Goal: Task Accomplishment & Management: Complete application form

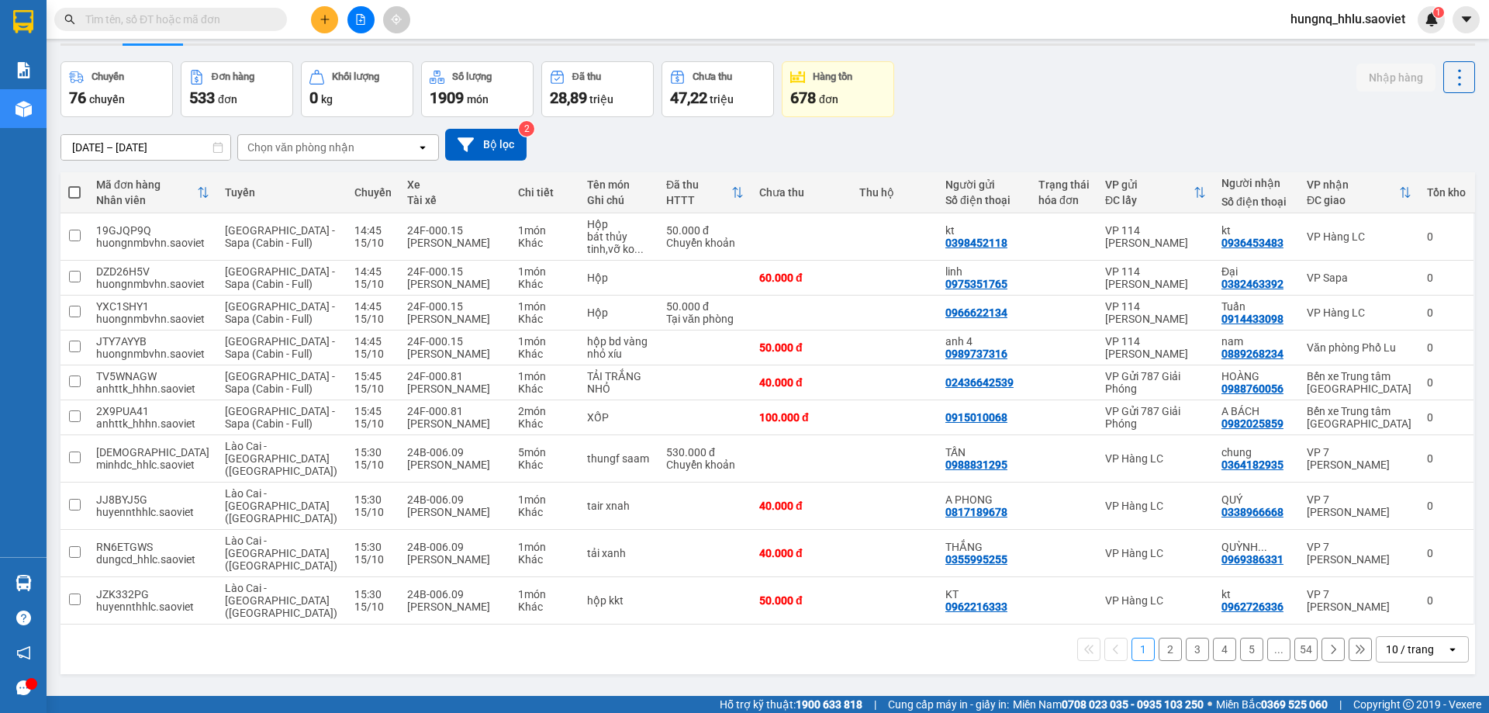
scroll to position [71, 0]
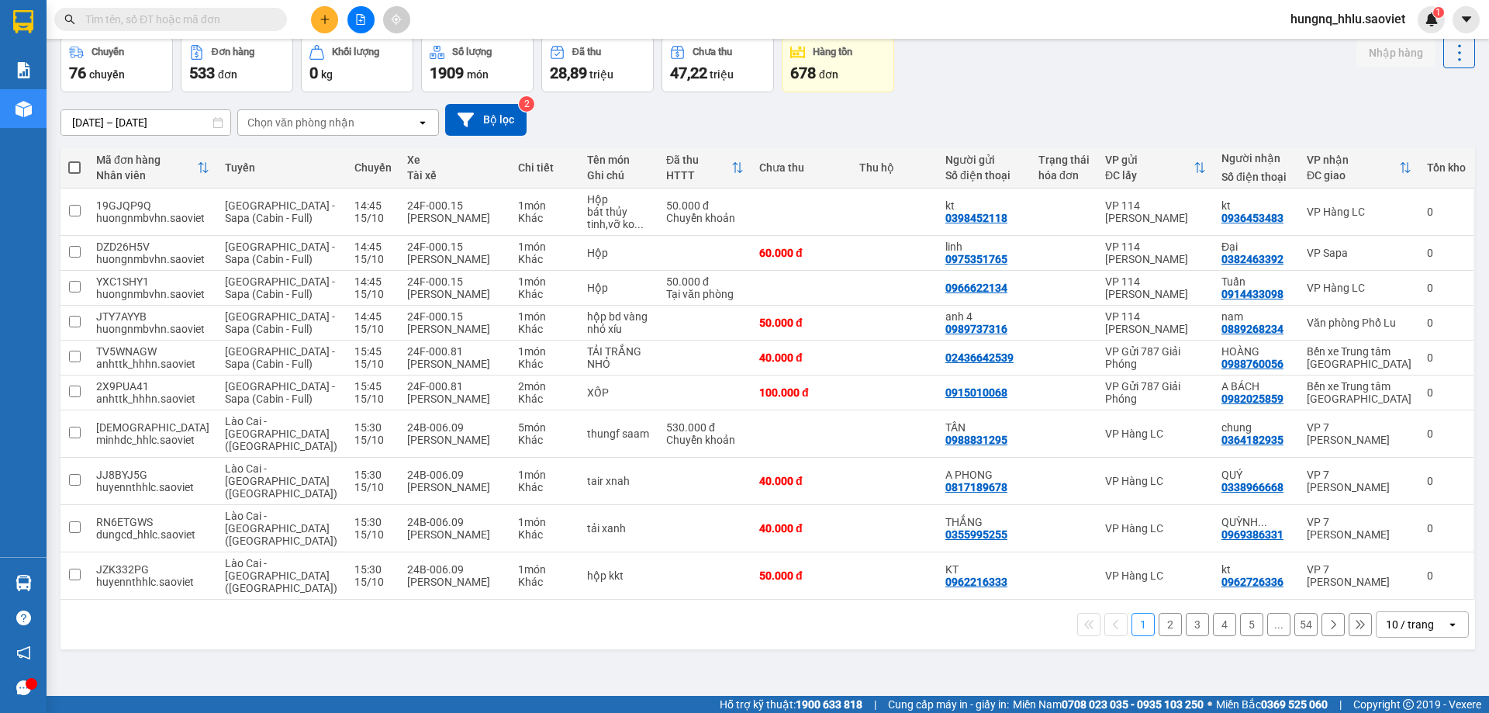
click at [268, 117] on div "Chọn văn phòng nhận" at bounding box center [300, 123] width 107 height 16
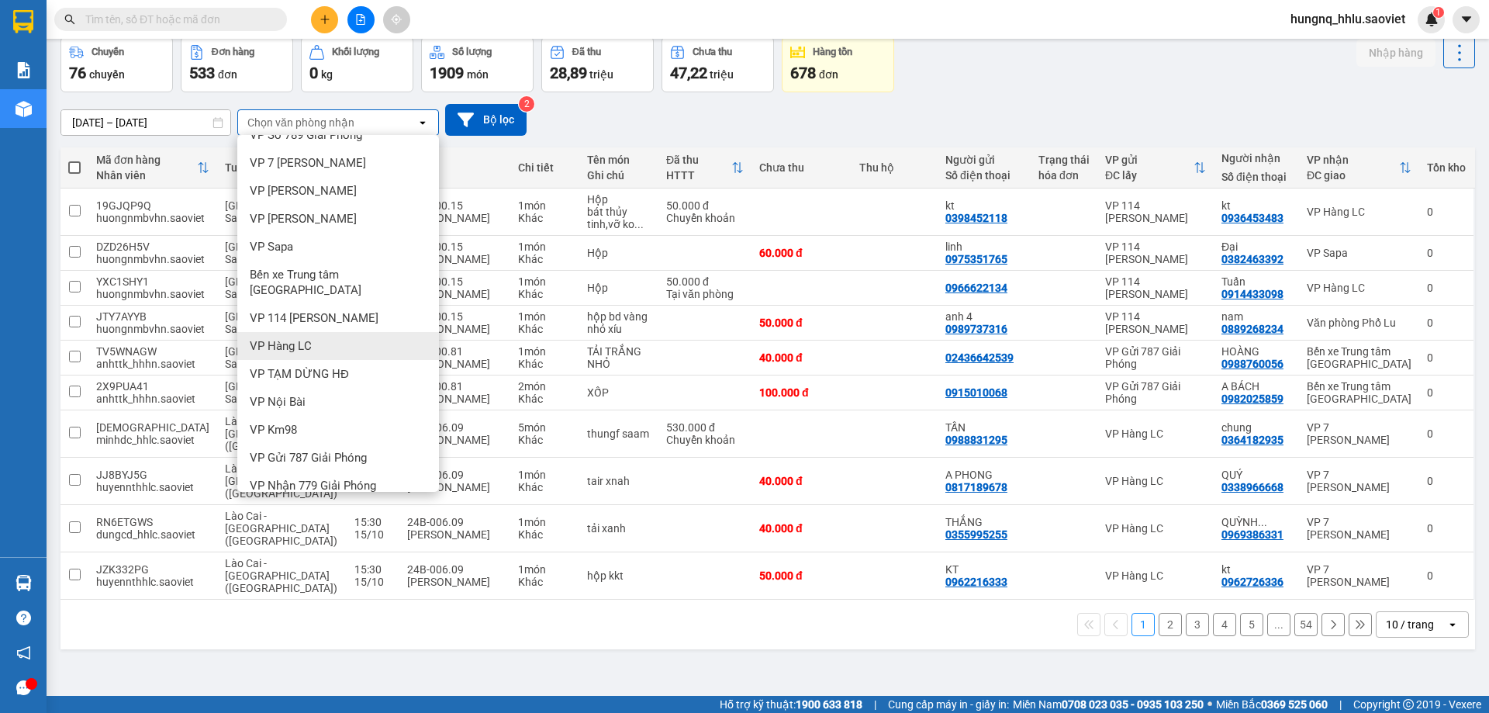
scroll to position [74, 0]
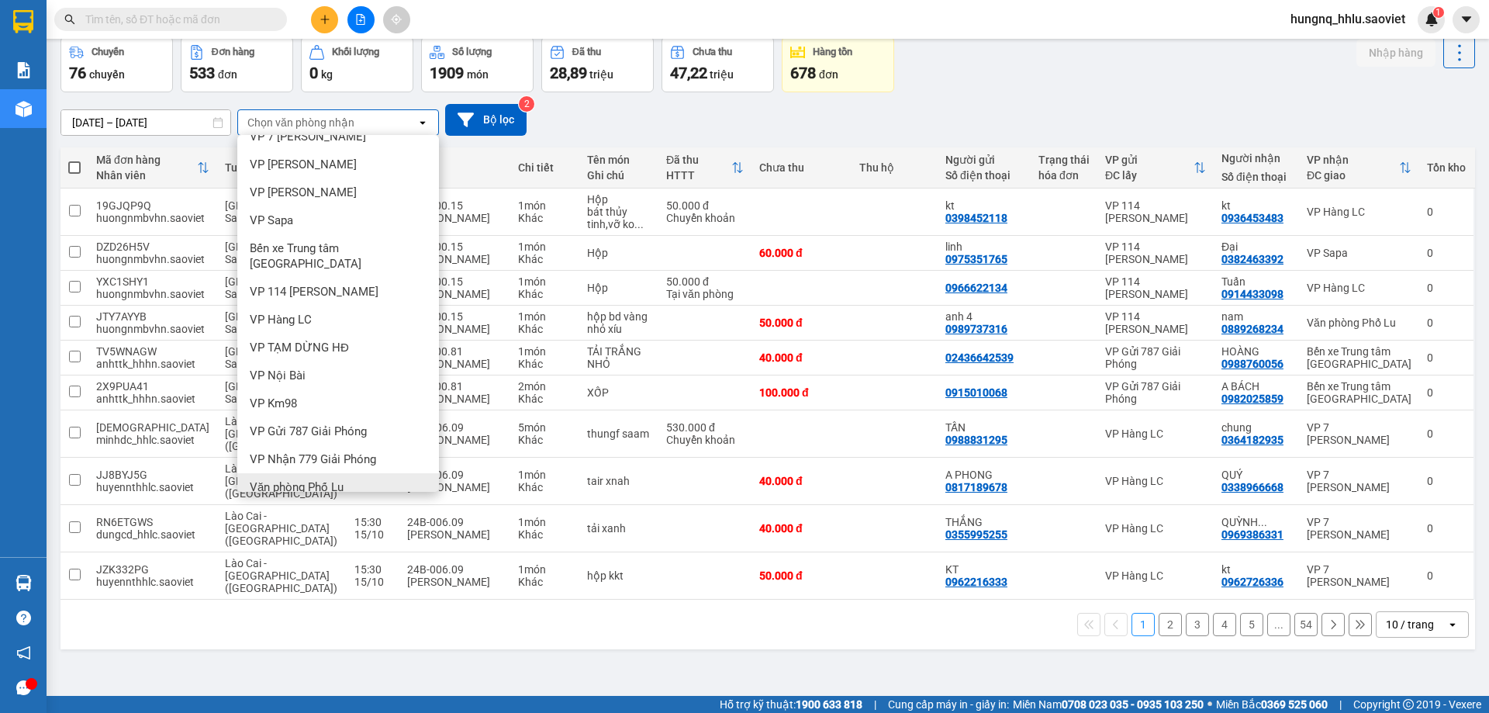
click at [261, 479] on span "Văn phòng Phố Lu" at bounding box center [297, 487] width 94 height 16
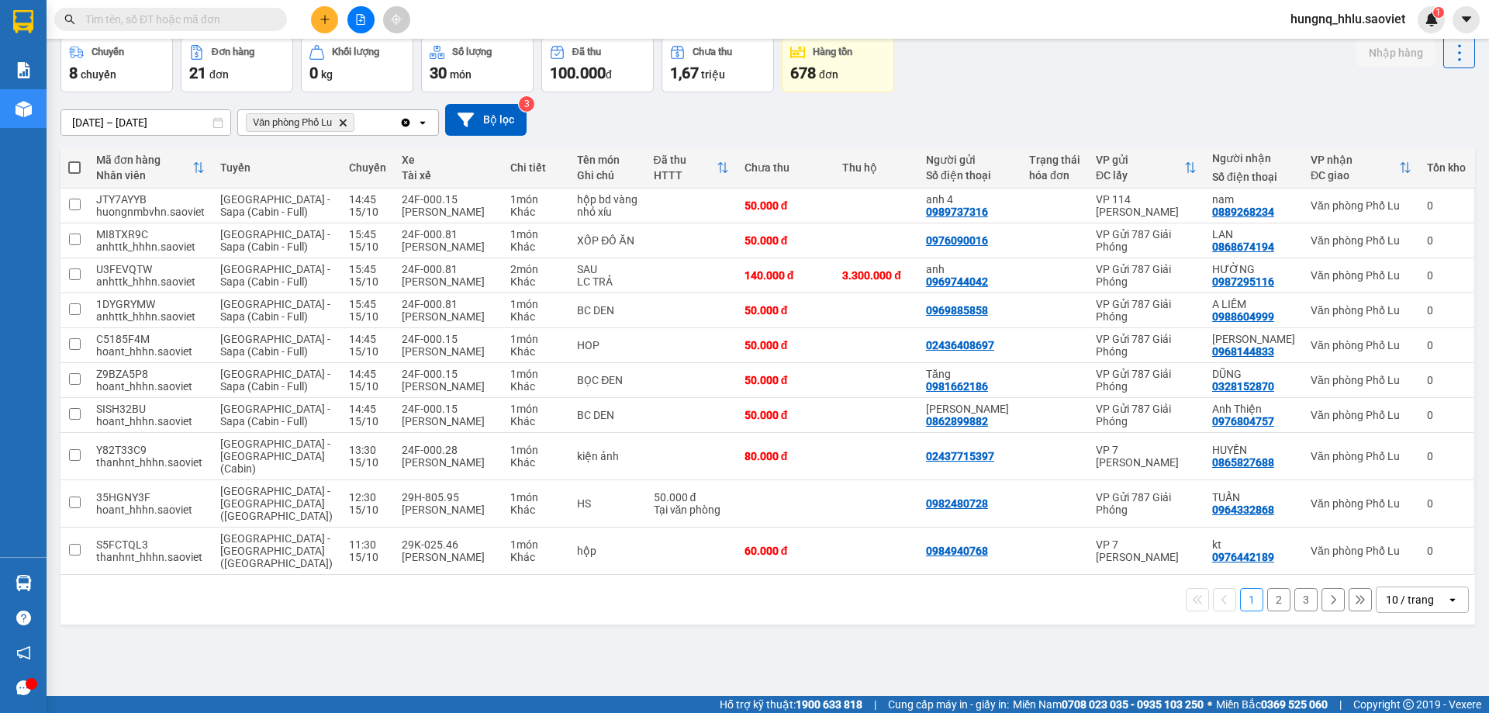
click at [1295, 588] on button "3" at bounding box center [1305, 599] width 23 height 23
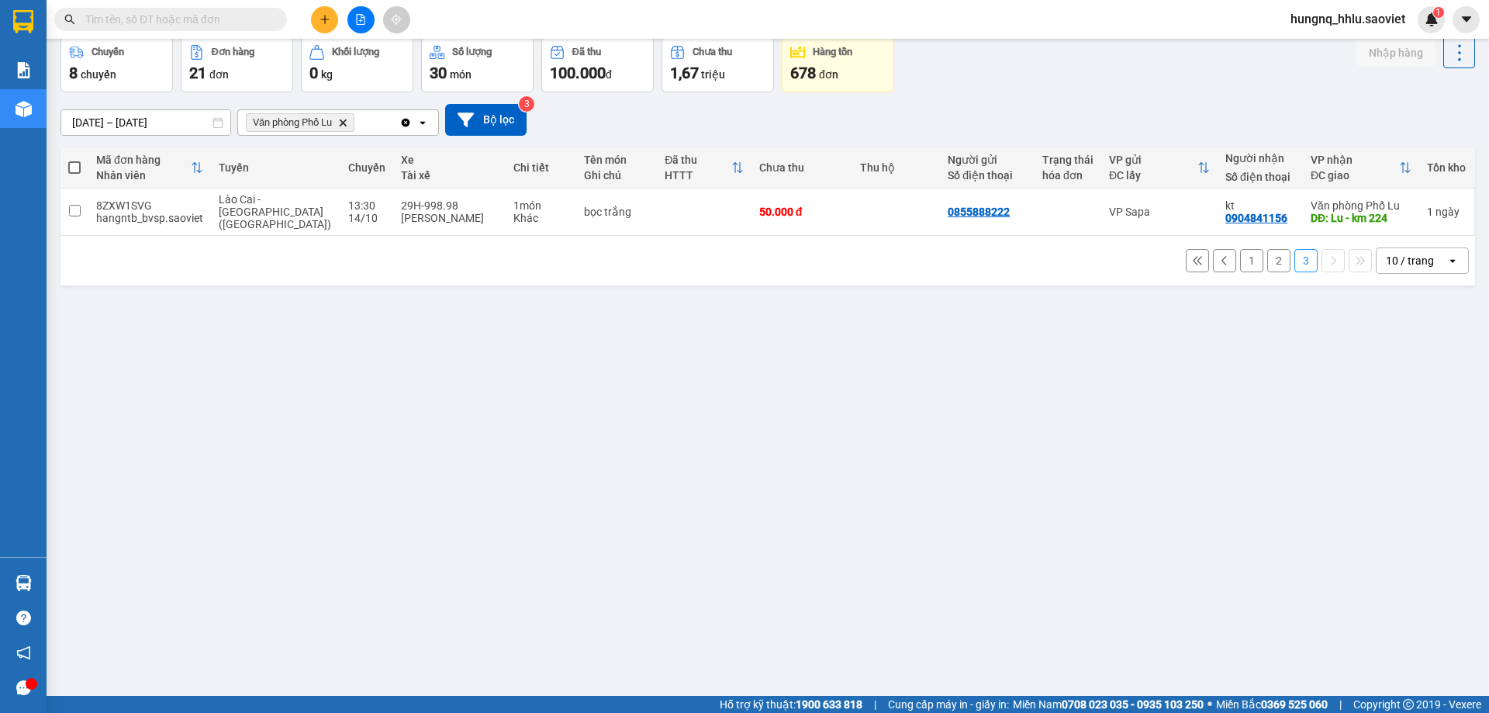
click at [1270, 254] on button "2" at bounding box center [1278, 260] width 23 height 23
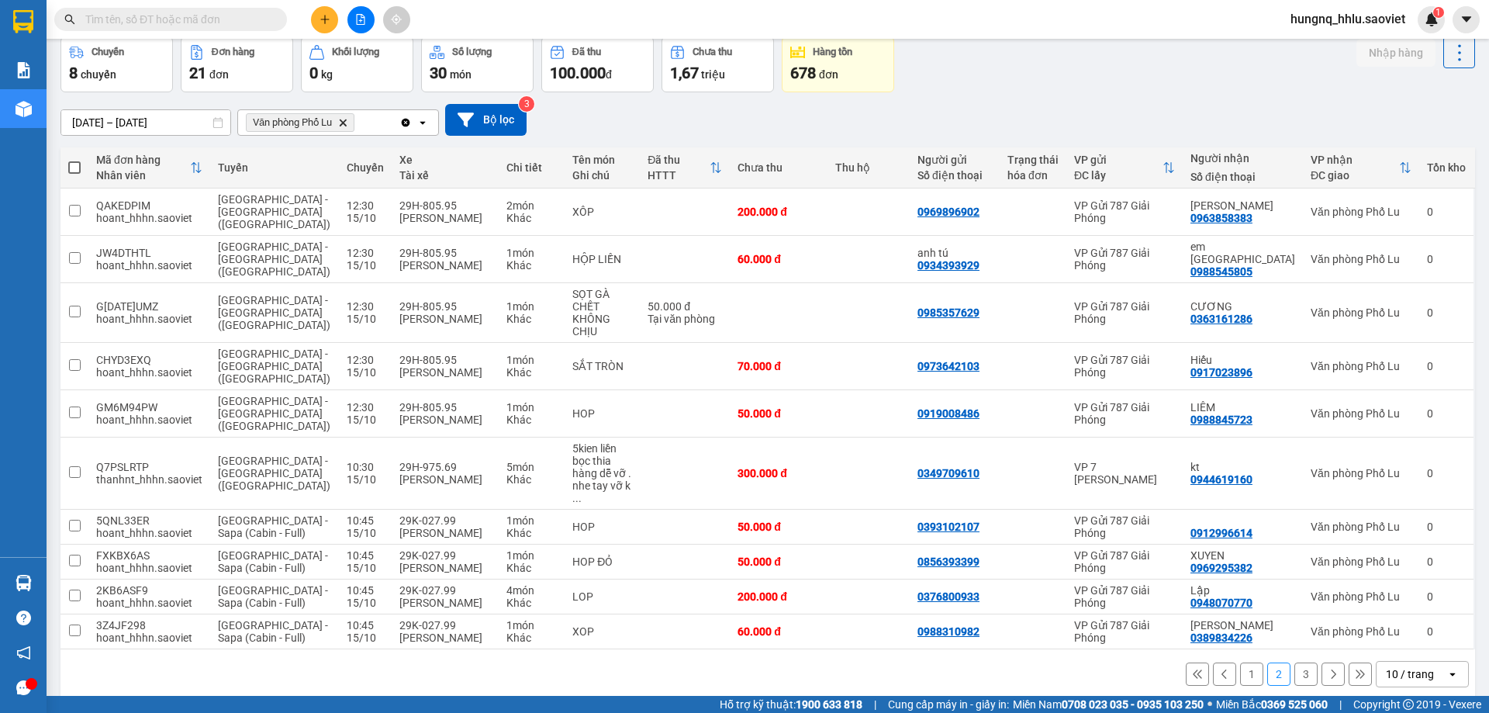
click at [1240, 662] on button "1" at bounding box center [1251, 673] width 23 height 23
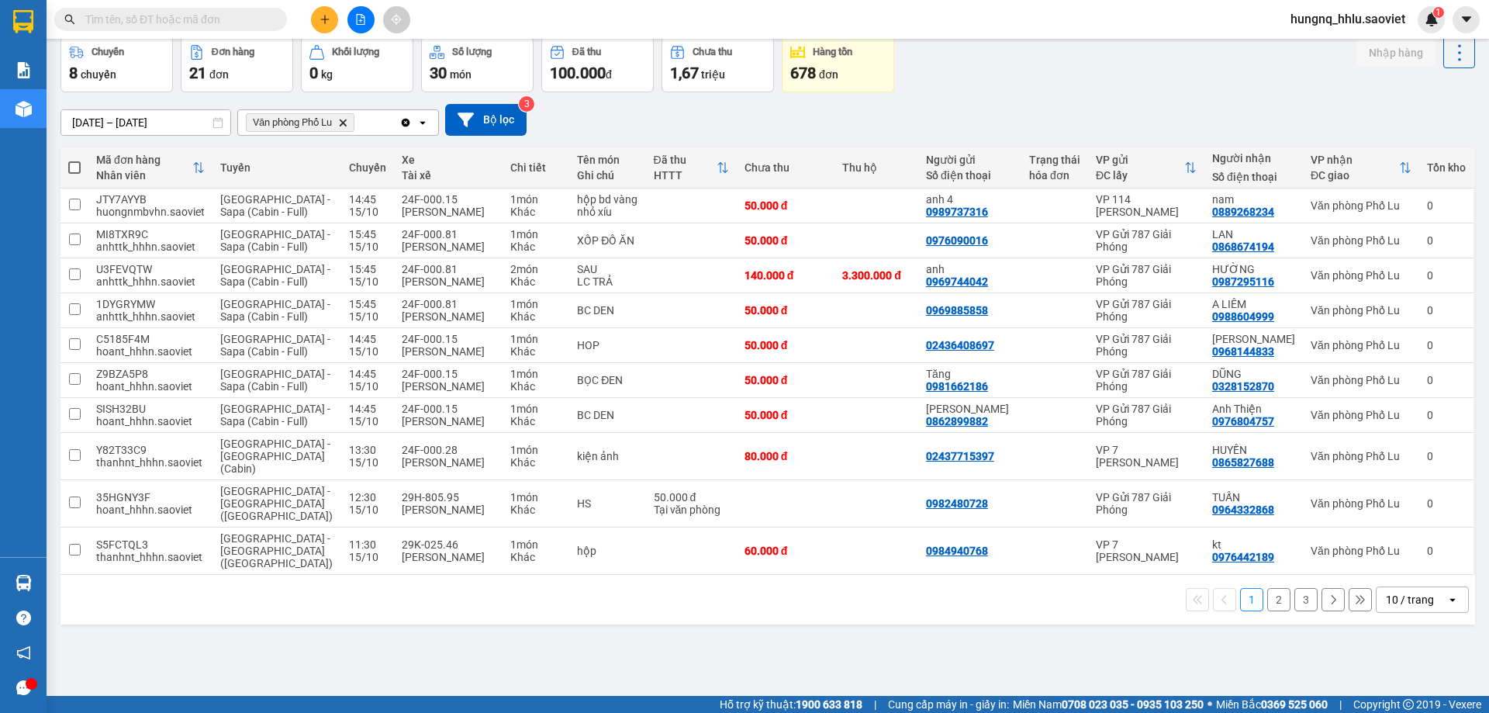
scroll to position [0, 0]
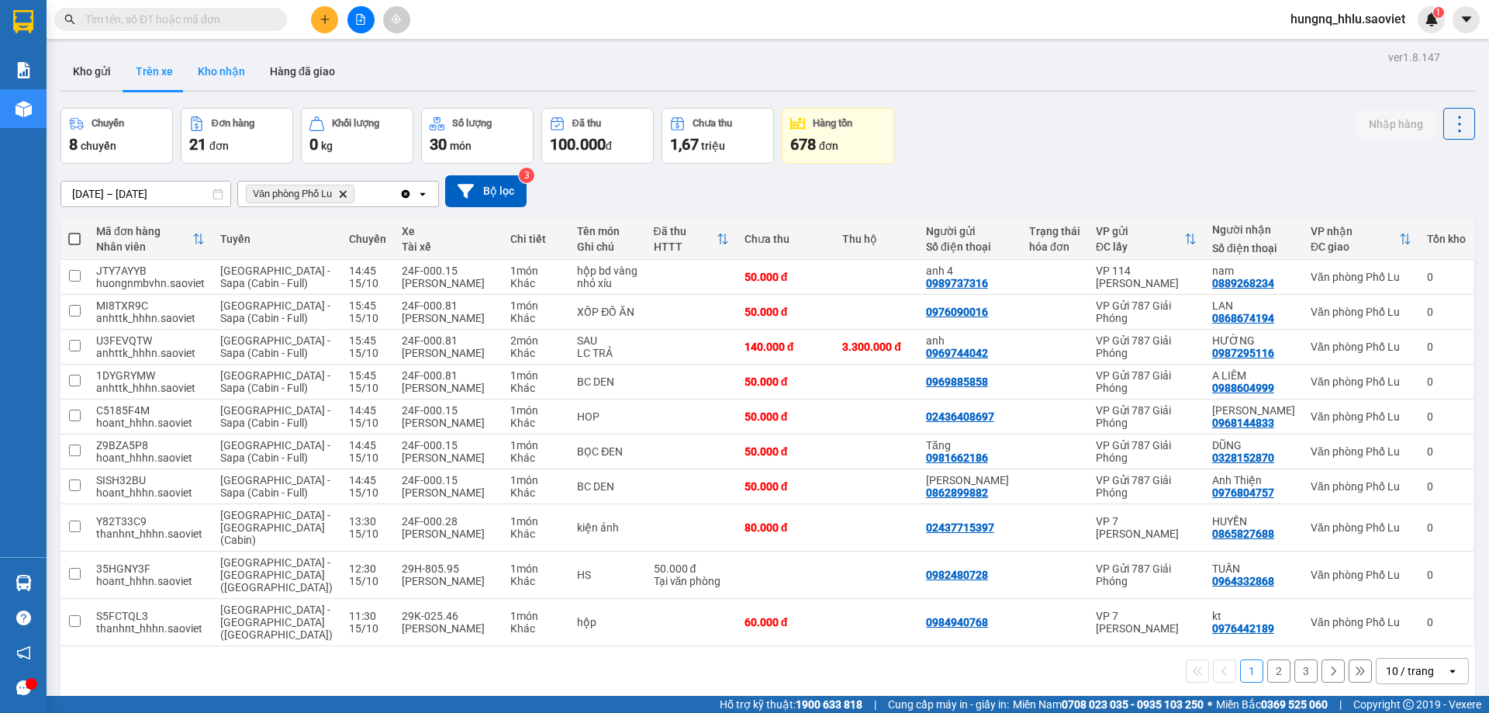
click at [209, 74] on button "Kho nhận" at bounding box center [221, 71] width 72 height 37
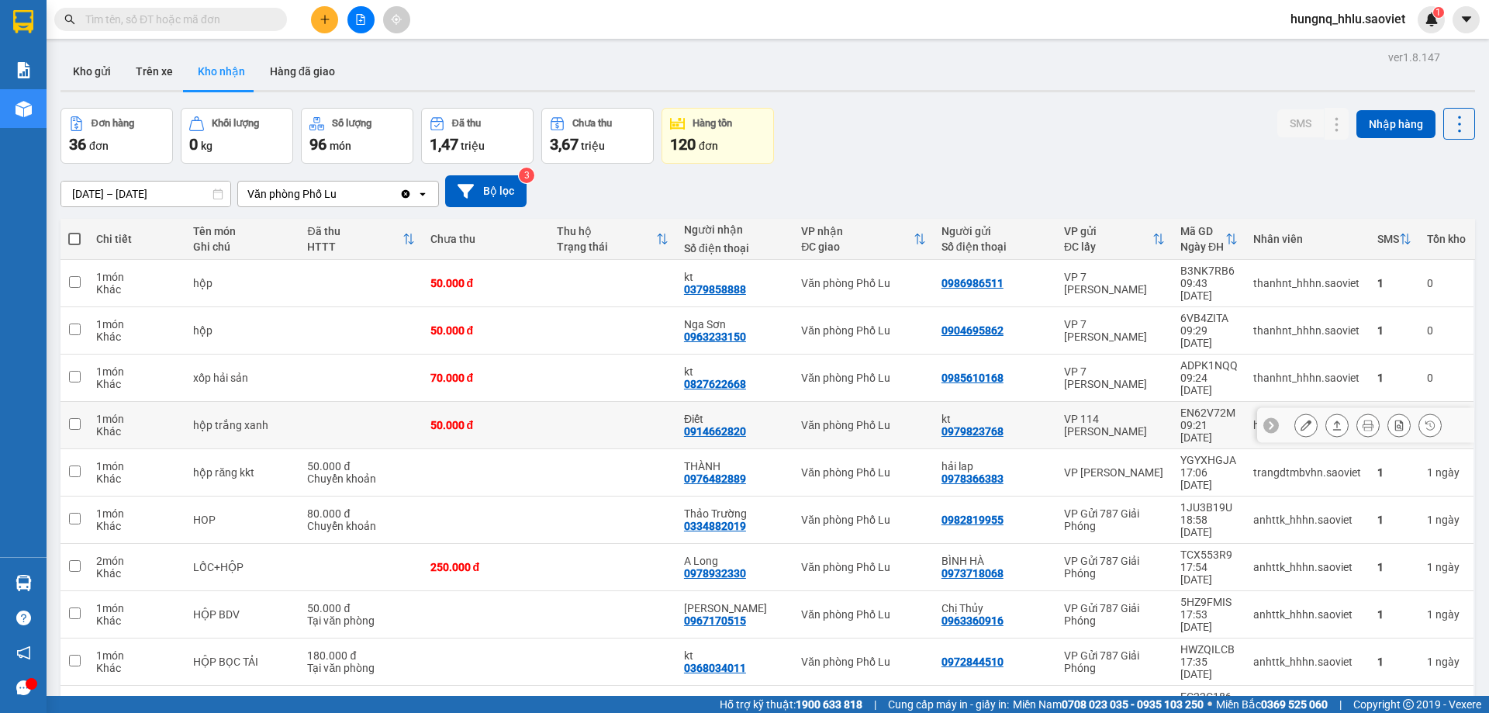
scroll to position [71, 0]
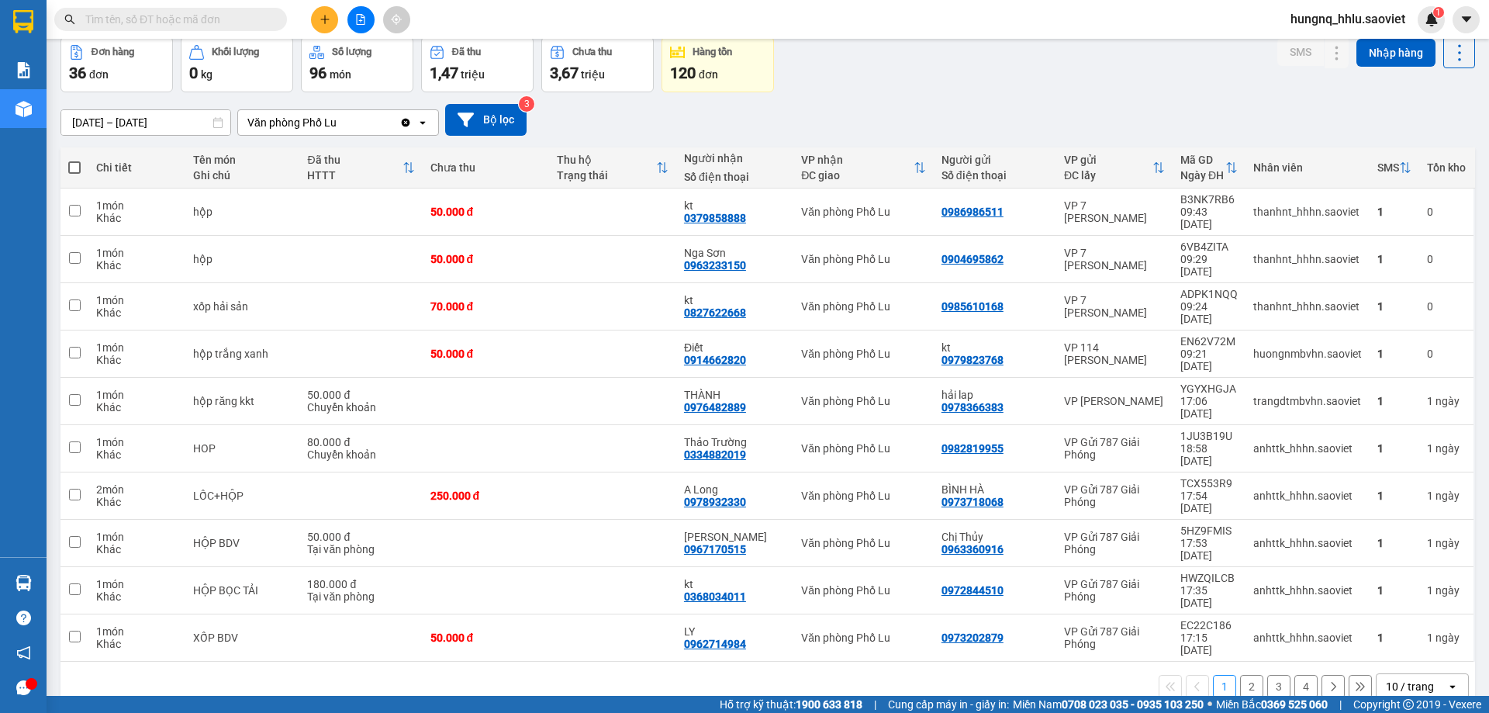
click at [1303, 675] on button "4" at bounding box center [1305, 686] width 23 height 23
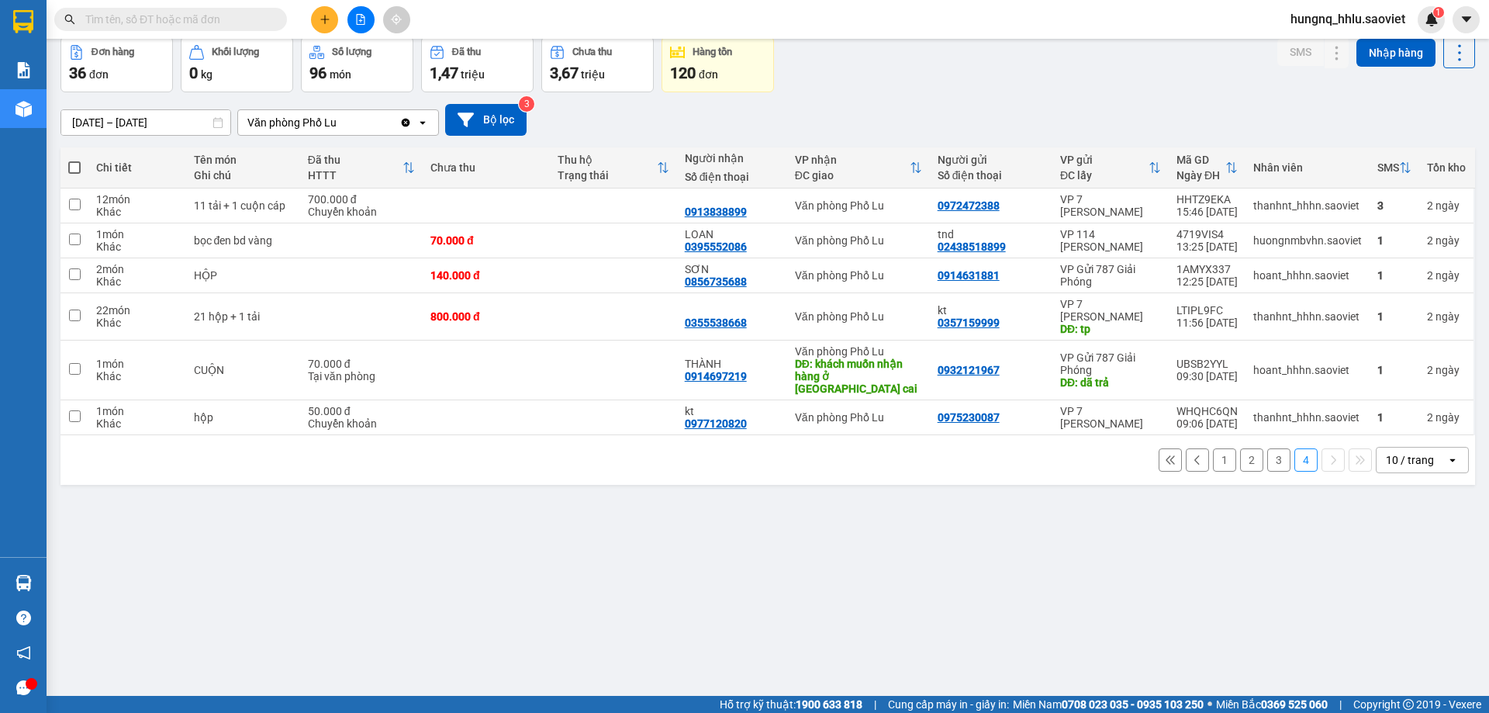
click at [1267, 449] on button "3" at bounding box center [1278, 459] width 23 height 23
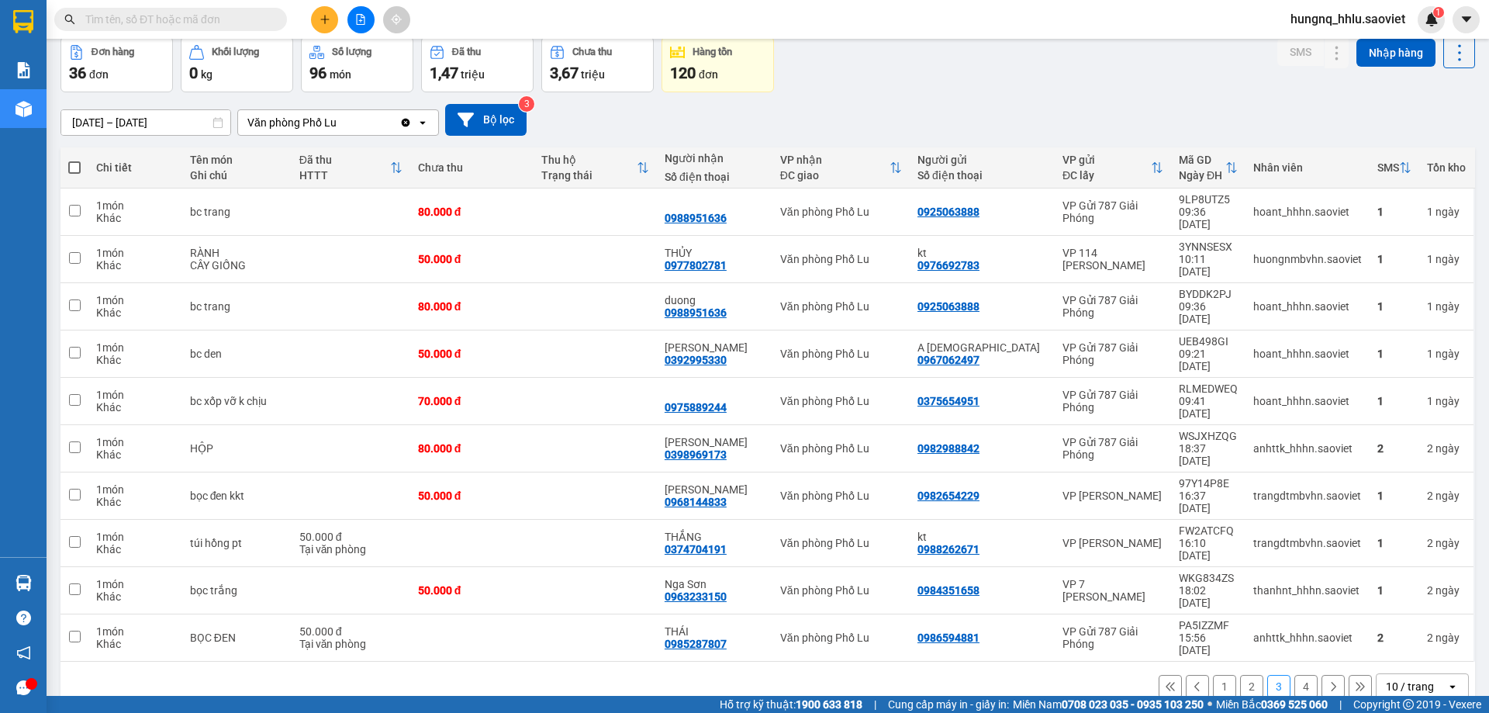
click at [1240, 675] on button "2" at bounding box center [1251, 686] width 23 height 23
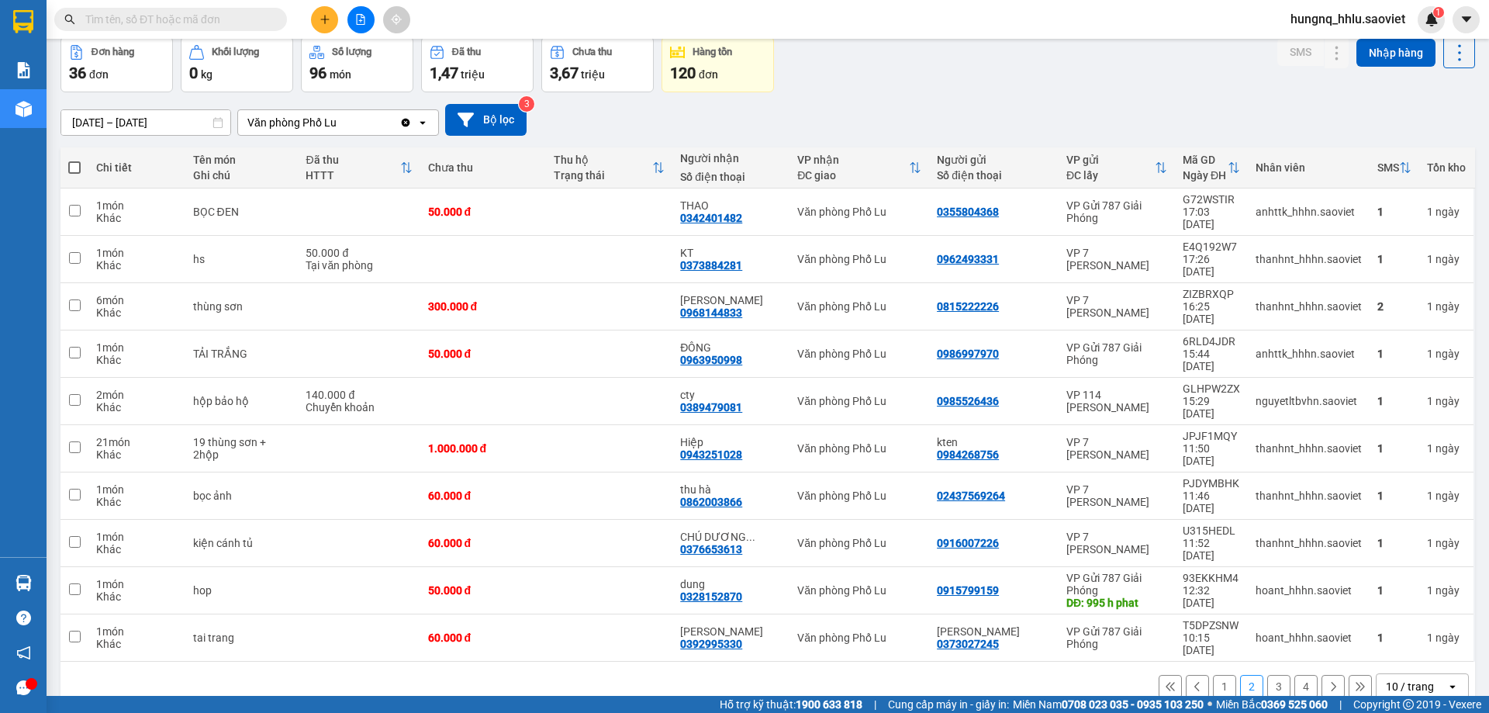
click at [1213, 675] on button "1" at bounding box center [1224, 686] width 23 height 23
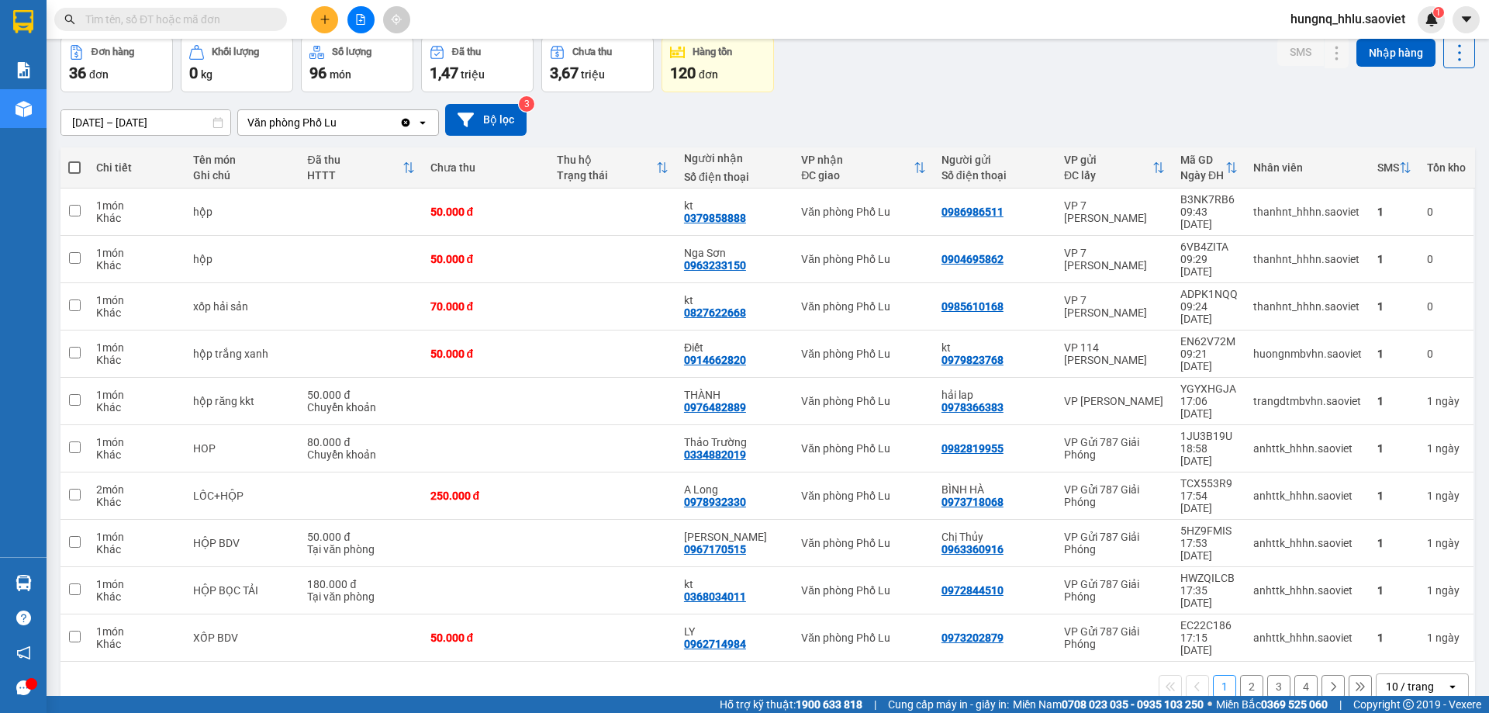
click at [1240, 675] on button "2" at bounding box center [1251, 686] width 23 height 23
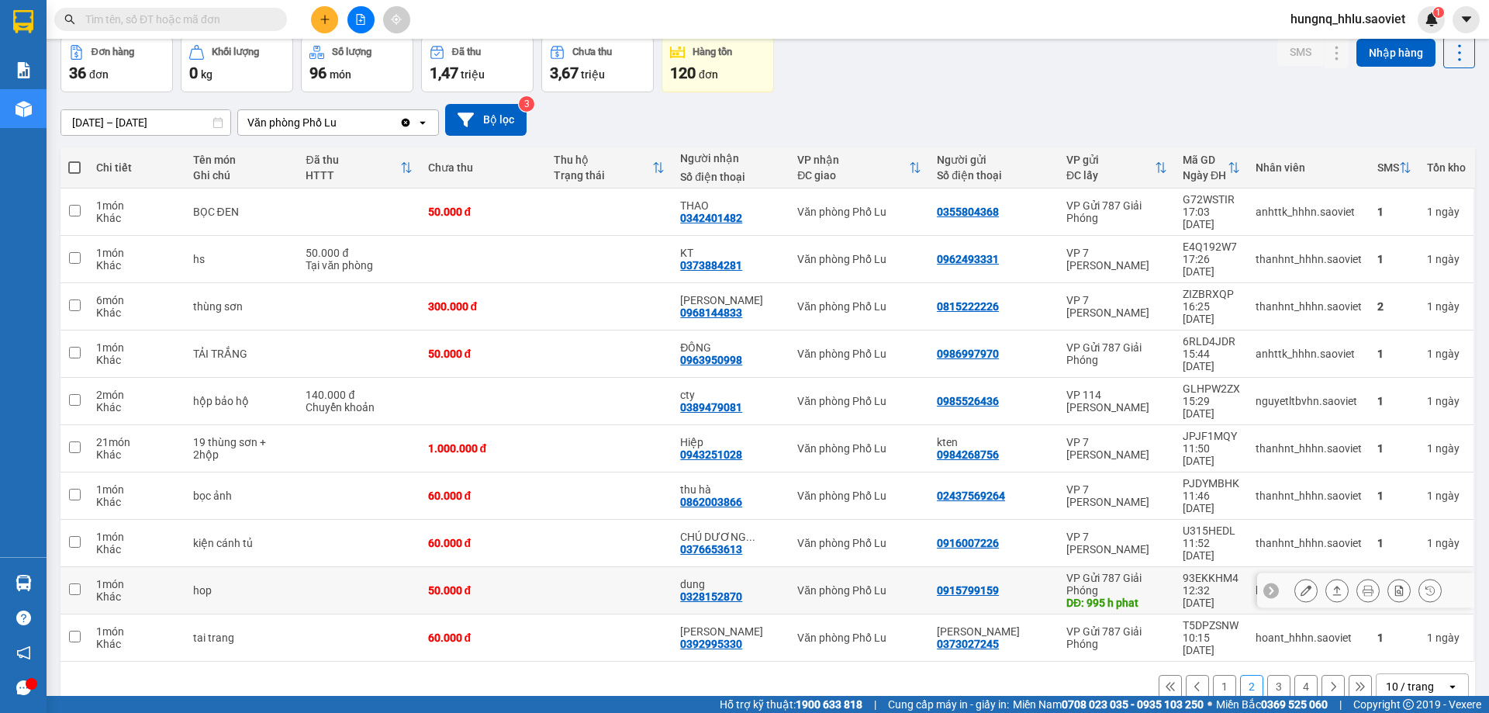
click at [1300, 585] on icon at bounding box center [1305, 590] width 11 height 11
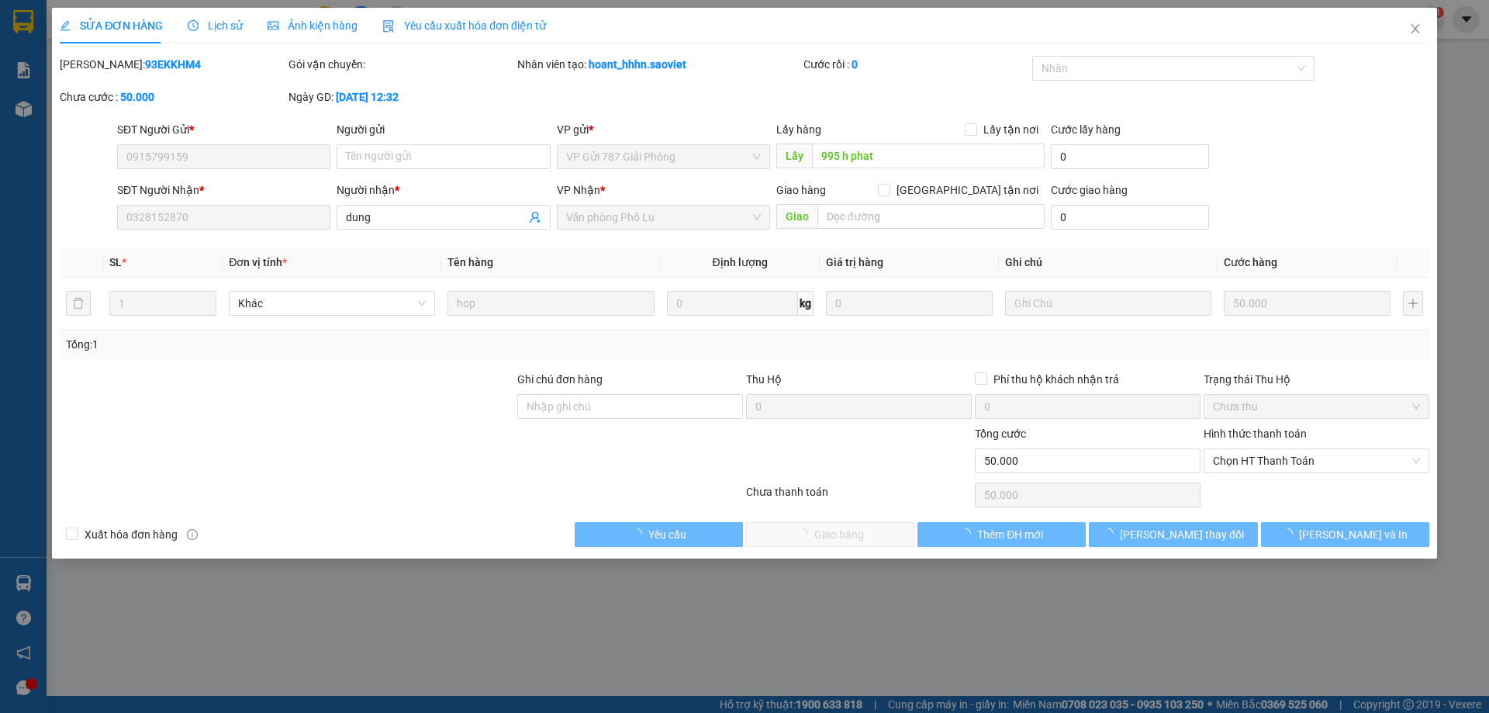
type input "0915799159"
type input "995 h phat"
type input "0328152870"
type input "dung"
type input "0"
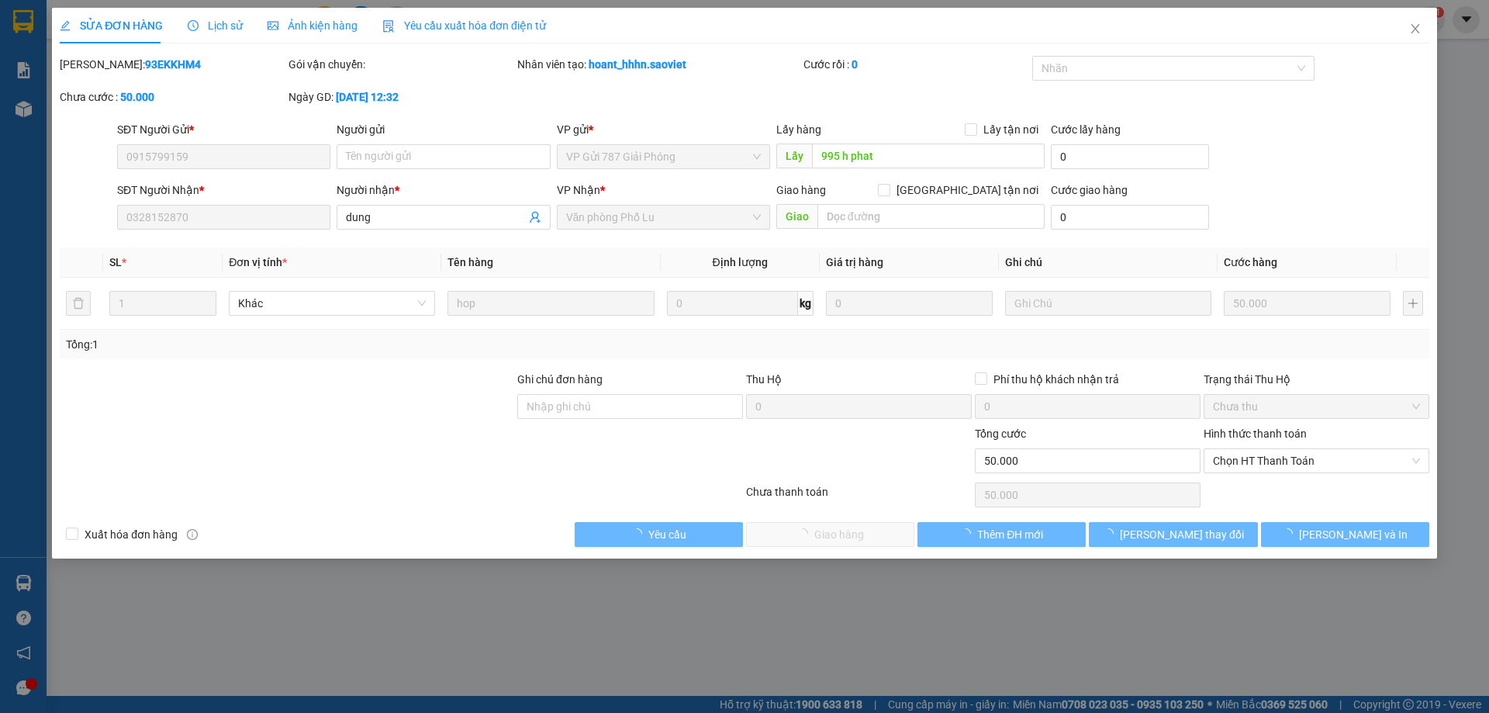
type input "50.000"
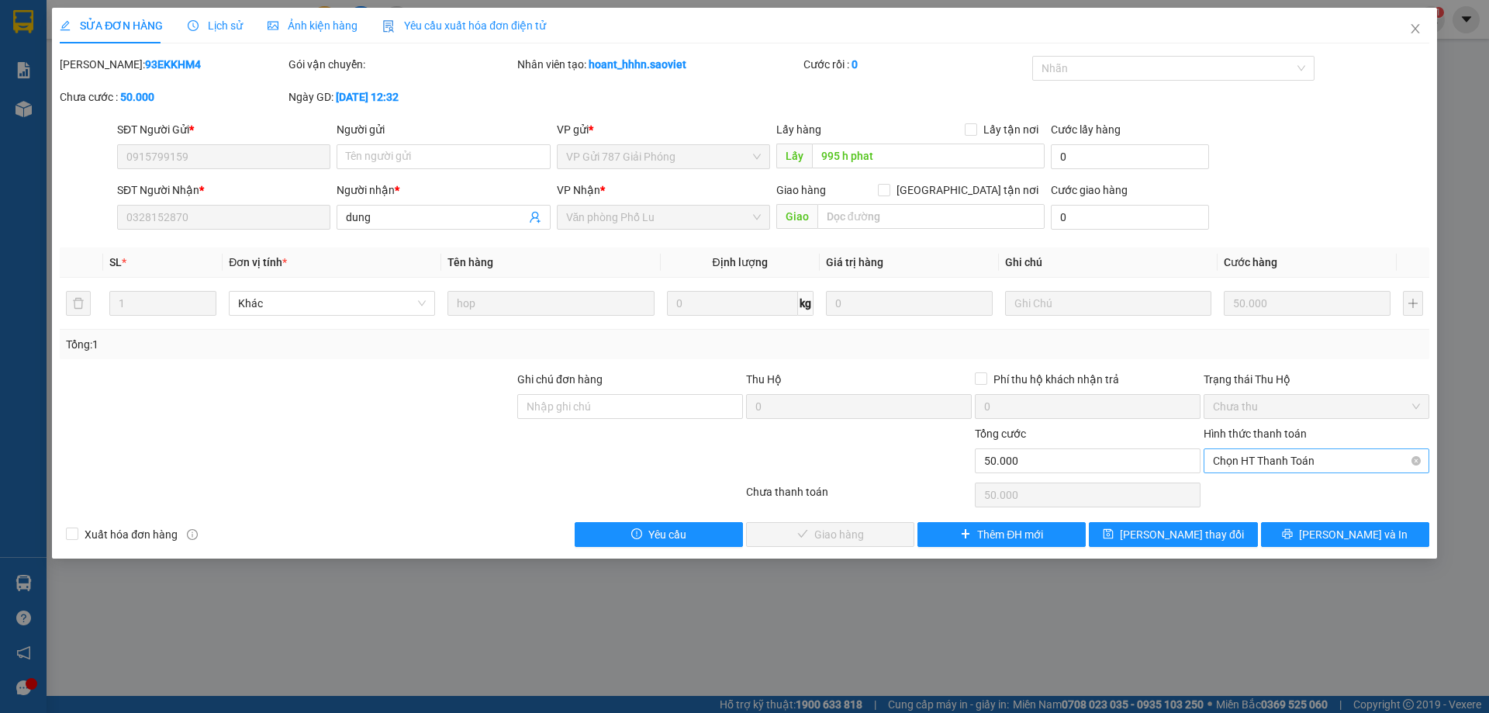
click at [1215, 464] on span "Chọn HT Thanh Toán" at bounding box center [1316, 460] width 207 height 23
click at [1223, 488] on div "Tại văn phòng" at bounding box center [1316, 491] width 207 height 17
type input "0"
click at [1418, 30] on icon "close" at bounding box center [1415, 28] width 12 height 12
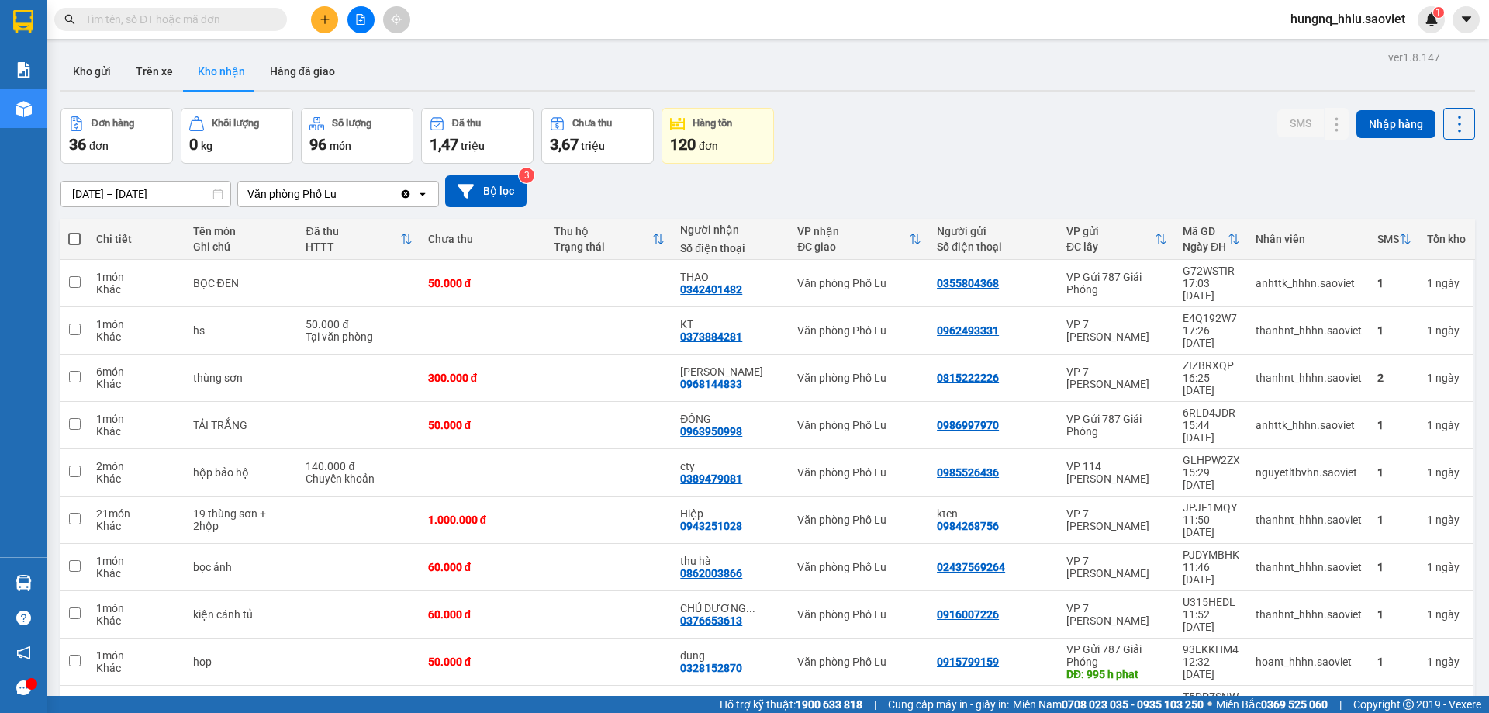
click at [96, 29] on span at bounding box center [170, 19] width 233 height 23
click at [95, 28] on span at bounding box center [170, 19] width 233 height 23
click at [91, 23] on input "text" at bounding box center [176, 19] width 183 height 17
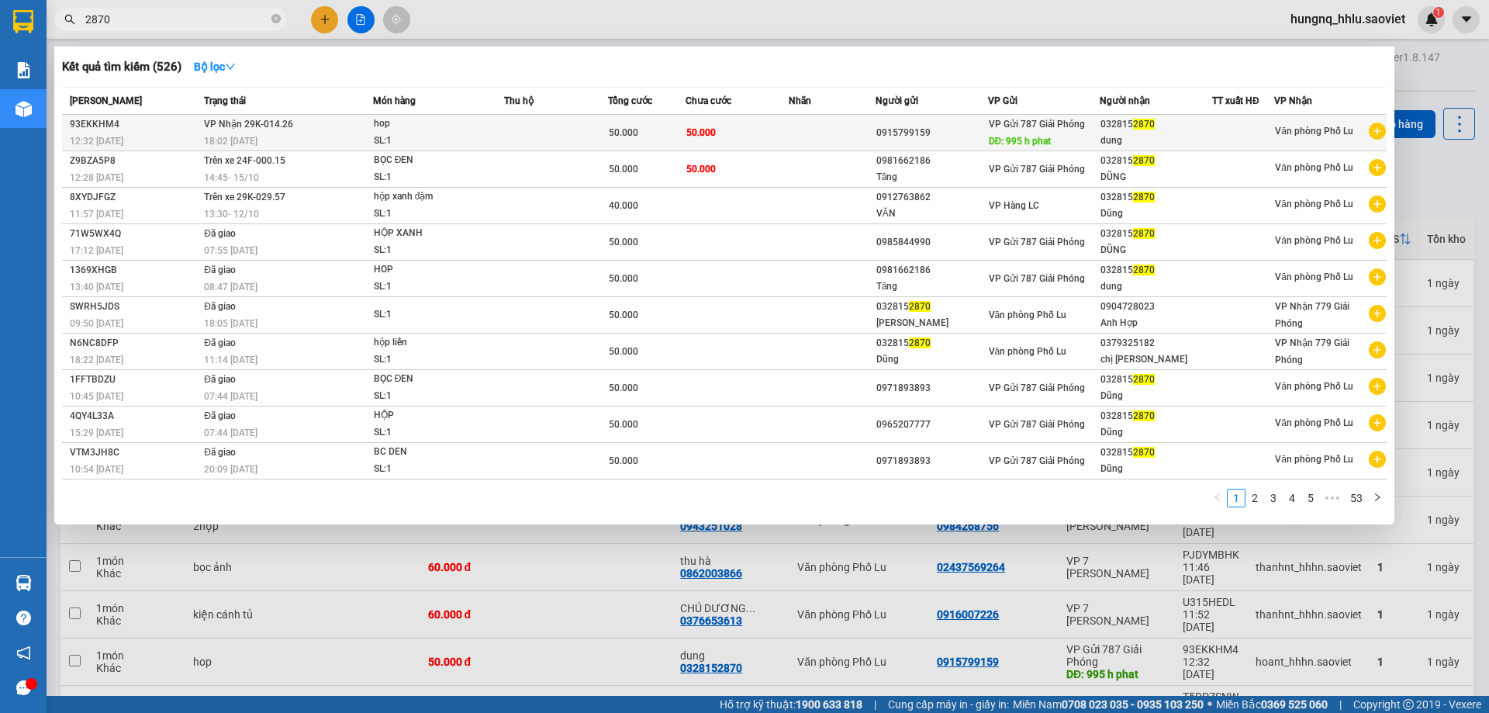
type input "2870"
click at [222, 129] on span "VP Nhận 29K-014.26" at bounding box center [248, 124] width 89 height 11
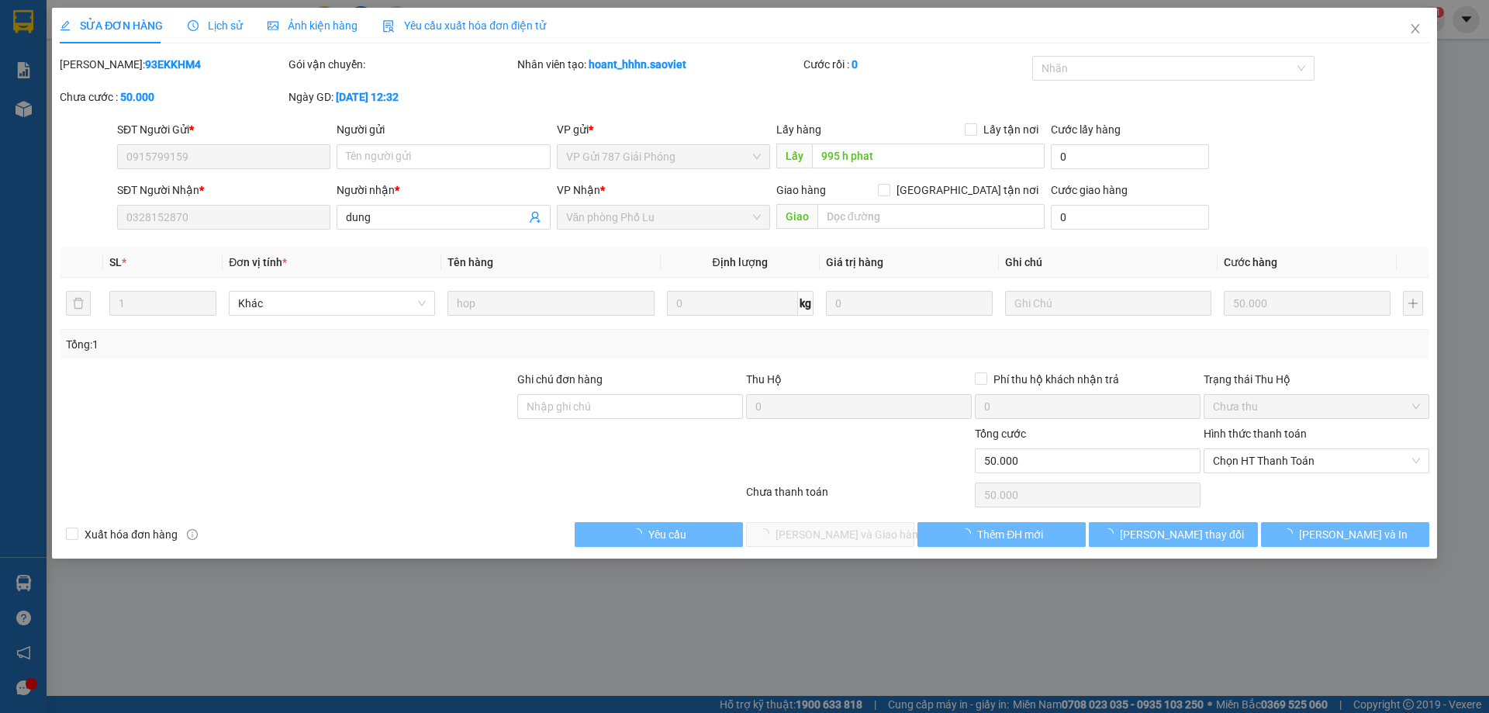
type input "0915799159"
type input "995 h phat"
type input "0328152870"
type input "dung"
type input "0"
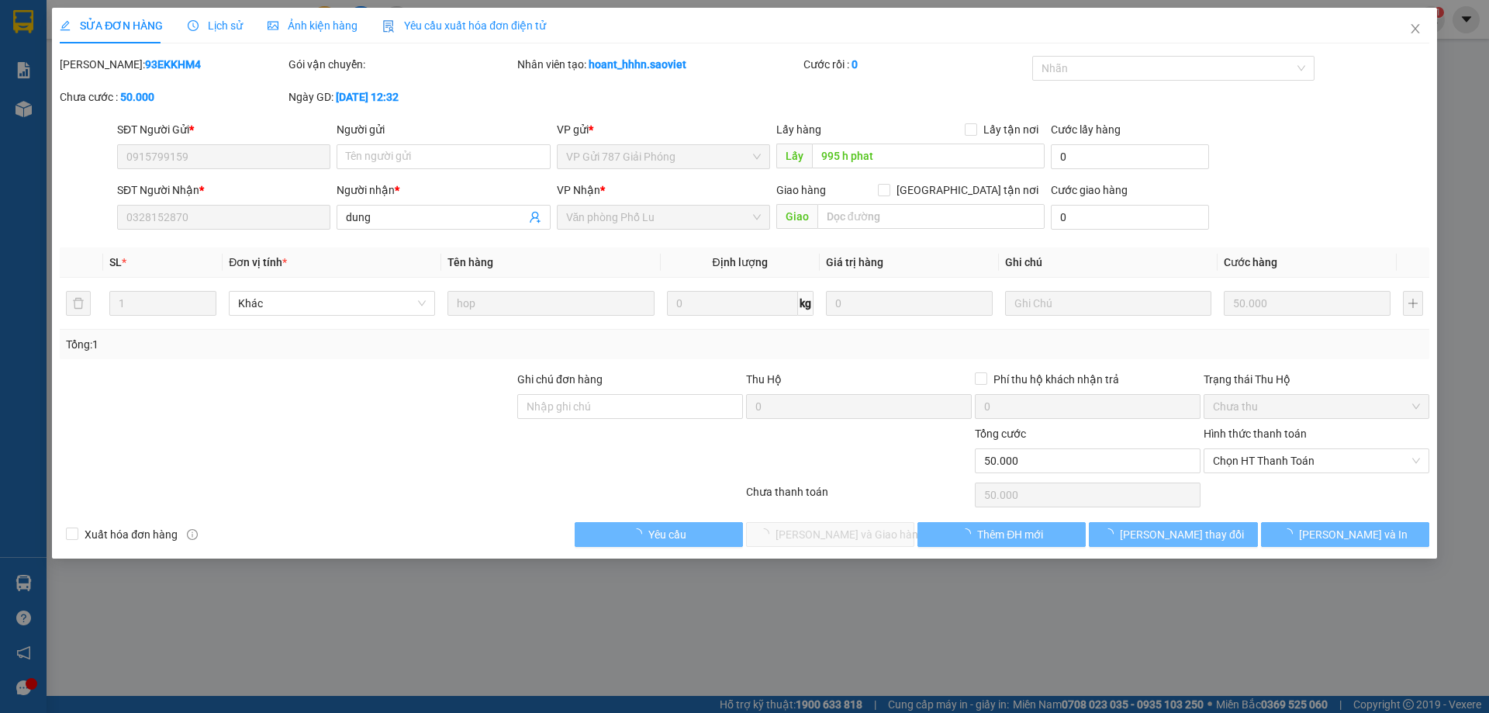
type input "50.000"
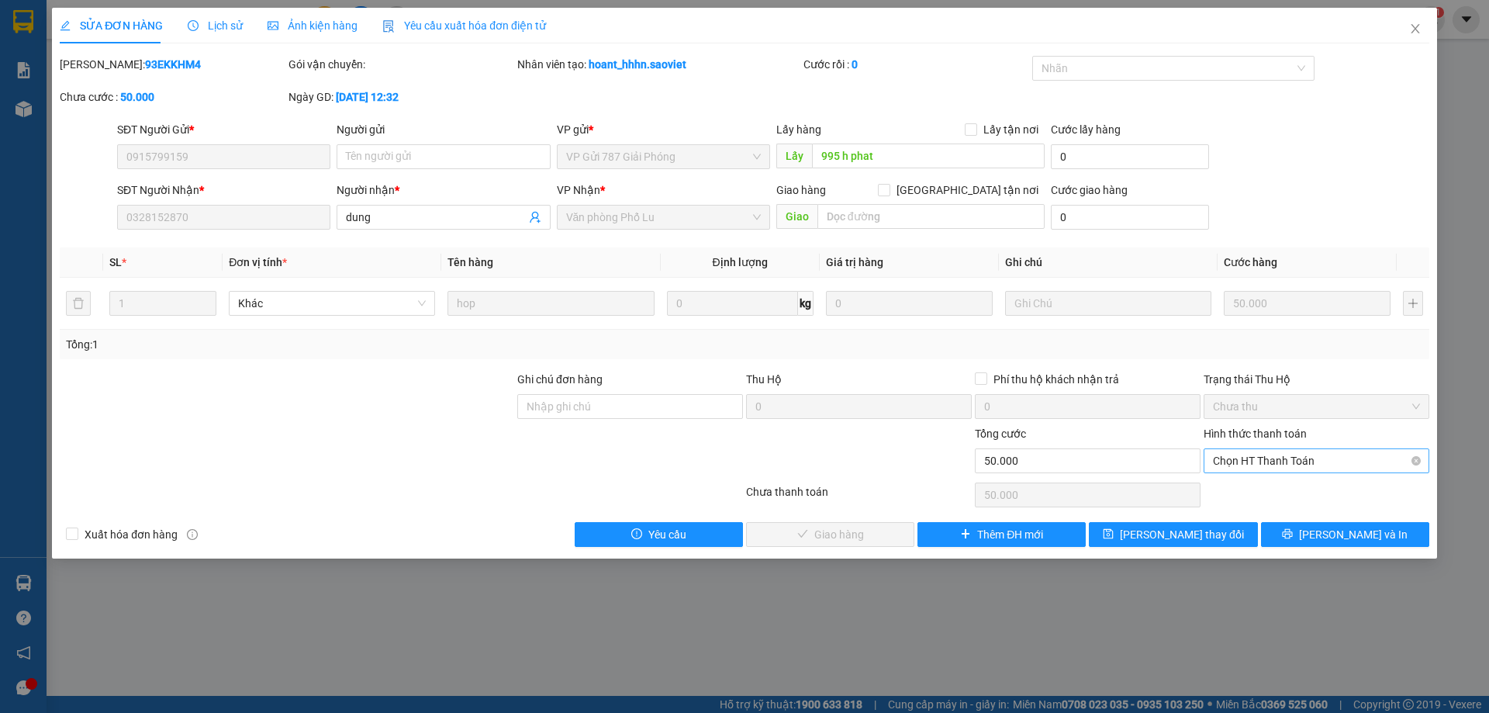
click at [1226, 465] on span "Chọn HT Thanh Toán" at bounding box center [1316, 460] width 207 height 23
click at [1227, 489] on div "Tại văn phòng" at bounding box center [1316, 491] width 207 height 17
type input "0"
click at [871, 541] on span "[PERSON_NAME] và Giao hàng" at bounding box center [849, 534] width 149 height 17
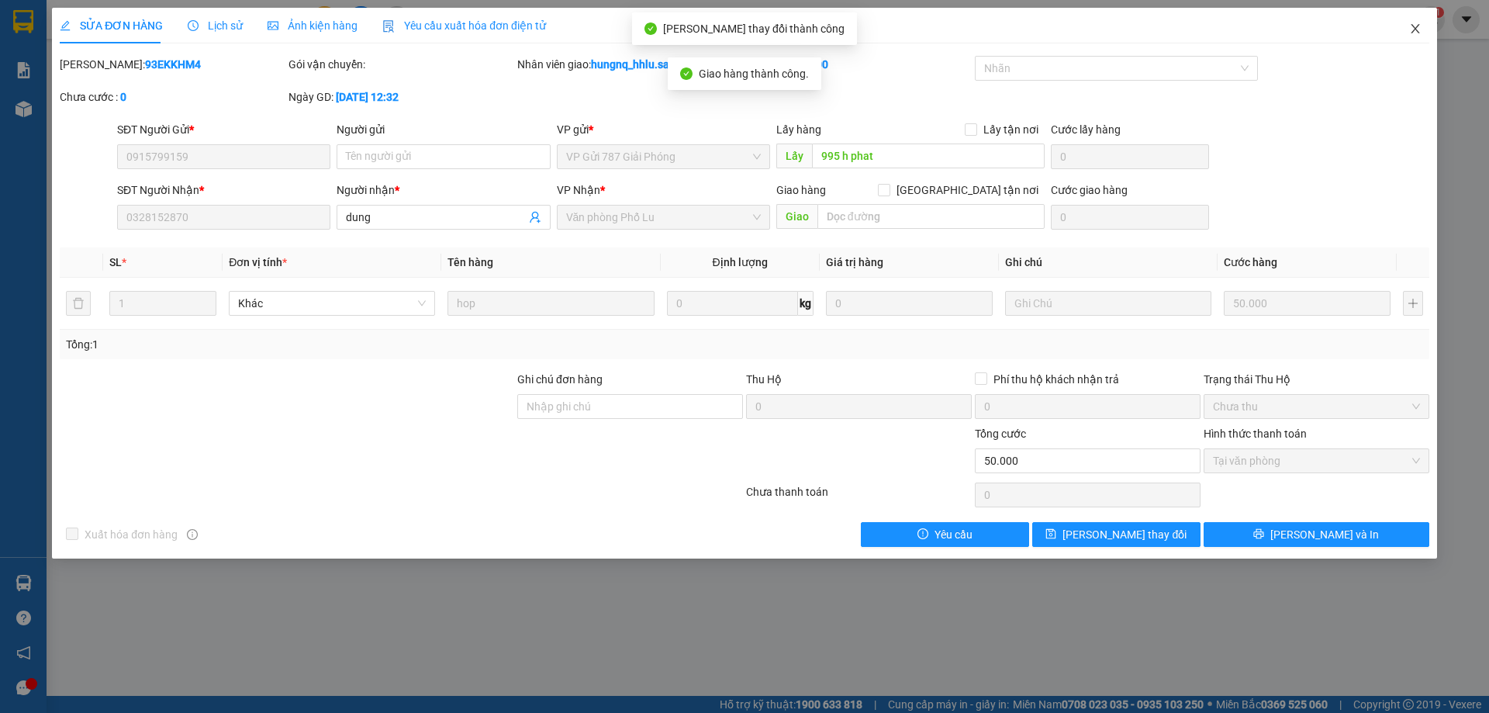
click at [1420, 33] on icon "close" at bounding box center [1415, 28] width 12 height 12
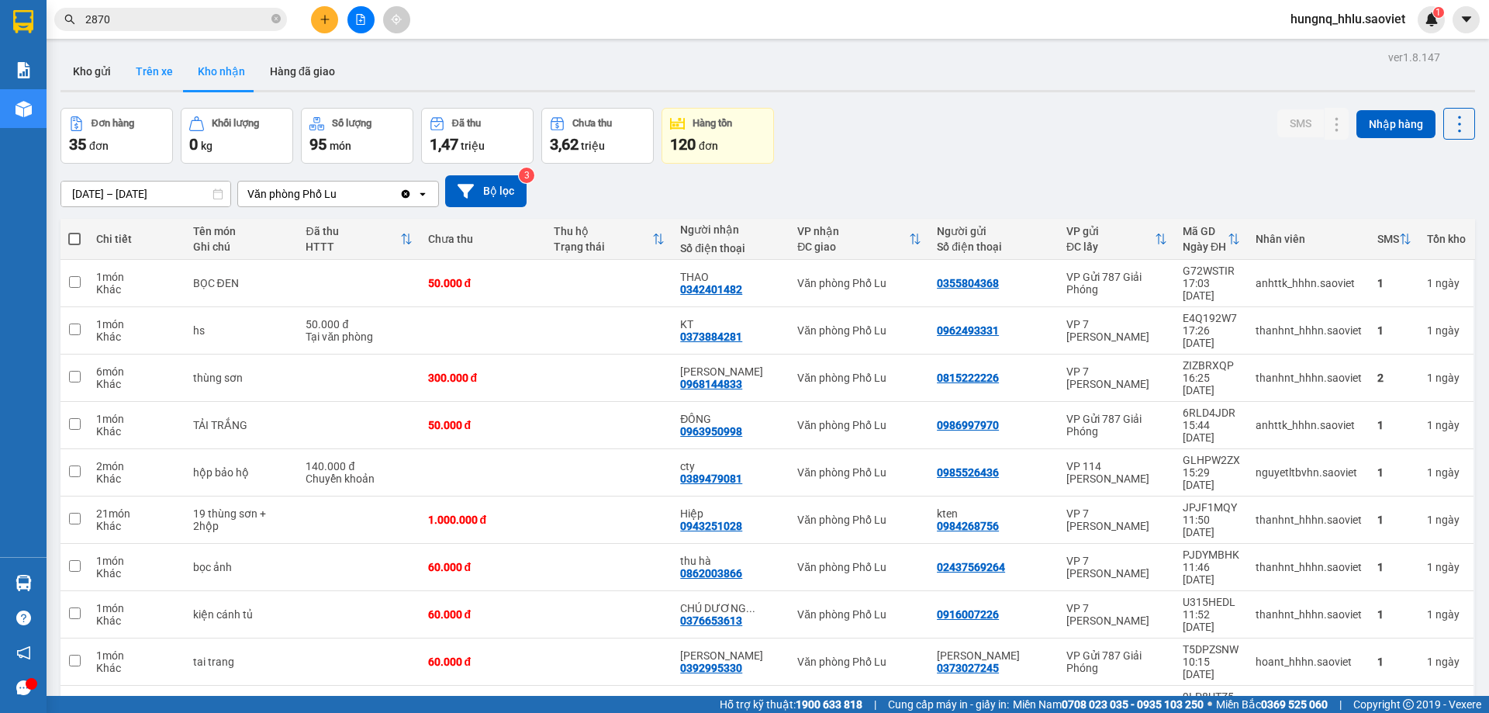
click at [151, 78] on button "Trên xe" at bounding box center [154, 71] width 62 height 37
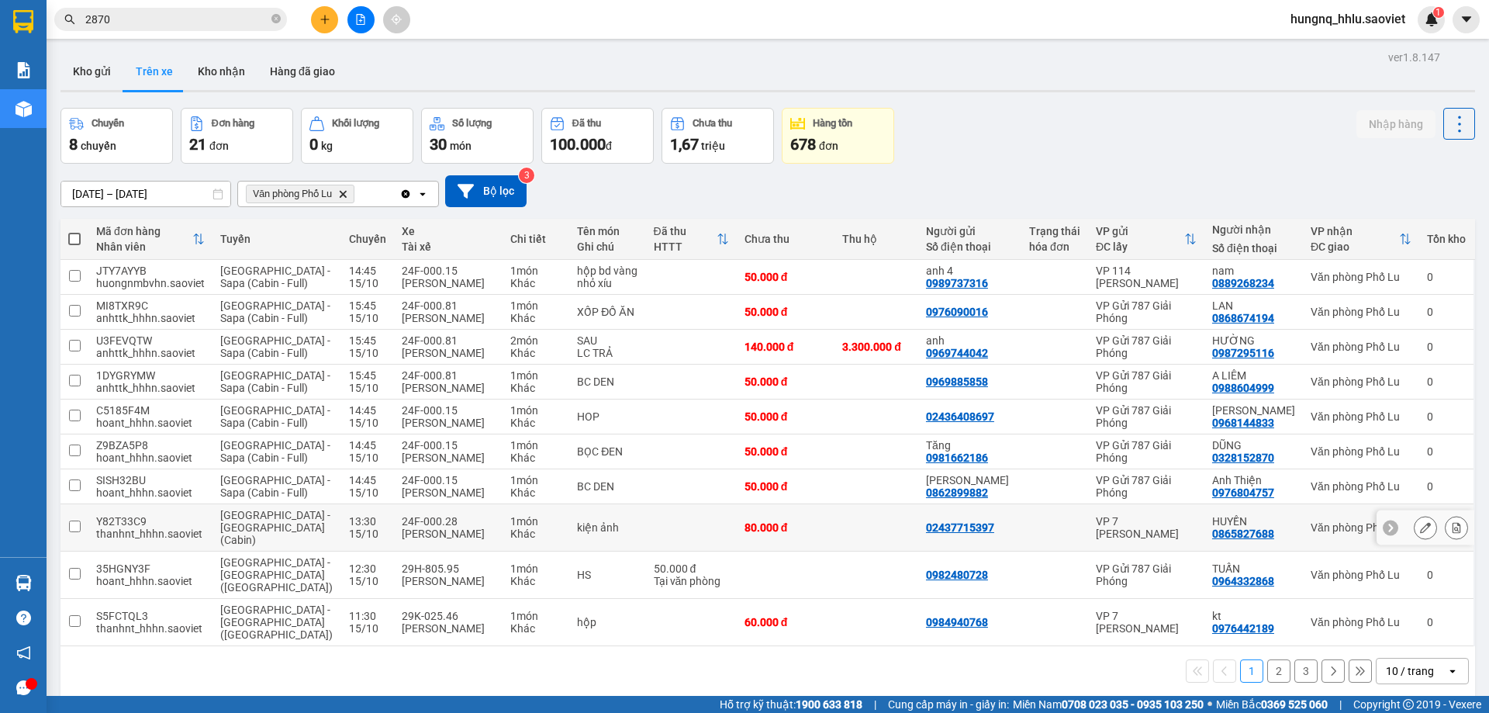
scroll to position [71, 0]
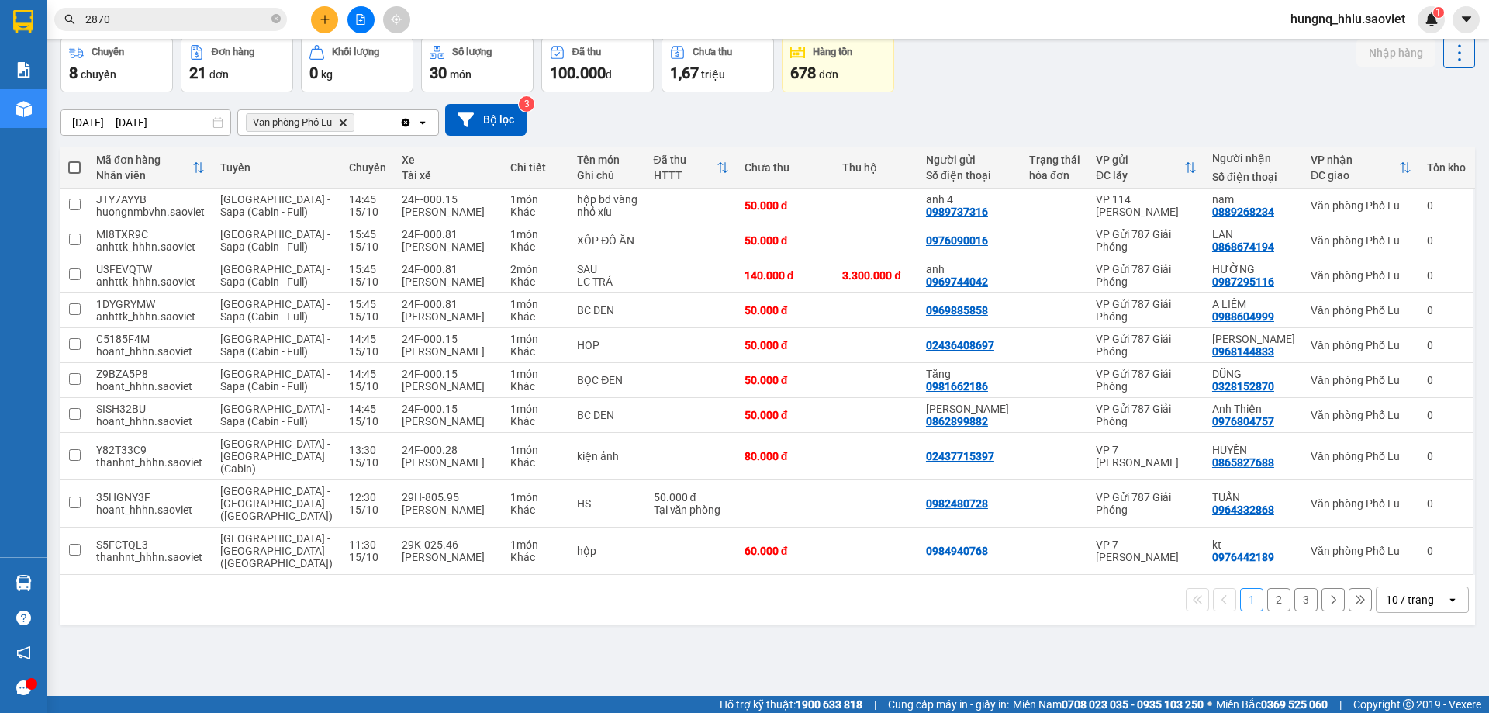
click at [1267, 588] on button "2" at bounding box center [1278, 599] width 23 height 23
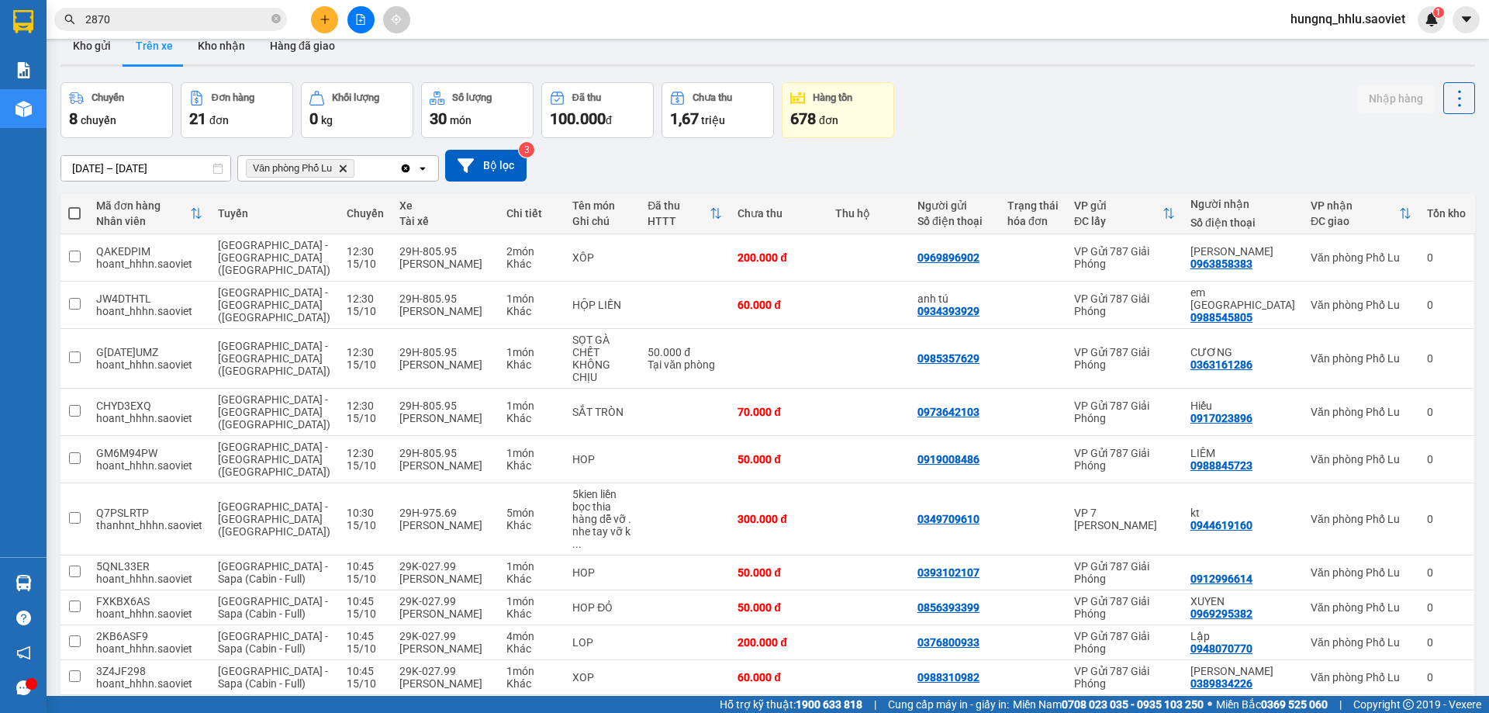
scroll to position [0, 0]
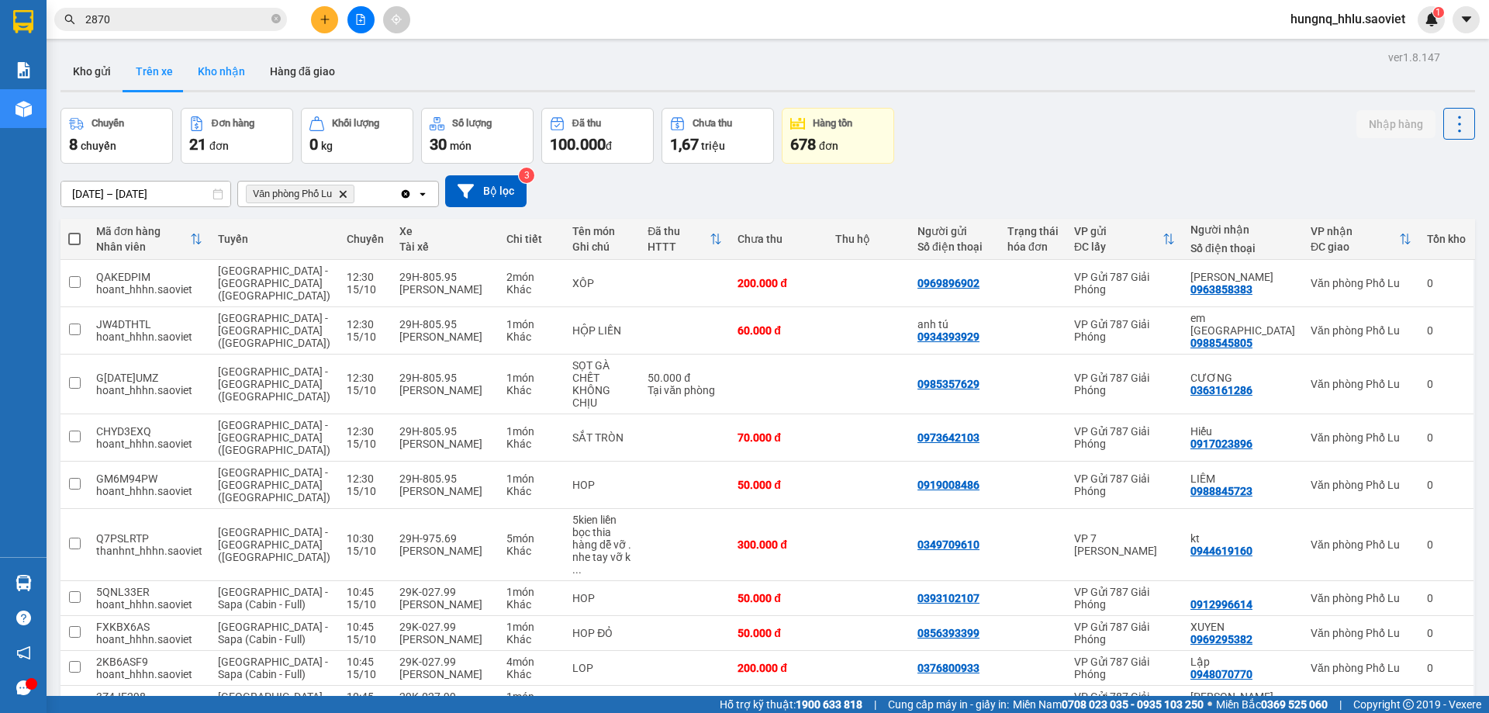
click at [208, 70] on button "Kho nhận" at bounding box center [221, 71] width 72 height 37
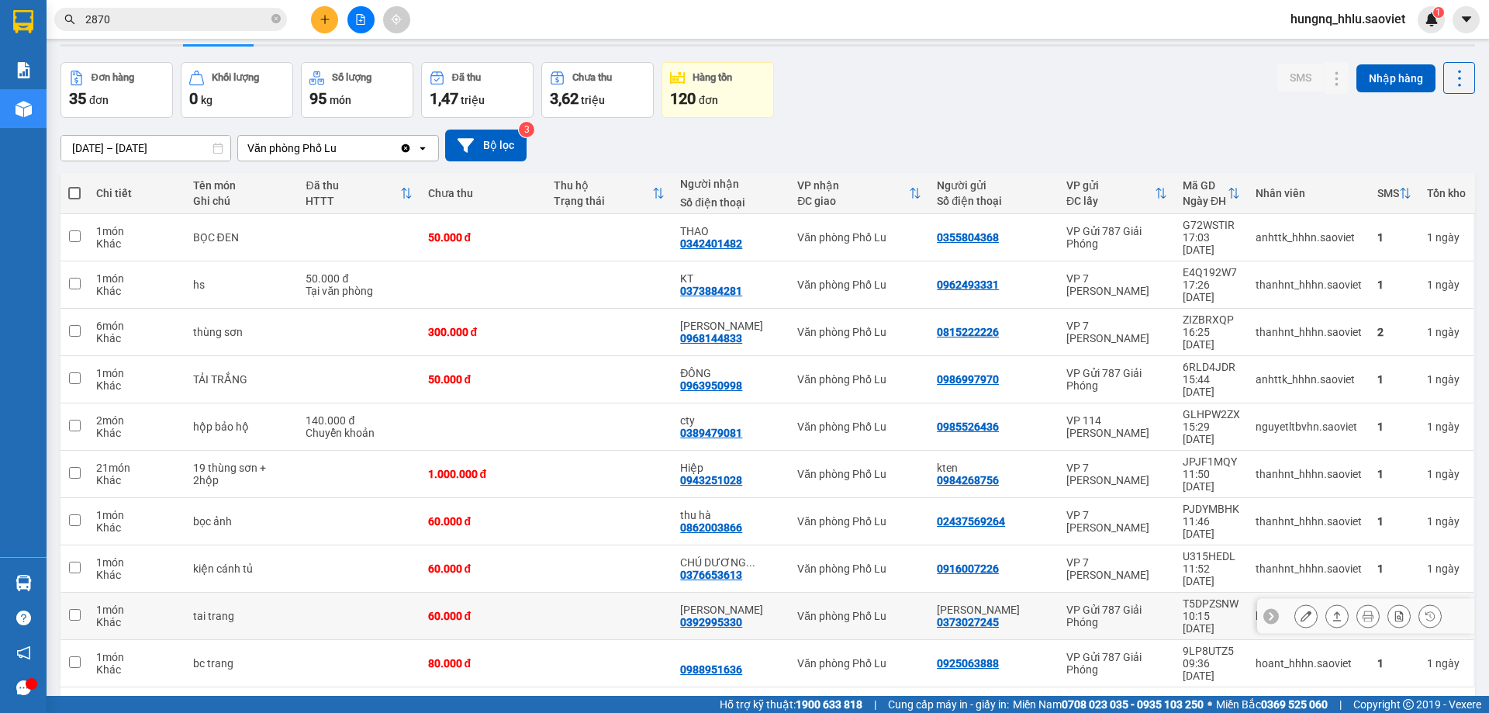
scroll to position [71, 0]
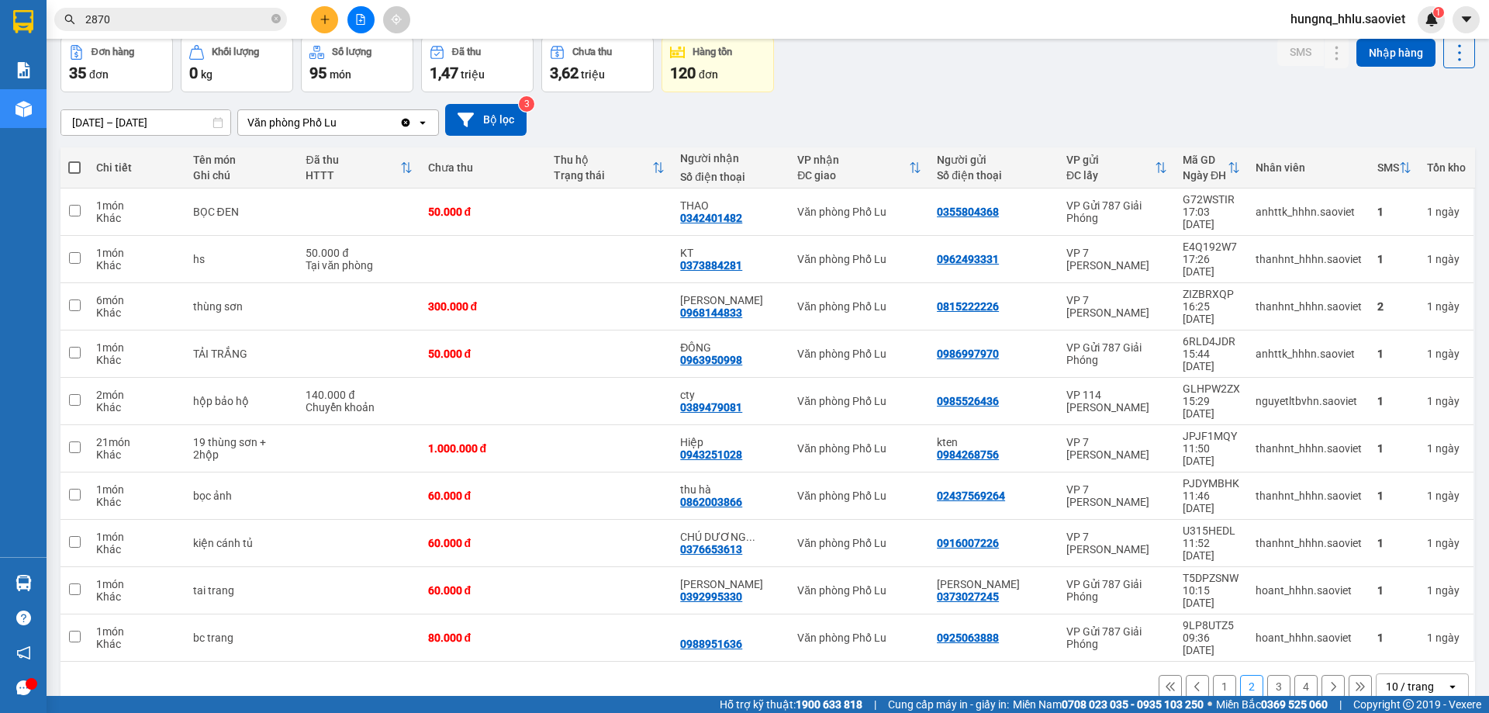
click at [1269, 675] on button "3" at bounding box center [1278, 686] width 23 height 23
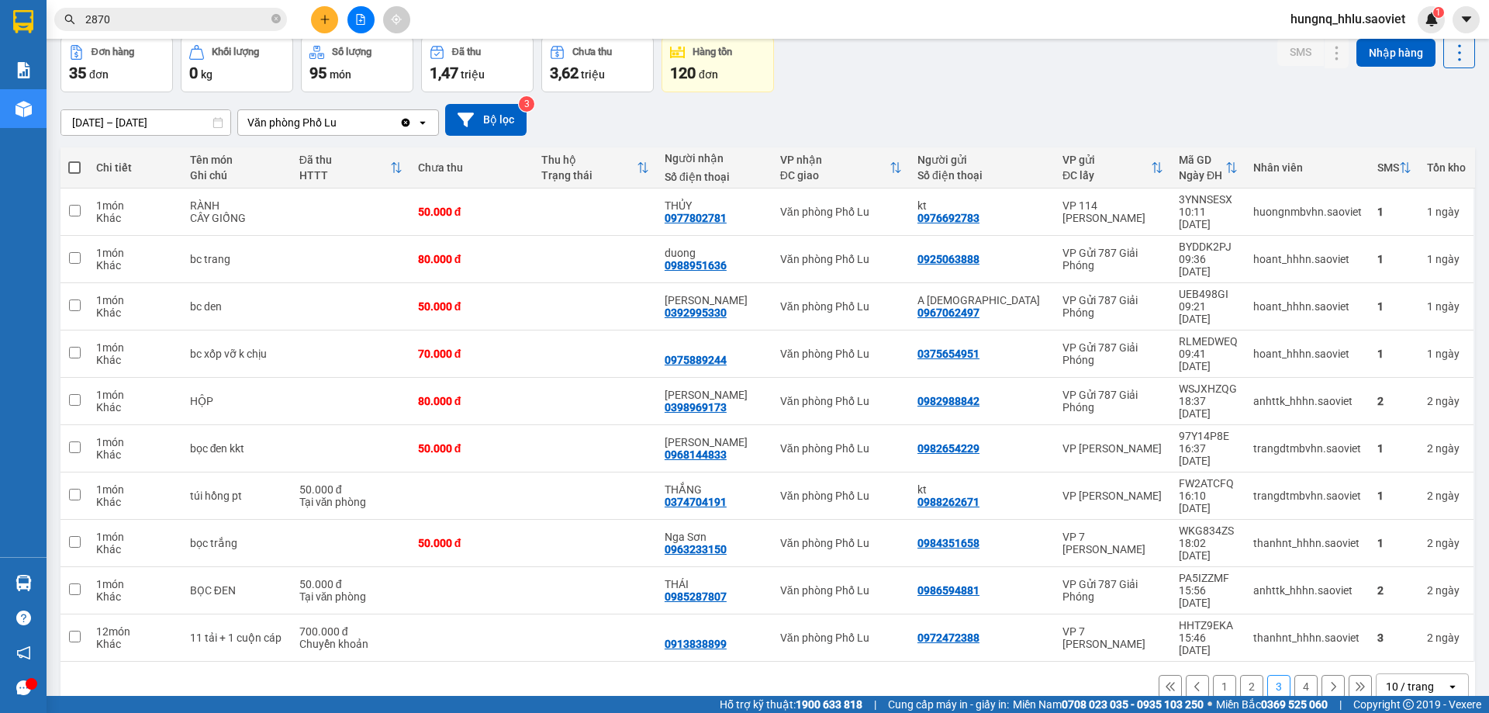
click at [1294, 675] on button "4" at bounding box center [1305, 686] width 23 height 23
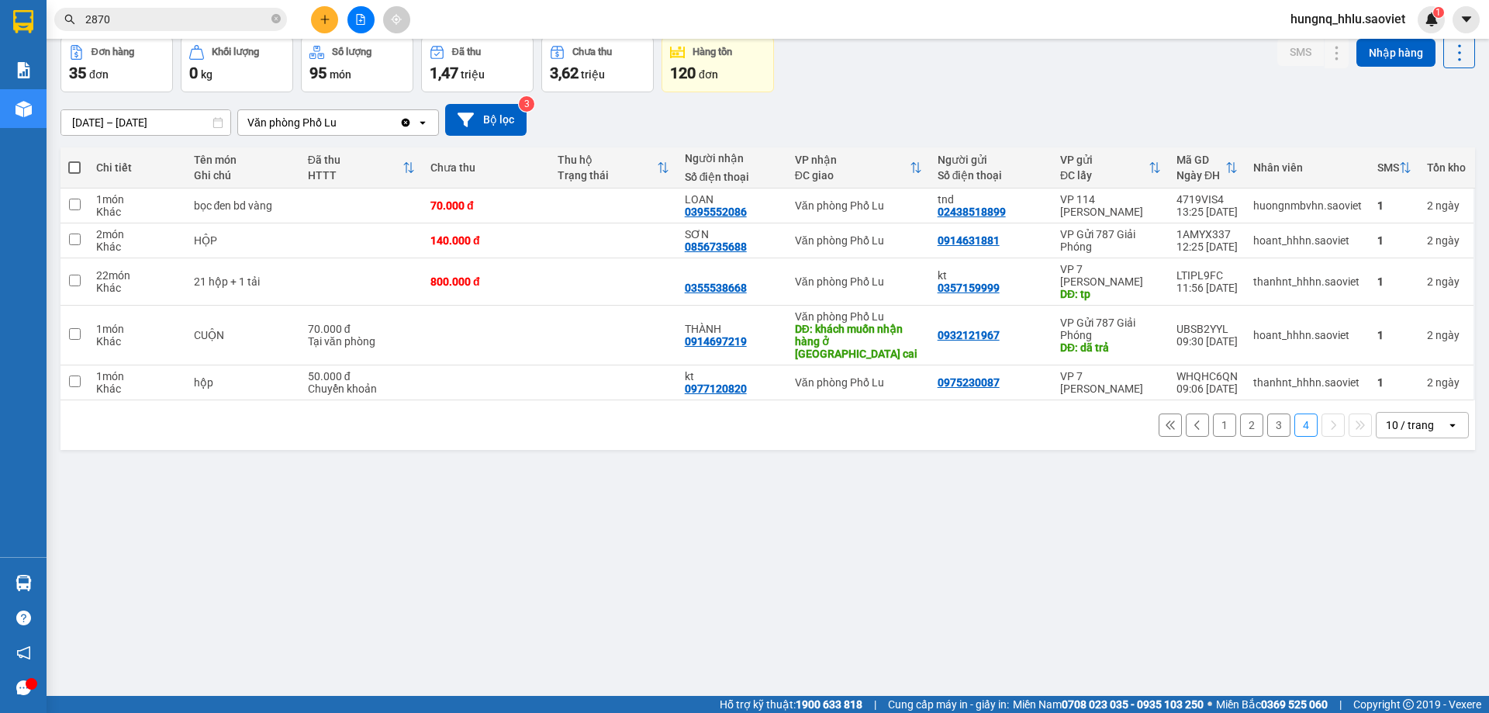
scroll to position [0, 0]
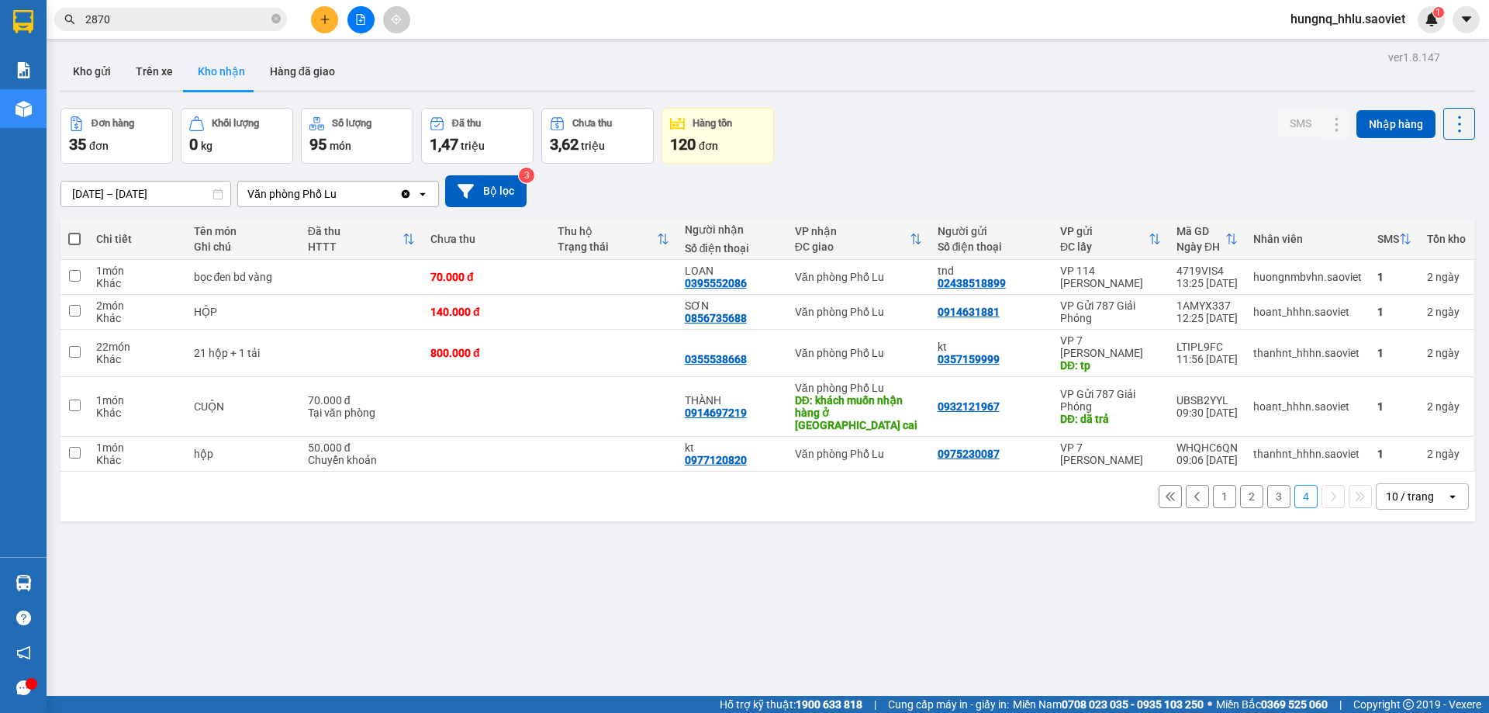
click at [67, 198] on input "[DATE] – [DATE]" at bounding box center [145, 193] width 169 height 25
click at [1115, 586] on div "ver 1.8.147 Kho gửi Trên xe Kho nhận Hàng đã giao Đơn hàng 35 đơn Khối lượng 0 …" at bounding box center [767, 403] width 1427 height 713
click at [68, 191] on input "[DATE] – [DATE]" at bounding box center [145, 193] width 169 height 25
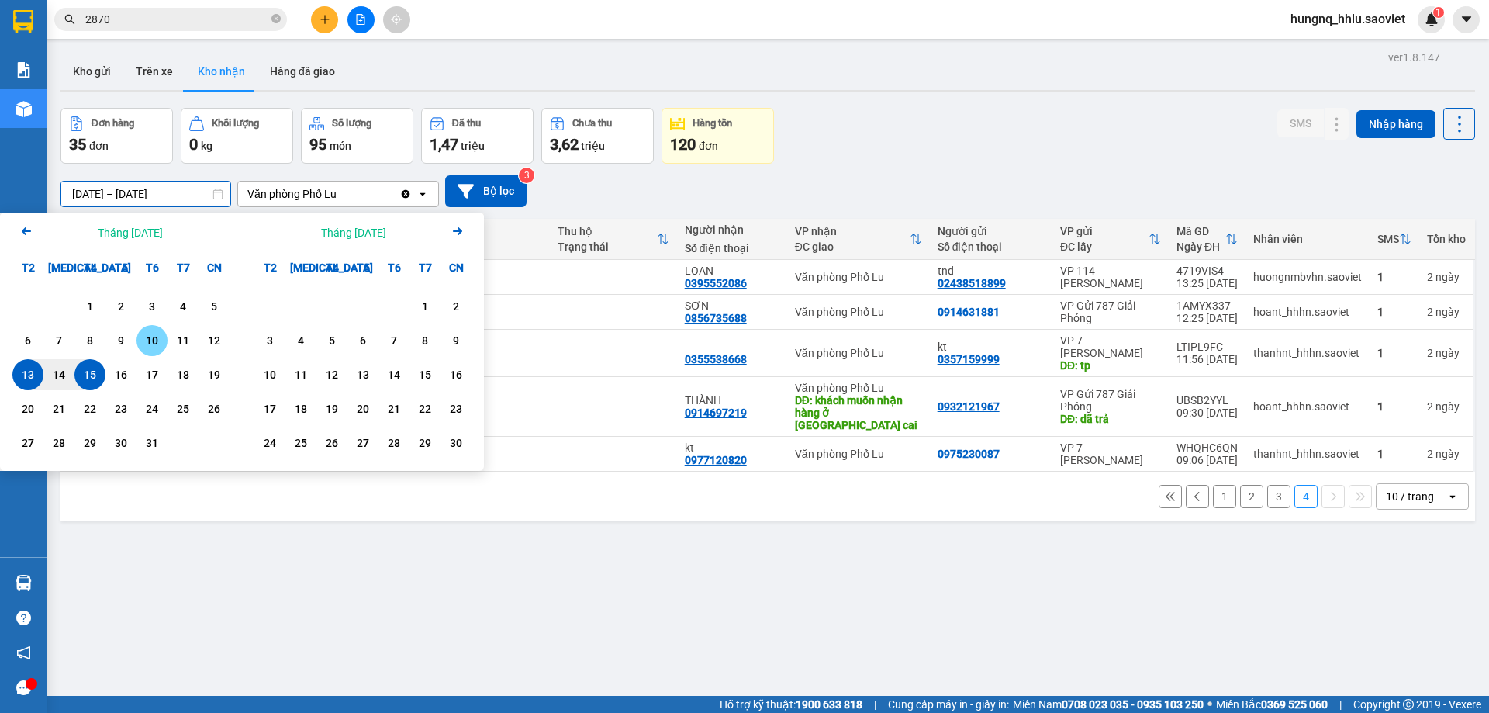
click at [142, 349] on div "10" at bounding box center [152, 340] width 22 height 19
click at [92, 379] on div "15" at bounding box center [90, 374] width 22 height 19
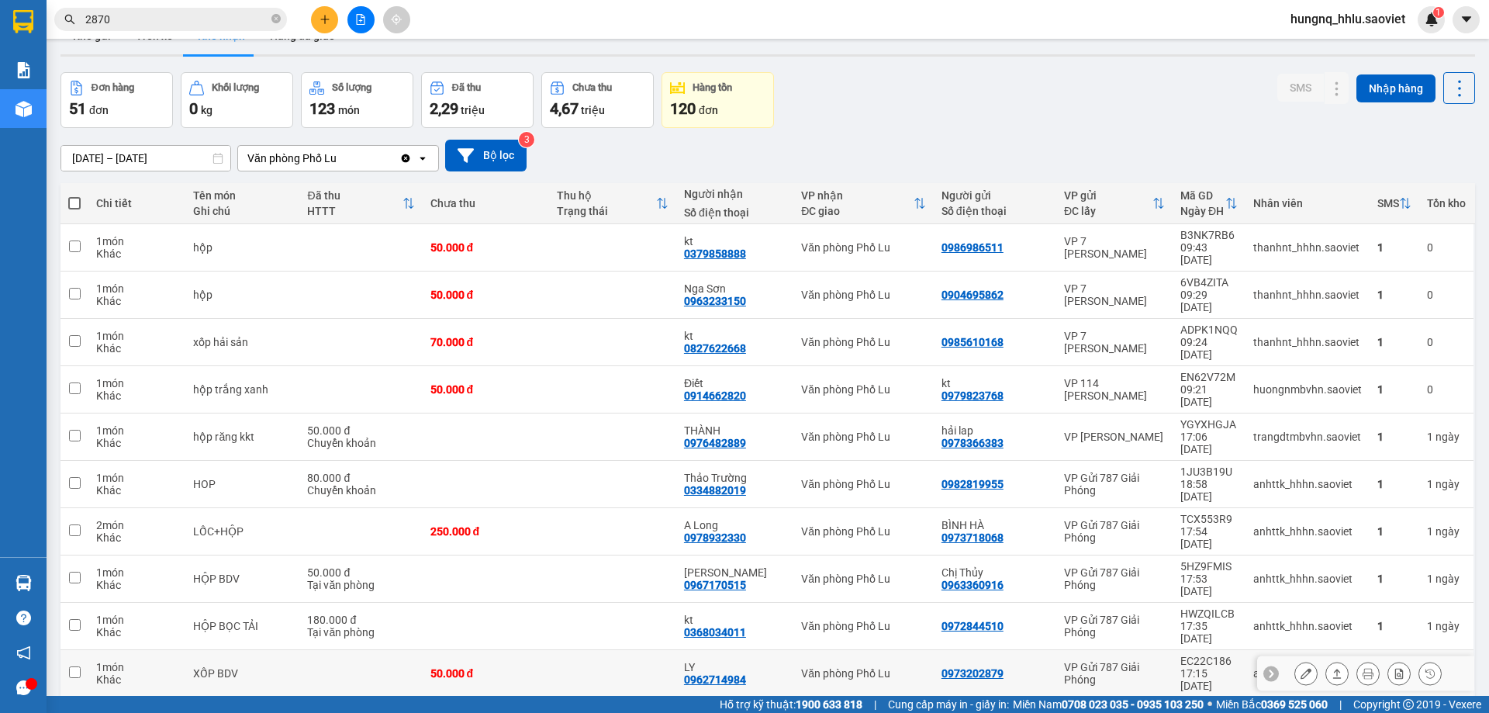
scroll to position [71, 0]
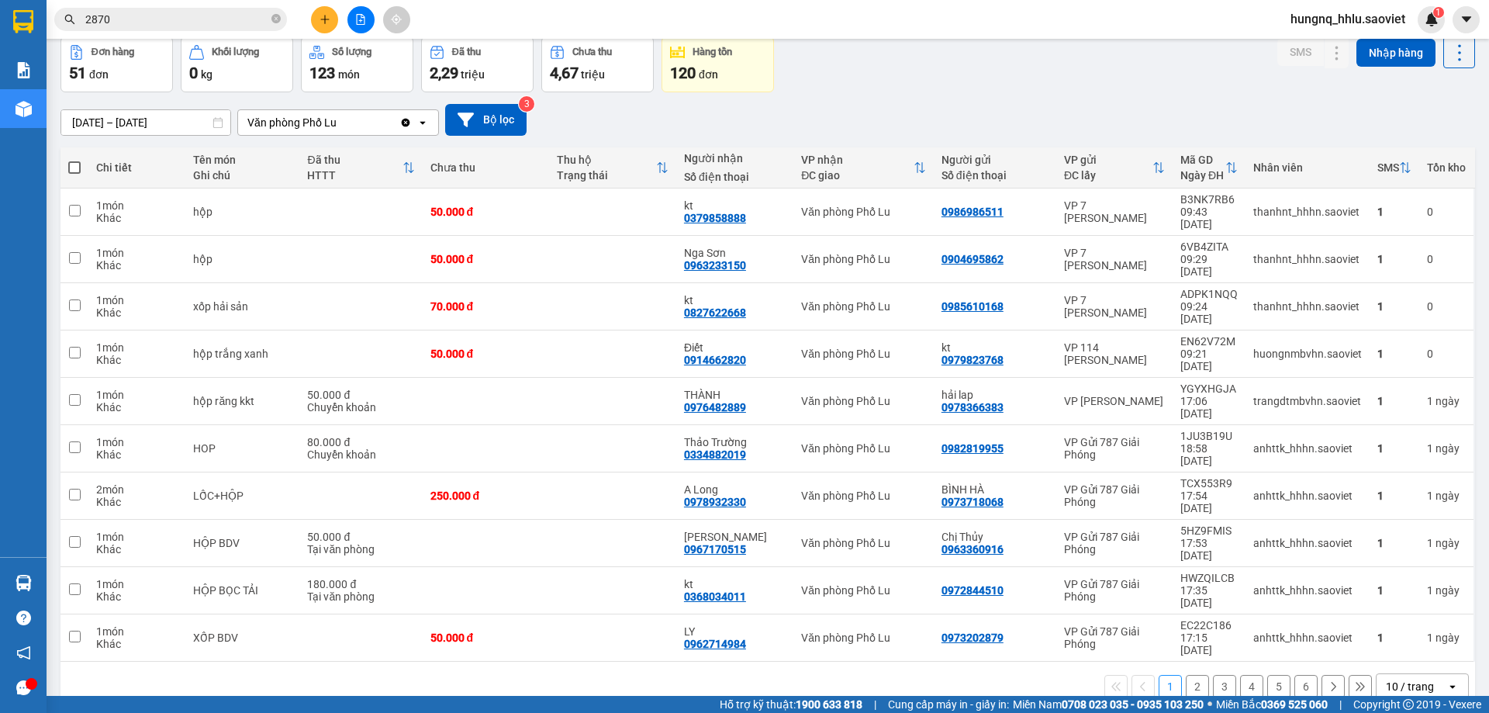
click at [1358, 675] on button at bounding box center [1359, 686] width 23 height 23
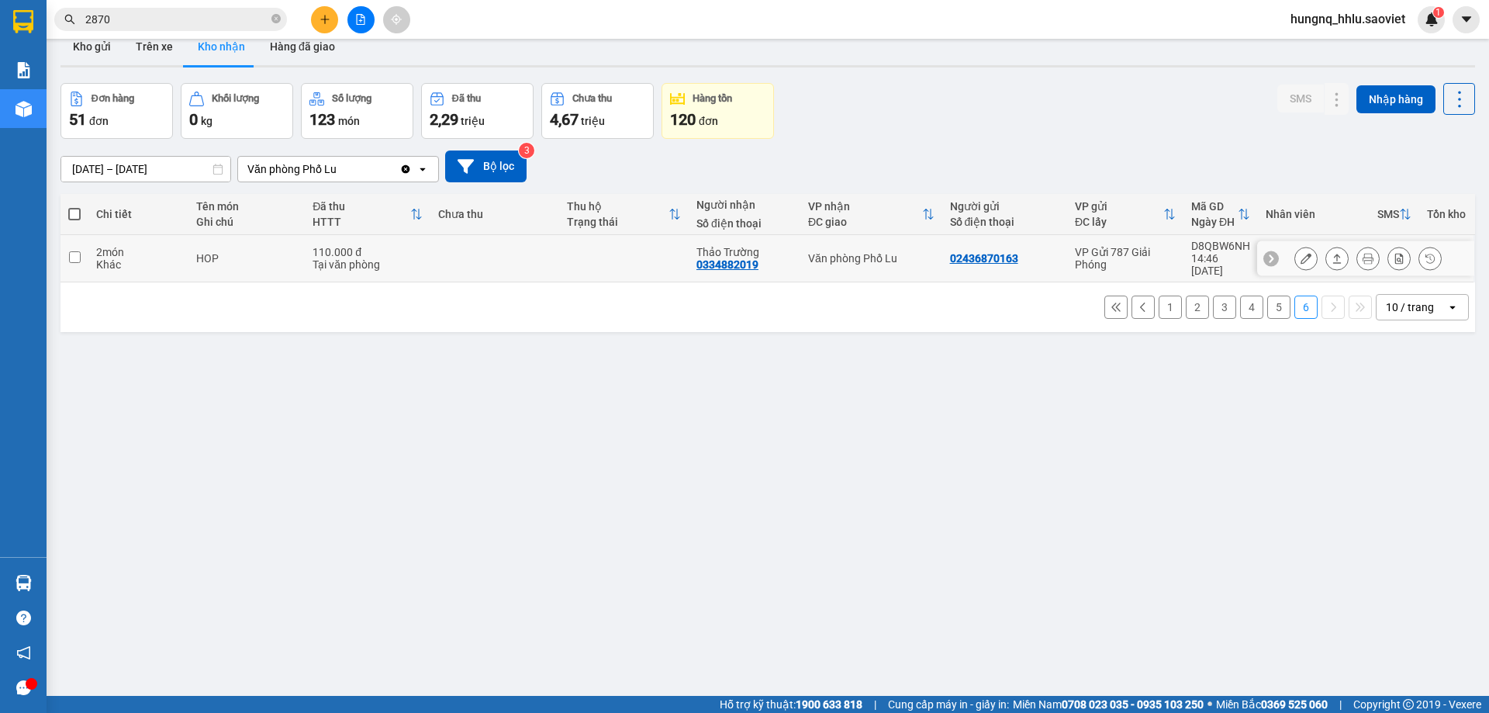
scroll to position [0, 0]
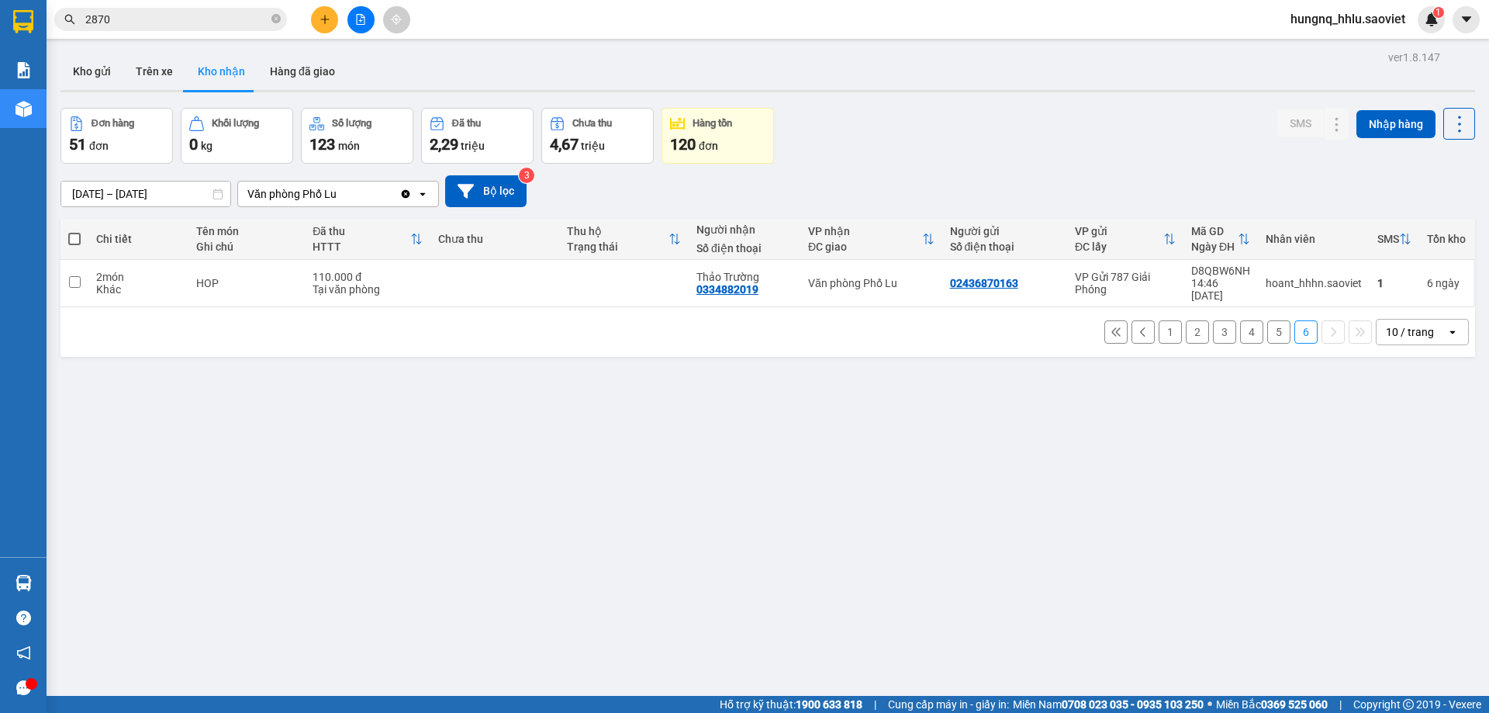
click at [79, 194] on input "[DATE] – [DATE]" at bounding box center [145, 193] width 169 height 25
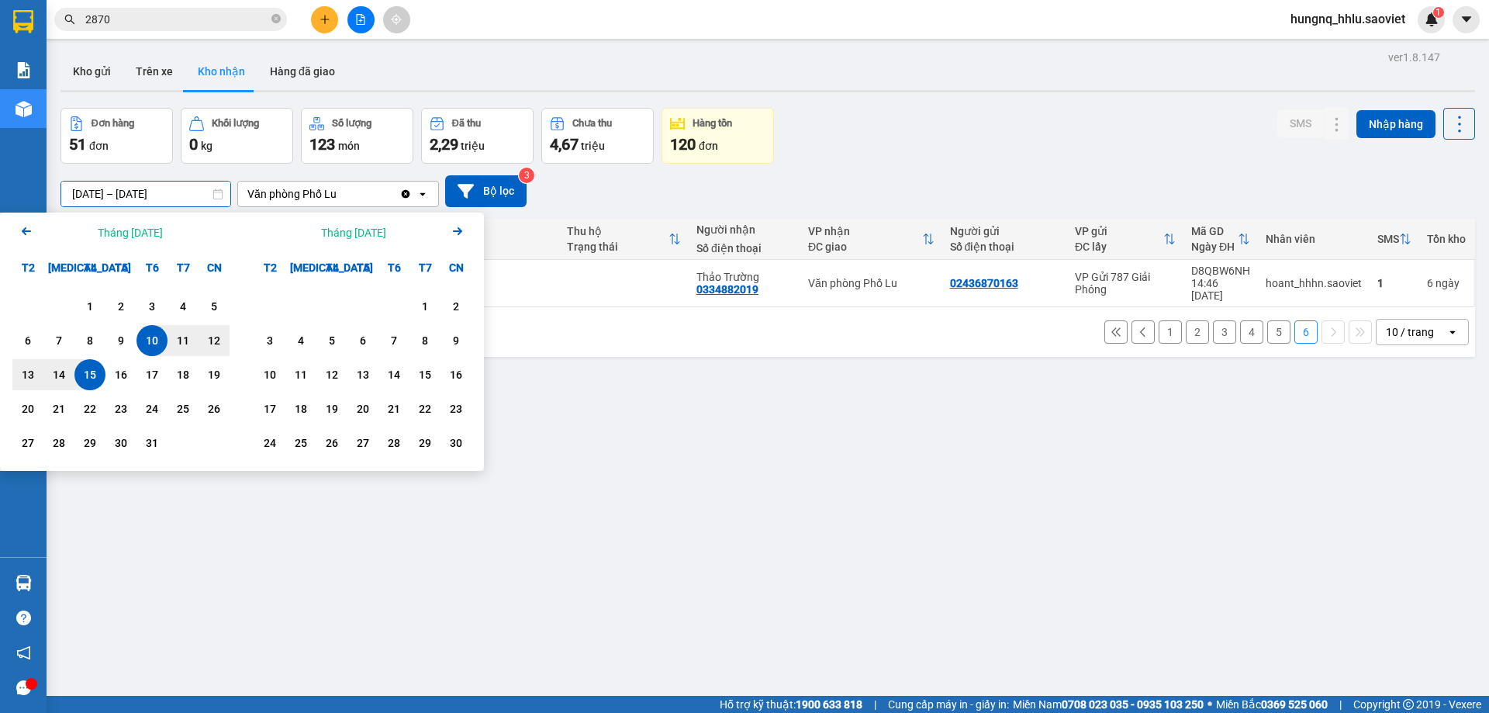
click at [100, 229] on div "Tháng [DATE]" at bounding box center [130, 233] width 65 height 16
click at [19, 233] on icon "Arrow Left" at bounding box center [26, 231] width 19 height 19
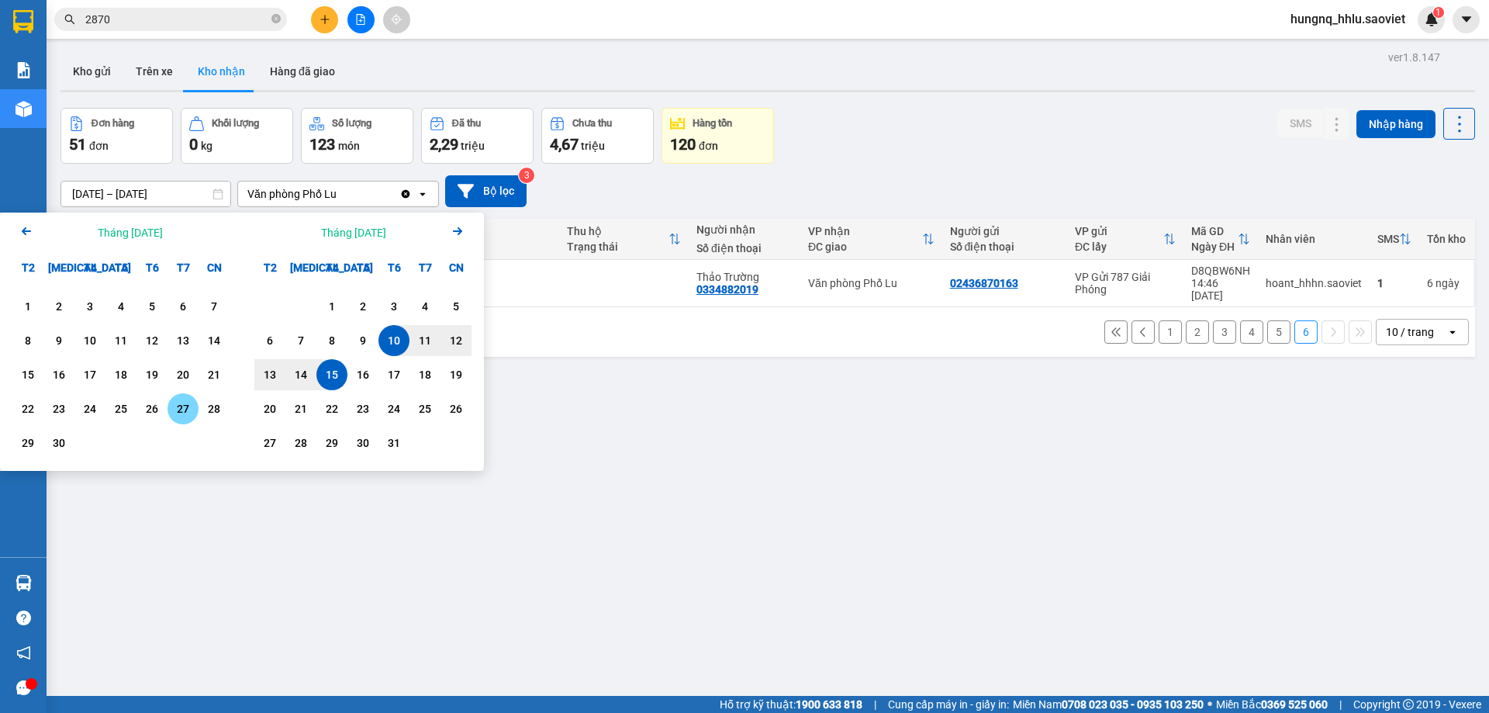
click at [178, 415] on div "27" at bounding box center [183, 408] width 22 height 19
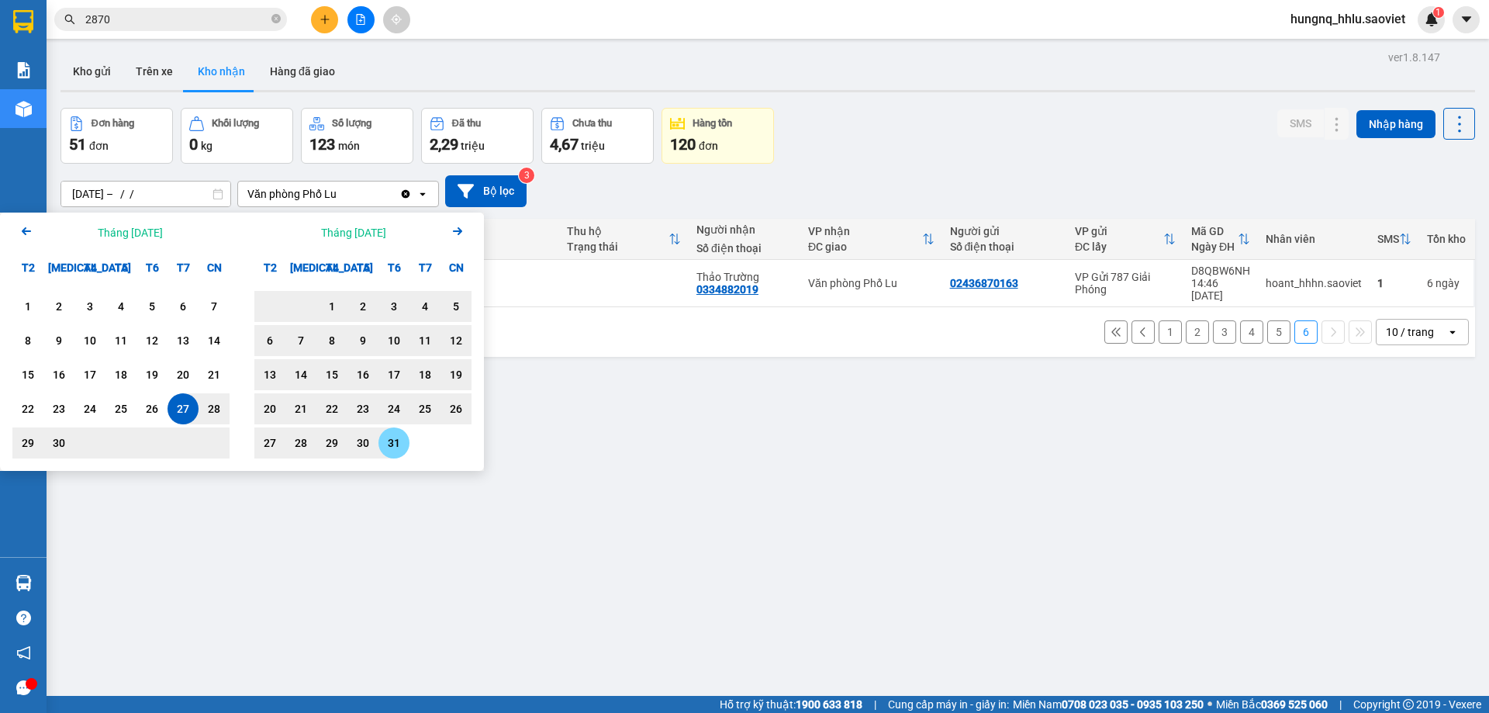
click at [399, 447] on div "31" at bounding box center [394, 442] width 22 height 19
type input "[DATE] – [DATE]"
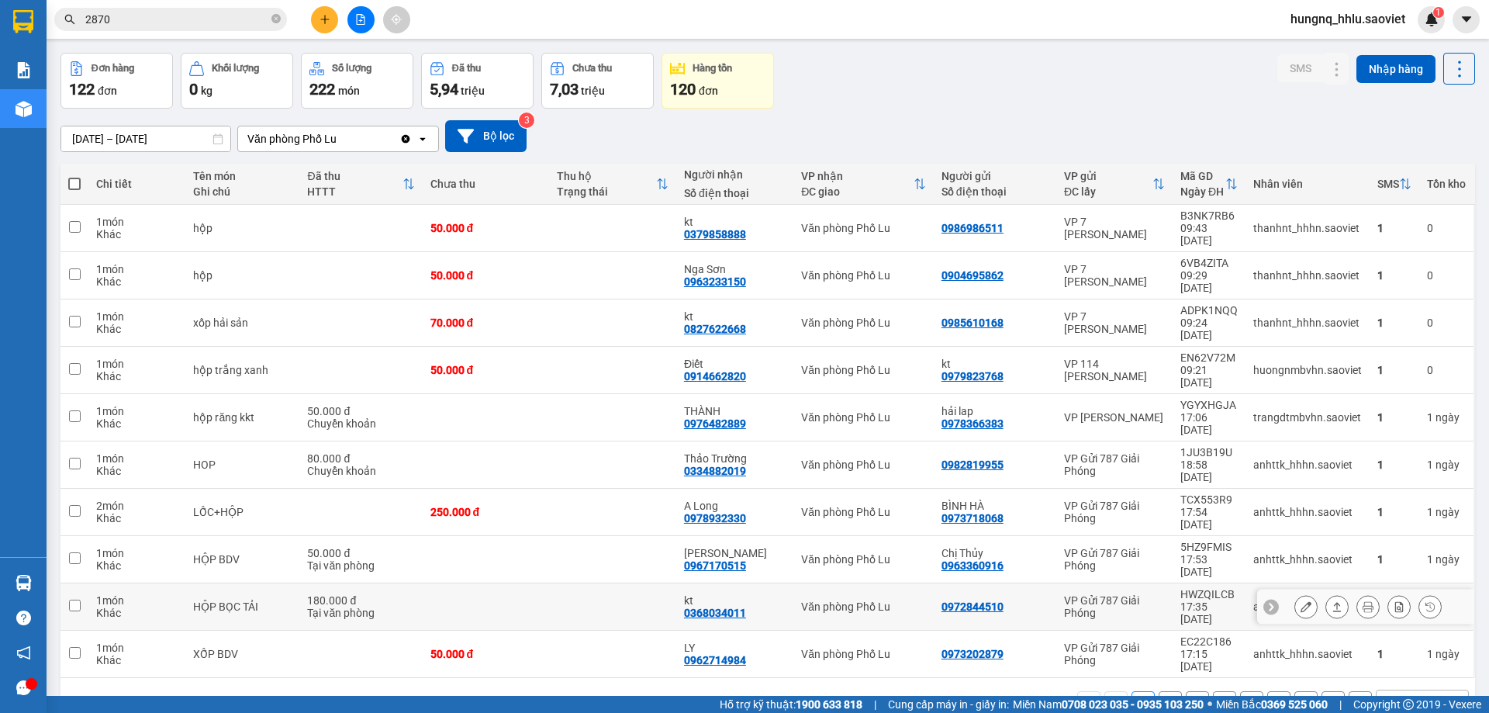
scroll to position [71, 0]
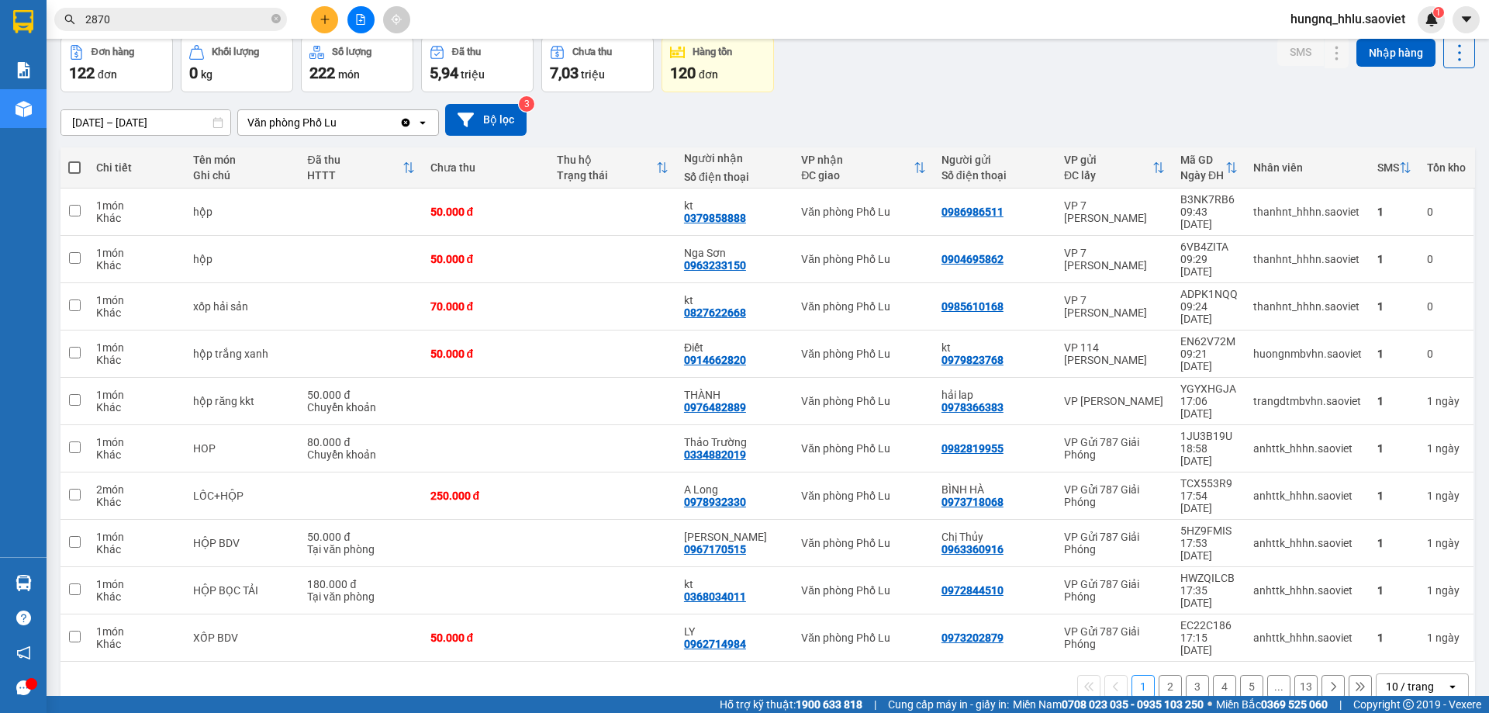
click at [1355, 681] on icon at bounding box center [1360, 686] width 11 height 11
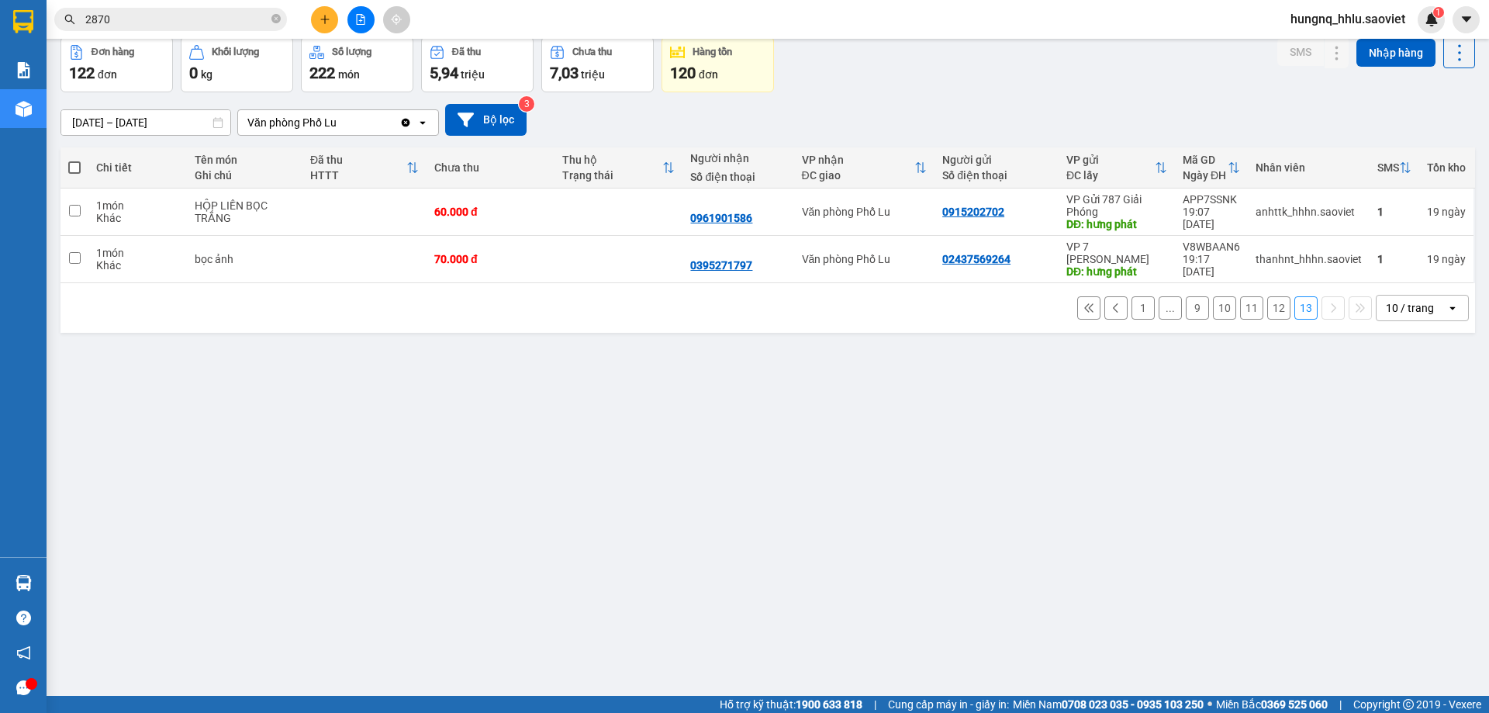
click at [1267, 307] on button "12" at bounding box center [1278, 307] width 23 height 23
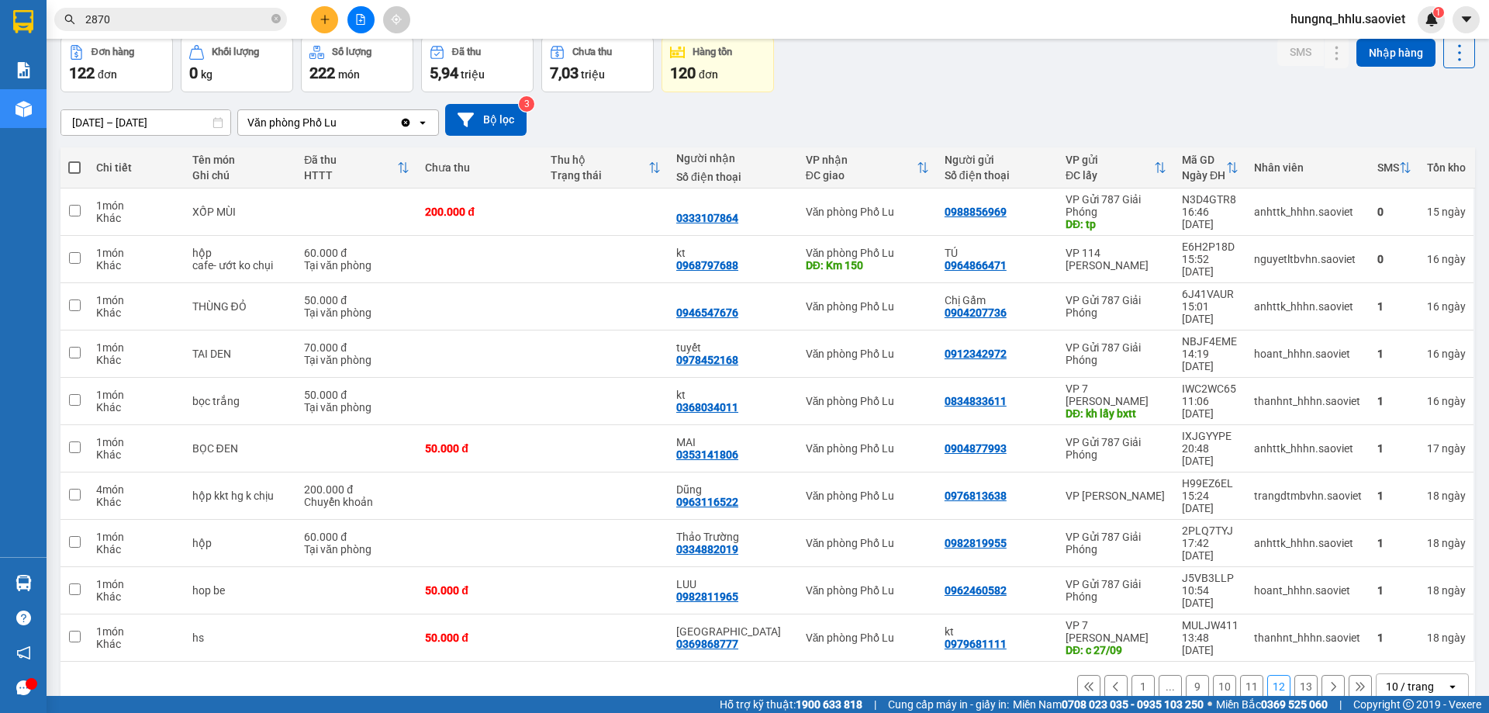
click at [1240, 675] on button "11" at bounding box center [1251, 686] width 23 height 23
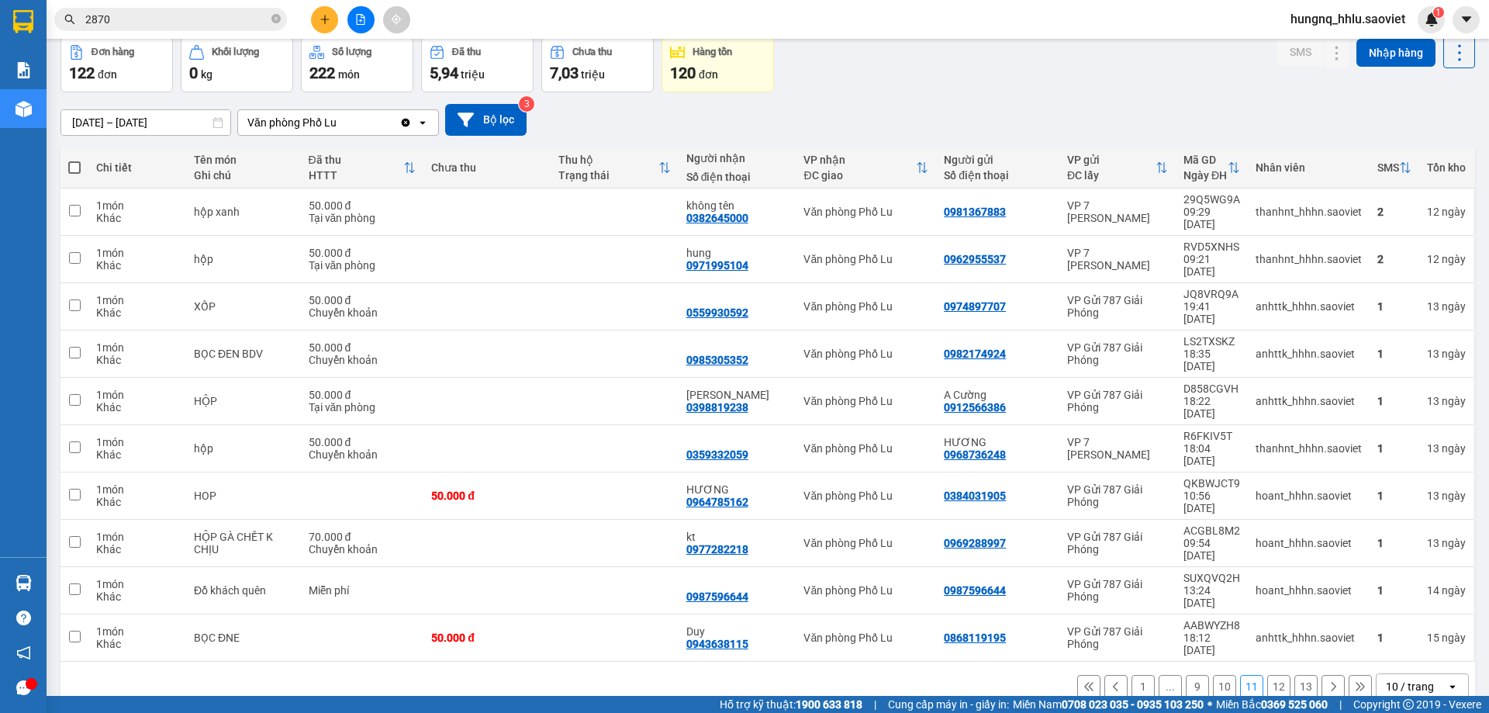
click at [1214, 675] on button "10" at bounding box center [1224, 686] width 23 height 23
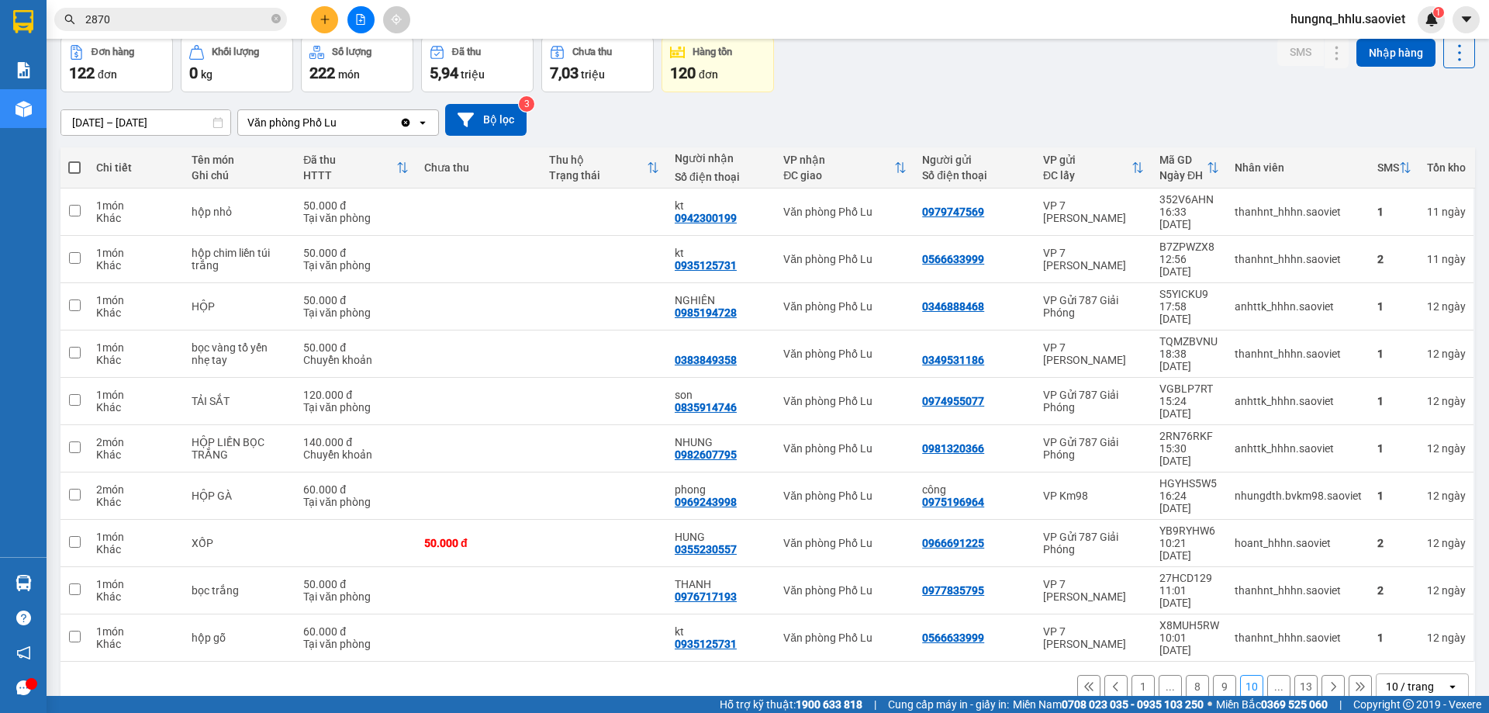
click at [1213, 675] on button "9" at bounding box center [1224, 686] width 23 height 23
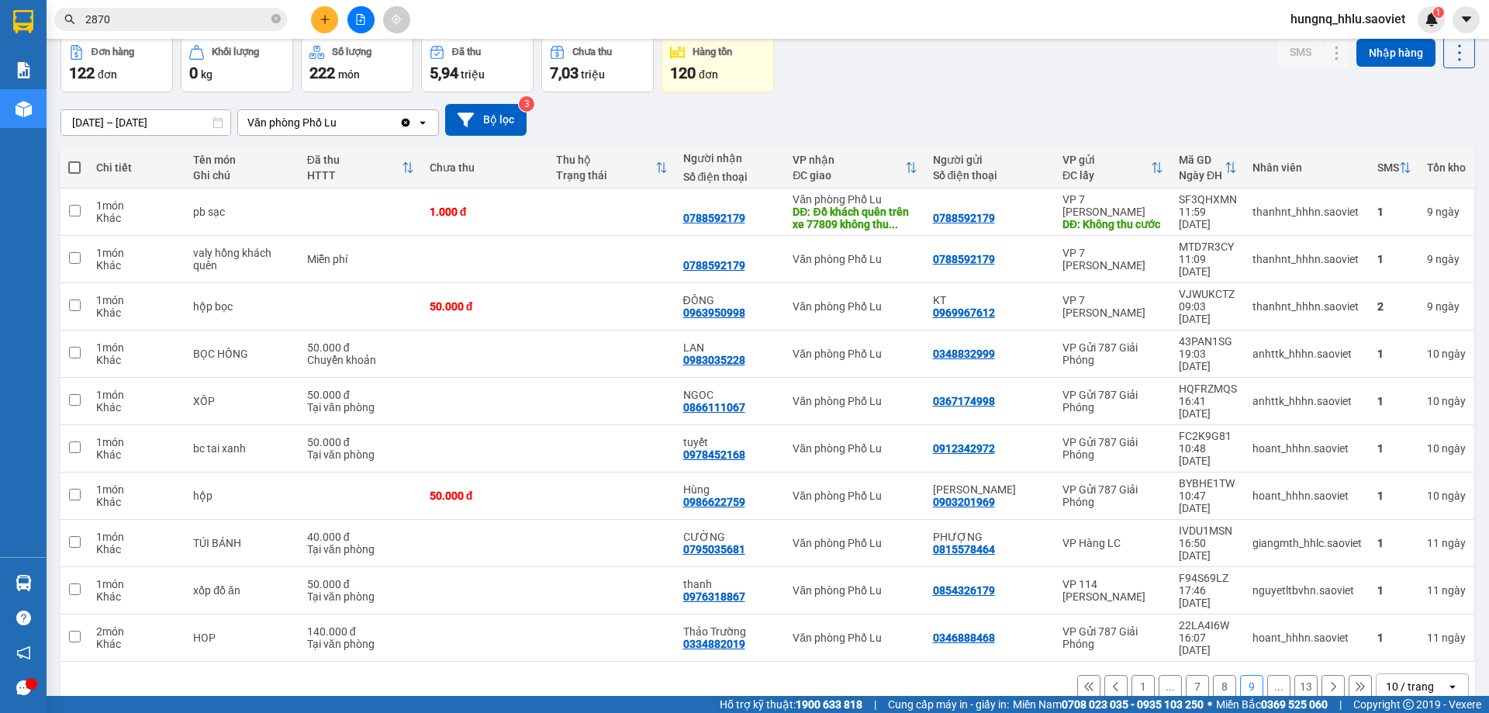
click at [1213, 675] on button "8" at bounding box center [1224, 686] width 23 height 23
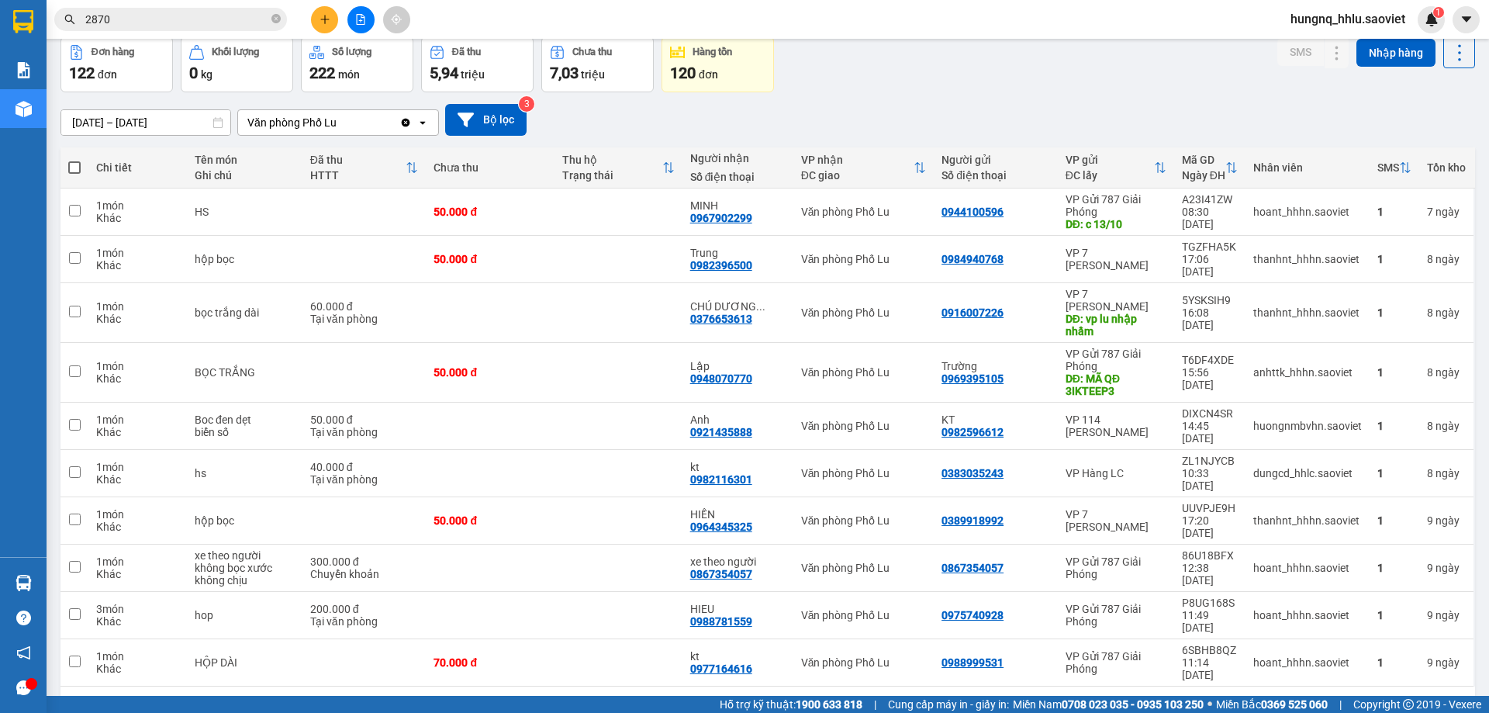
click at [1213, 699] on button "7" at bounding box center [1224, 710] width 23 height 23
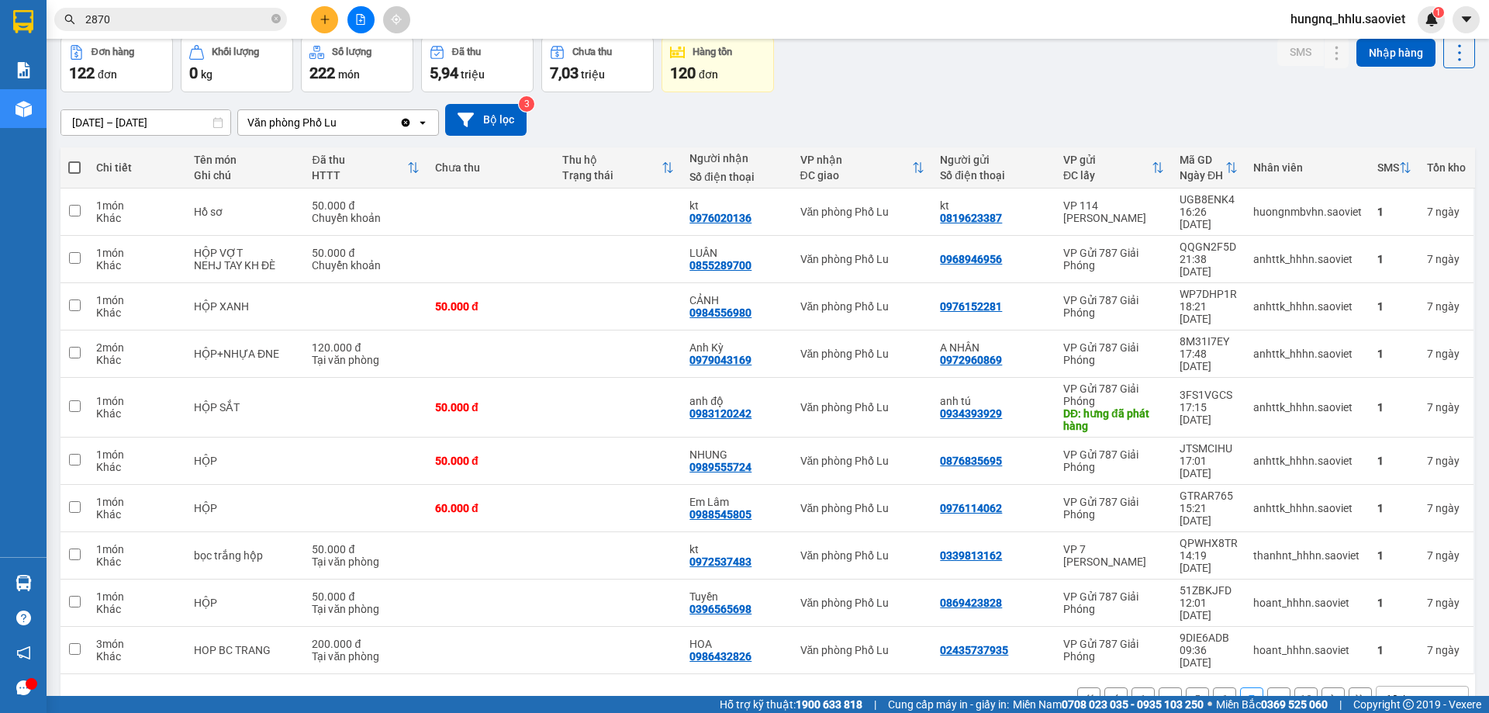
click at [1213, 687] on button "6" at bounding box center [1224, 698] width 23 height 23
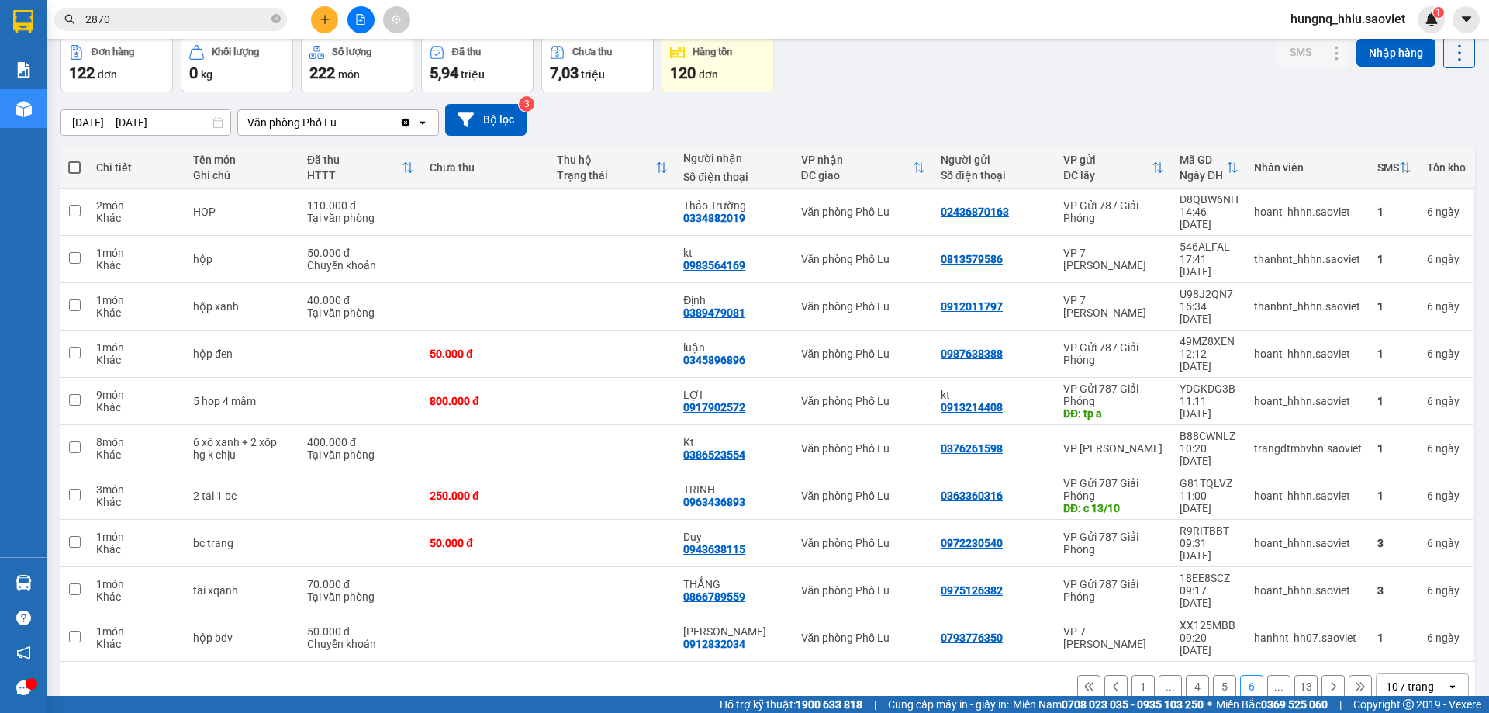
click at [1213, 675] on button "5" at bounding box center [1224, 686] width 23 height 23
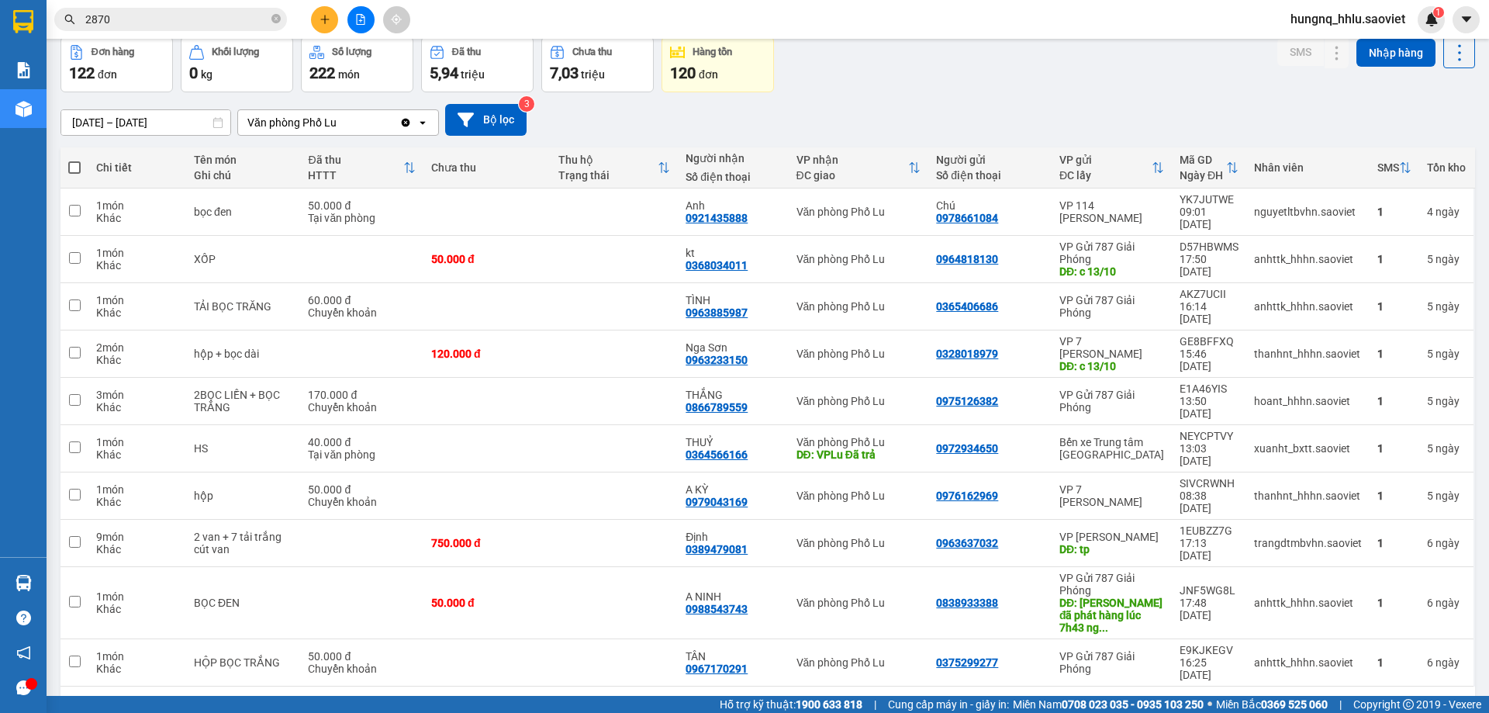
click at [1213, 699] on button "4" at bounding box center [1224, 710] width 23 height 23
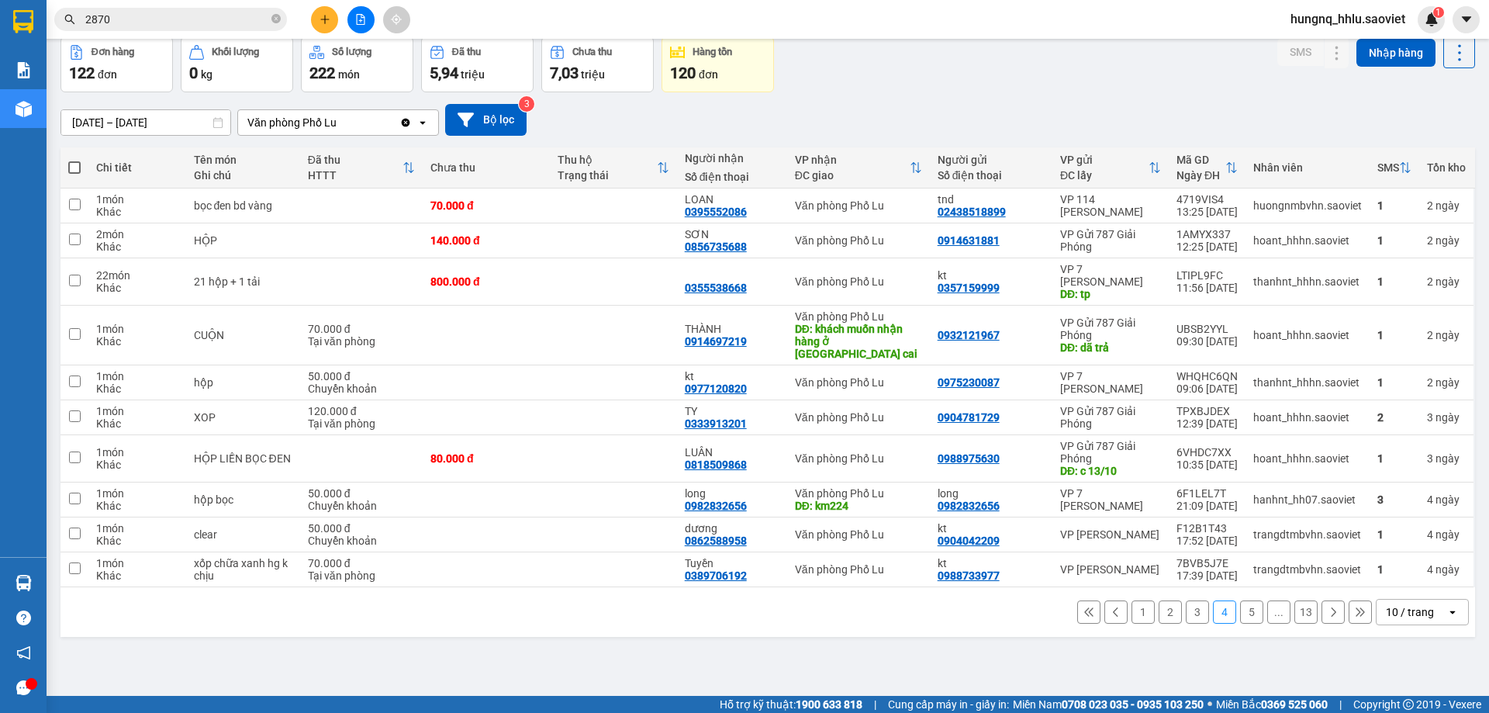
click at [1185, 605] on button "3" at bounding box center [1196, 611] width 23 height 23
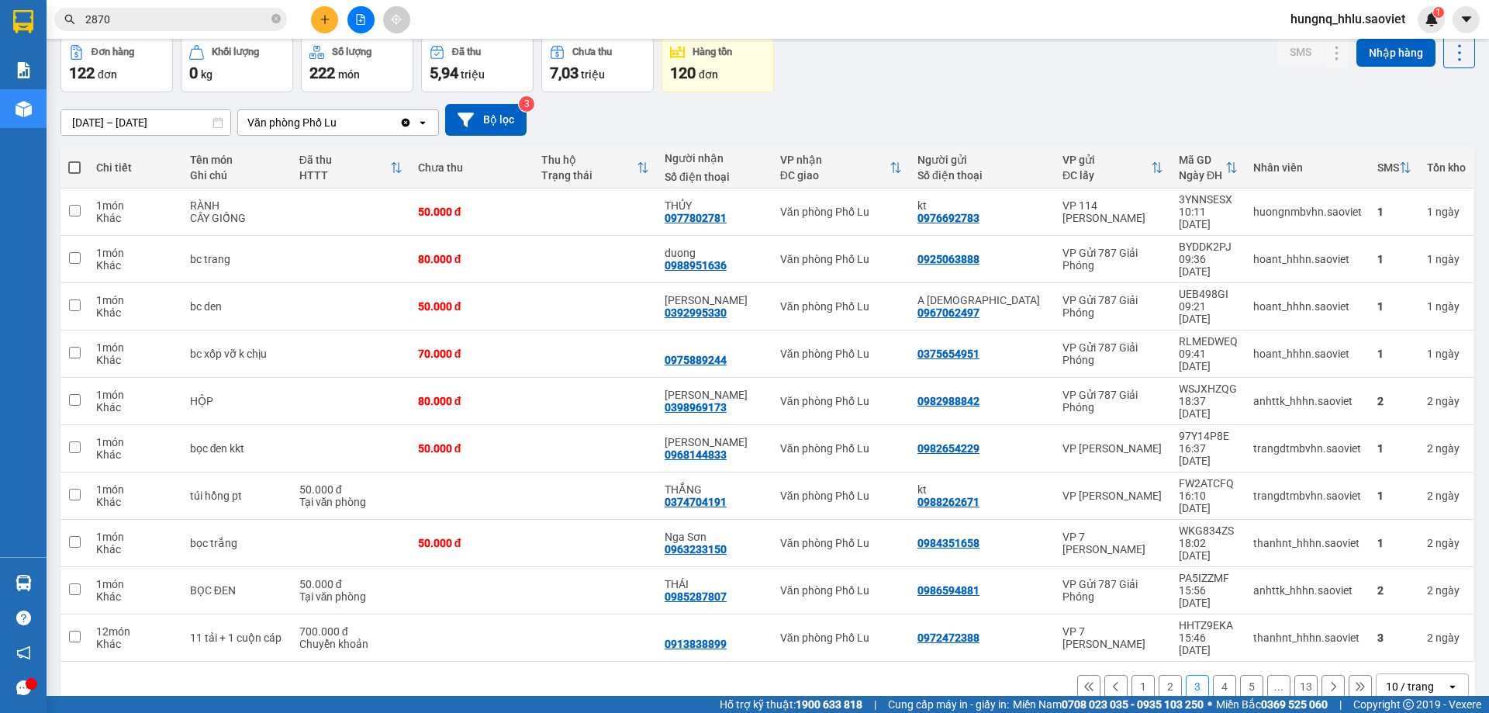
click at [1158, 675] on button "2" at bounding box center [1169, 686] width 23 height 23
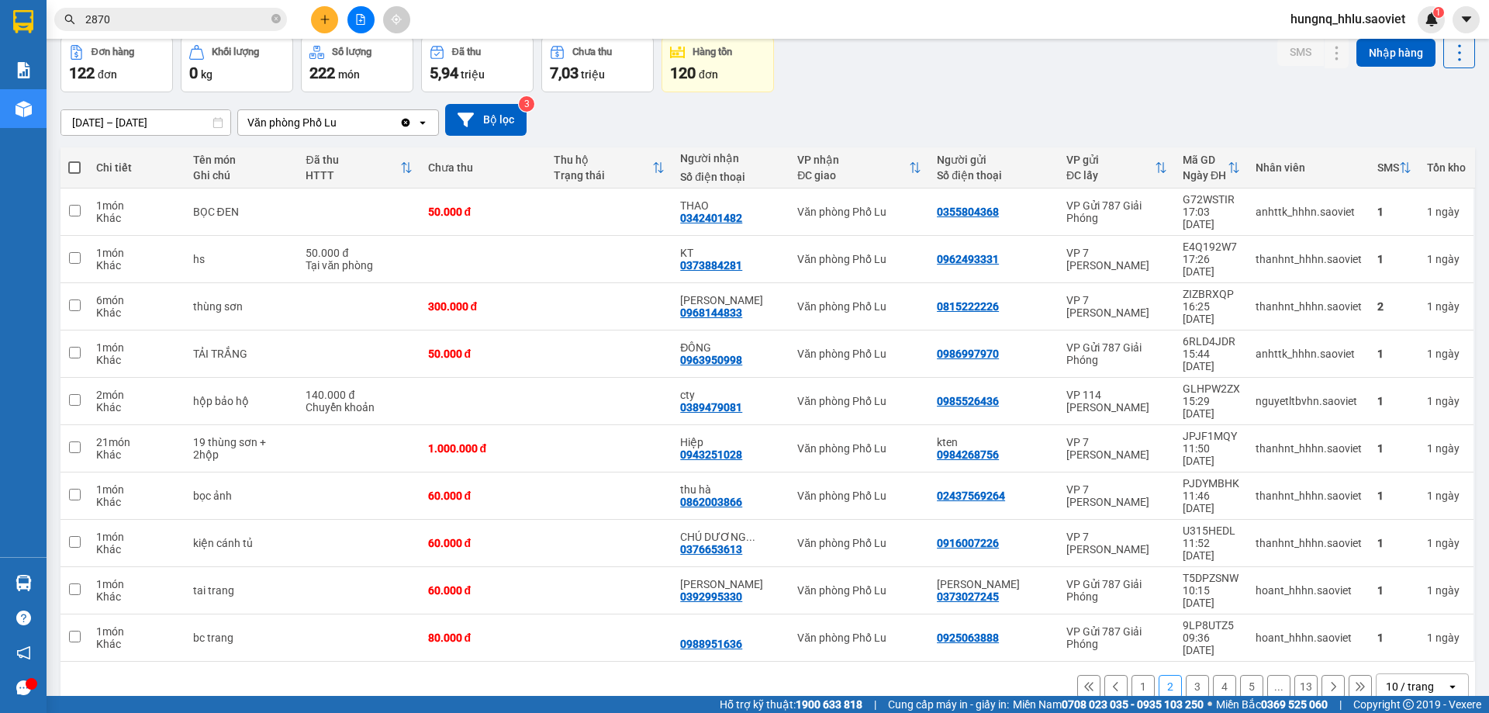
click at [1131, 675] on button "1" at bounding box center [1142, 686] width 23 height 23
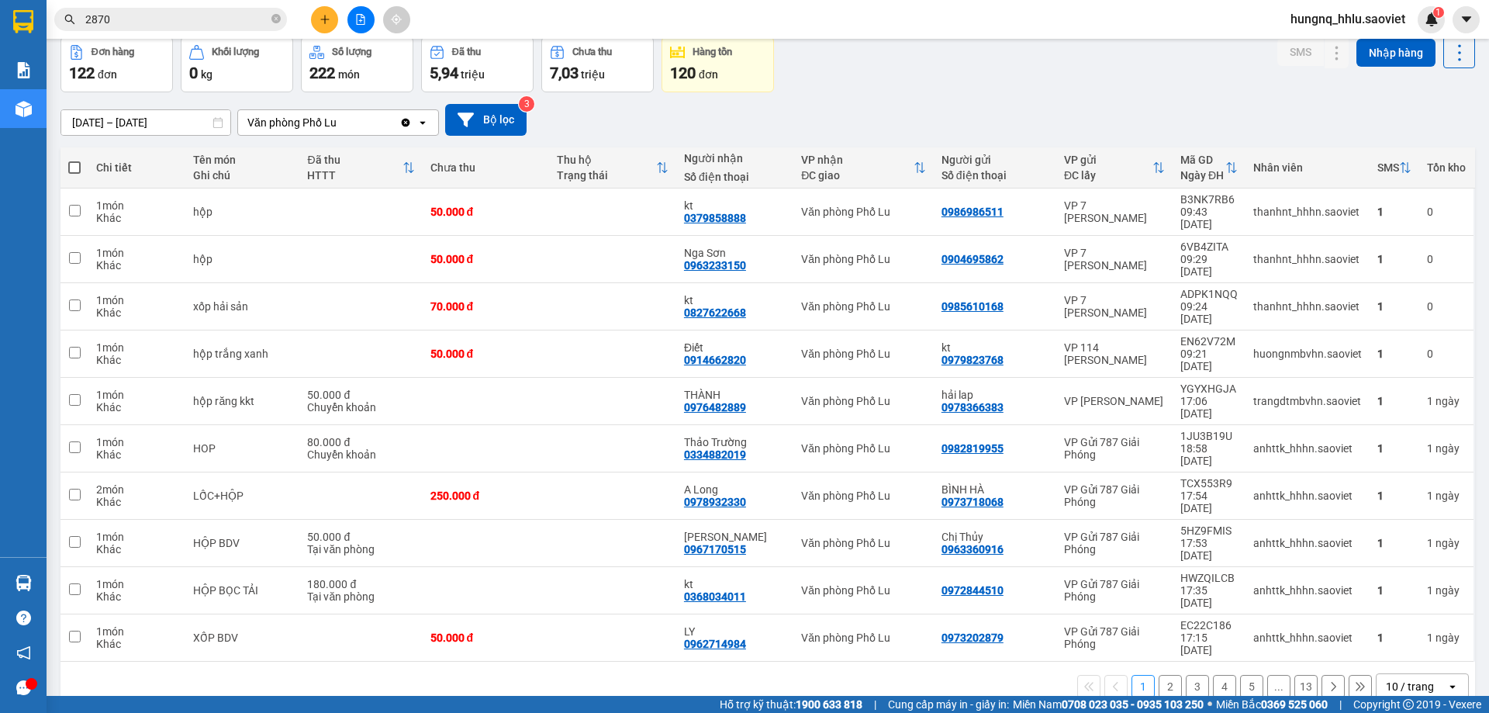
click at [1351, 675] on button at bounding box center [1359, 686] width 23 height 23
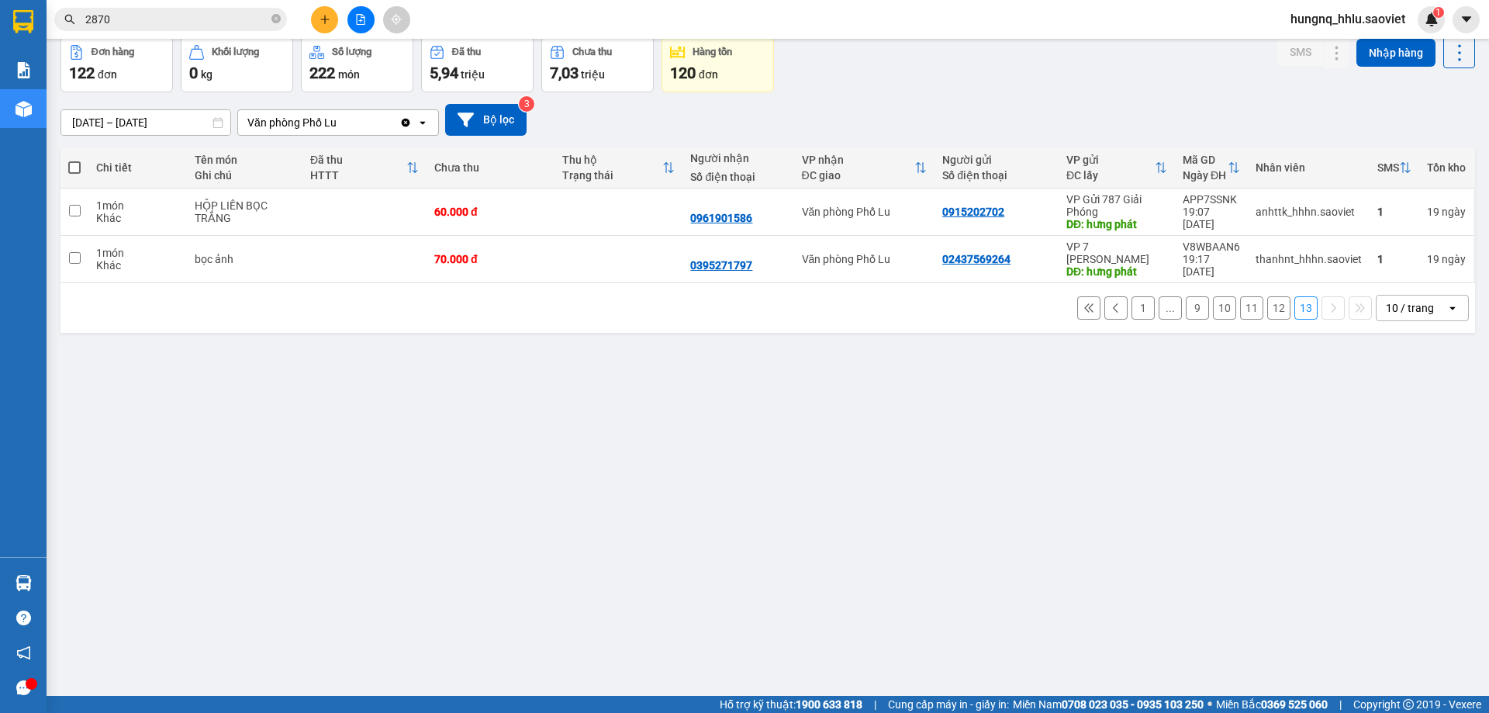
click at [1267, 314] on button "12" at bounding box center [1278, 307] width 23 height 23
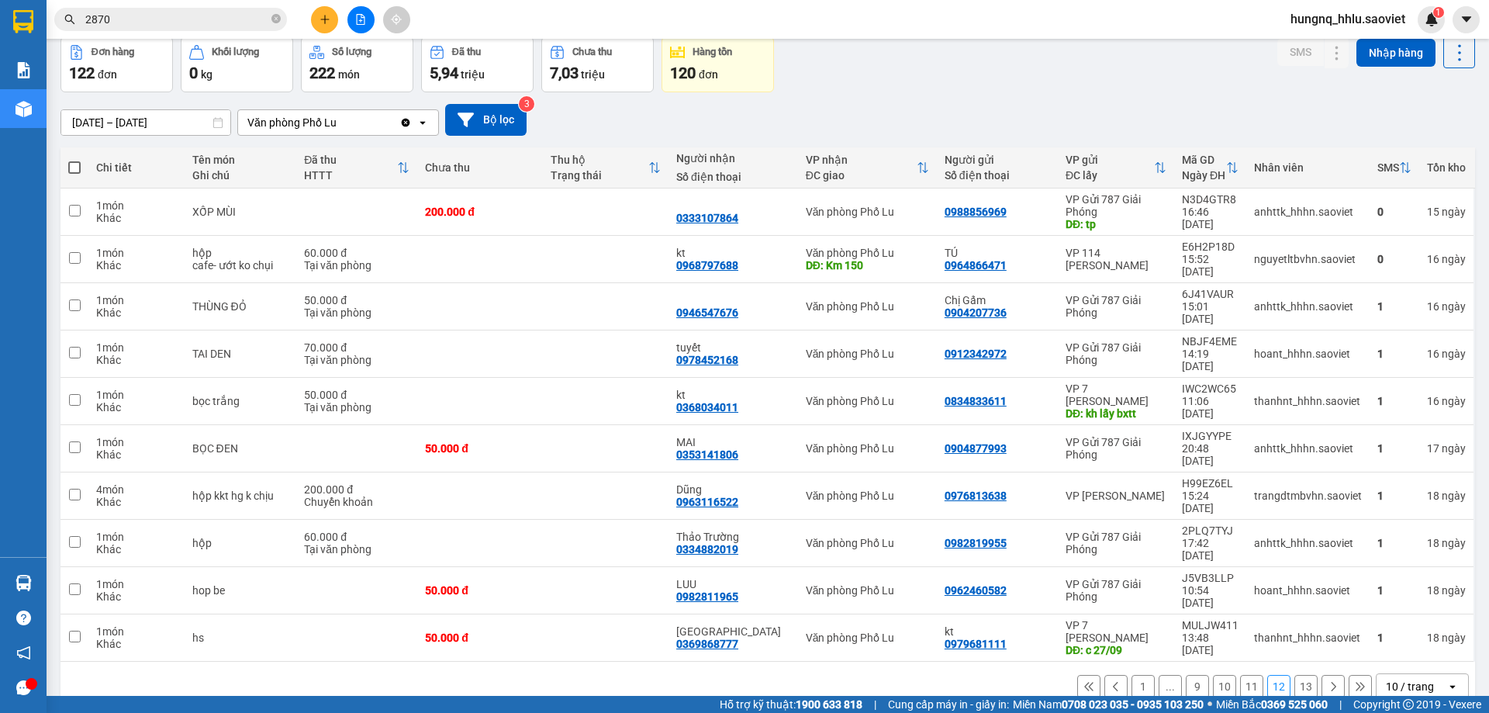
click at [1240, 675] on button "11" at bounding box center [1251, 686] width 23 height 23
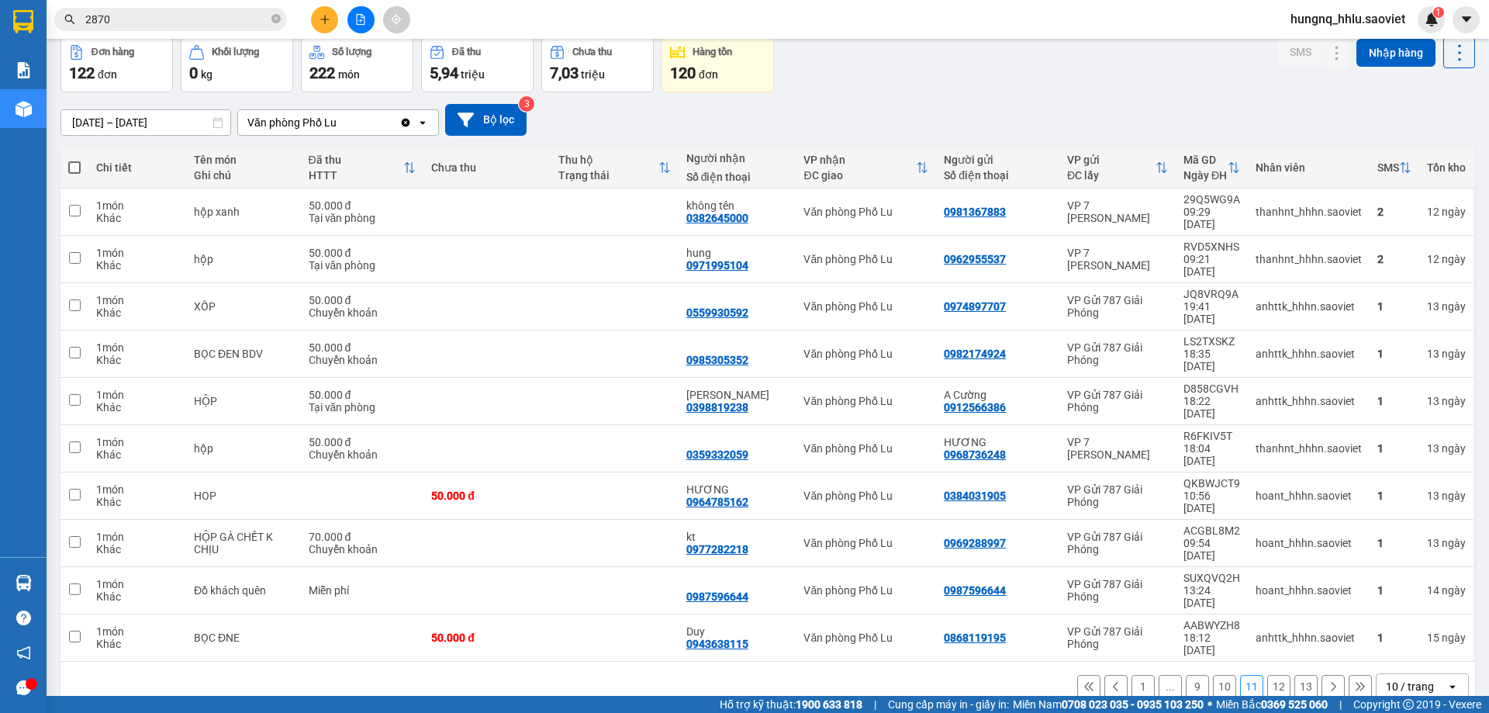
click at [1213, 675] on button "10" at bounding box center [1224, 686] width 23 height 23
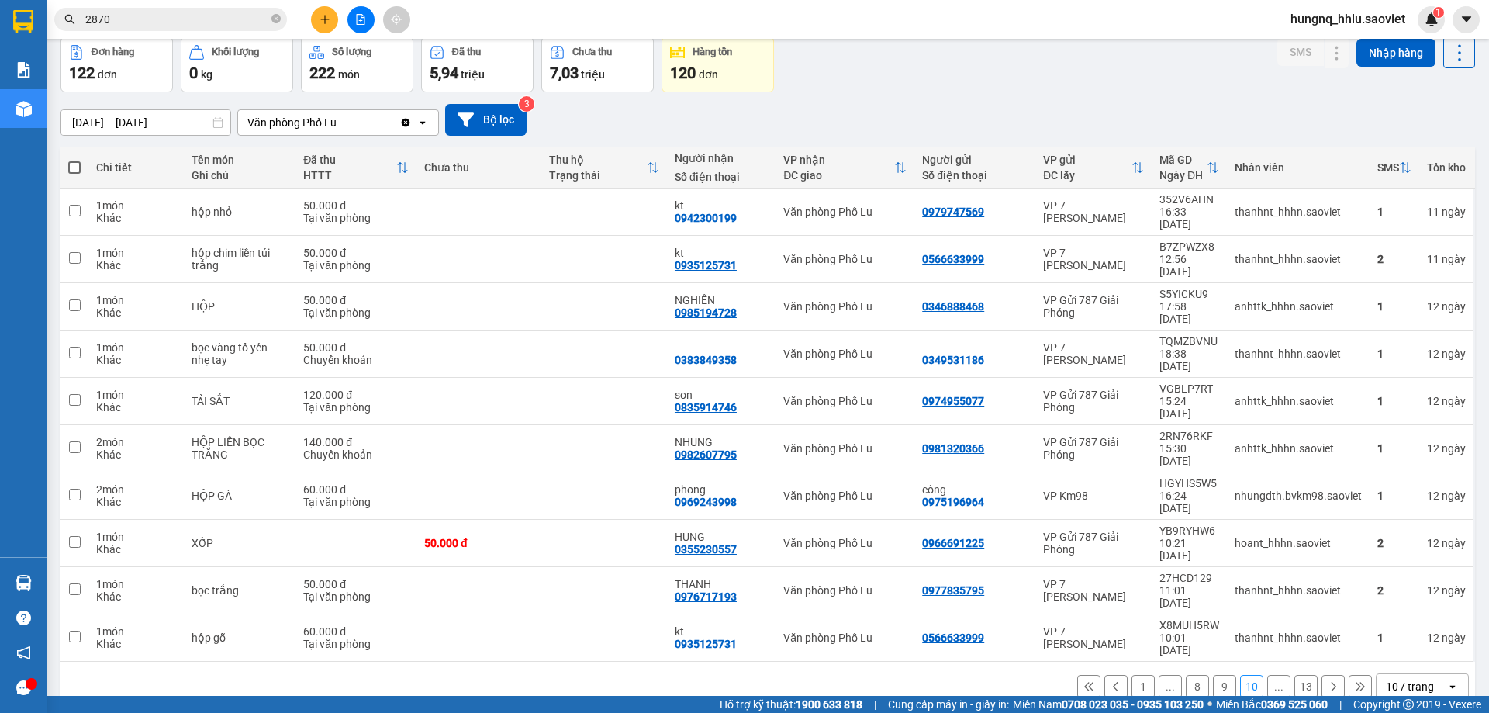
click at [1213, 675] on button "9" at bounding box center [1224, 686] width 23 height 23
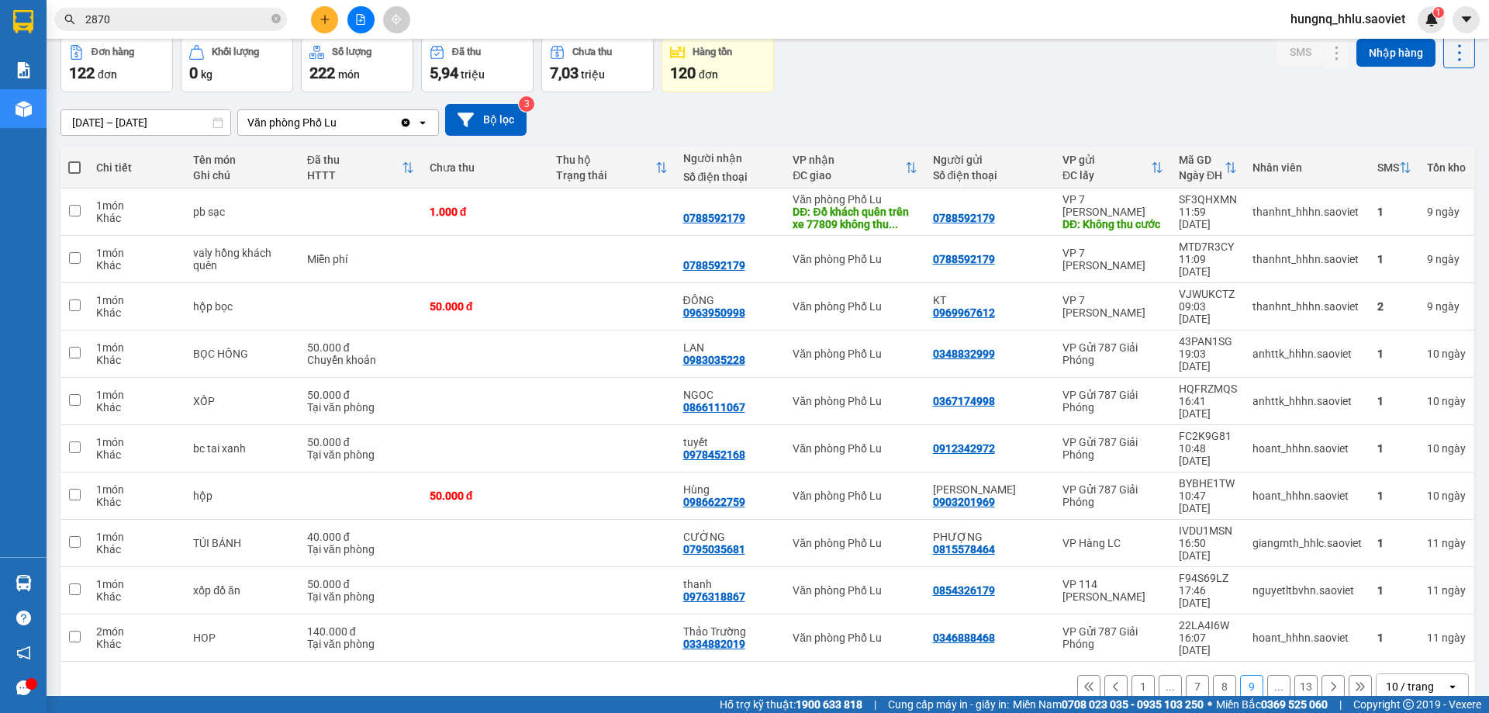
click at [1213, 675] on button "8" at bounding box center [1224, 686] width 23 height 23
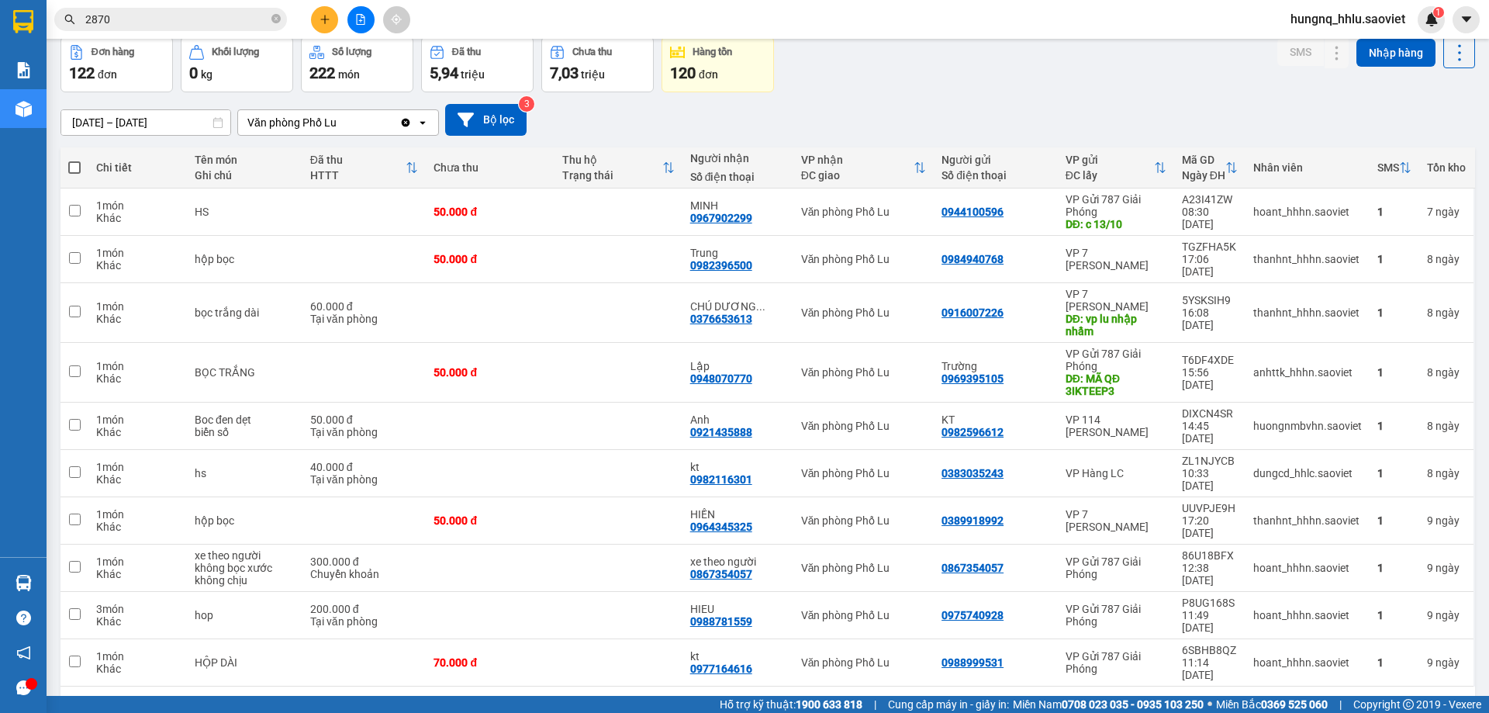
click at [1213, 699] on button "7" at bounding box center [1224, 710] width 23 height 23
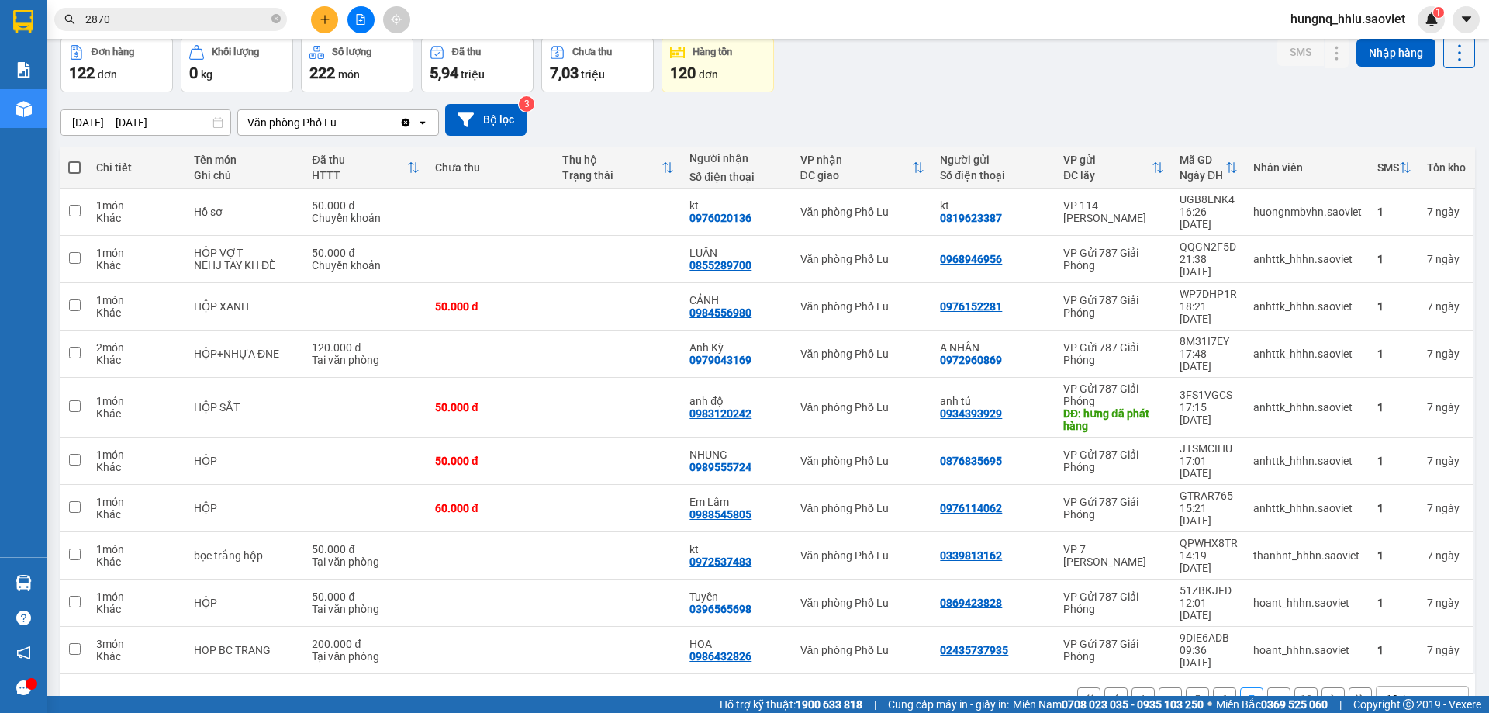
click at [1213, 687] on button "6" at bounding box center [1224, 698] width 23 height 23
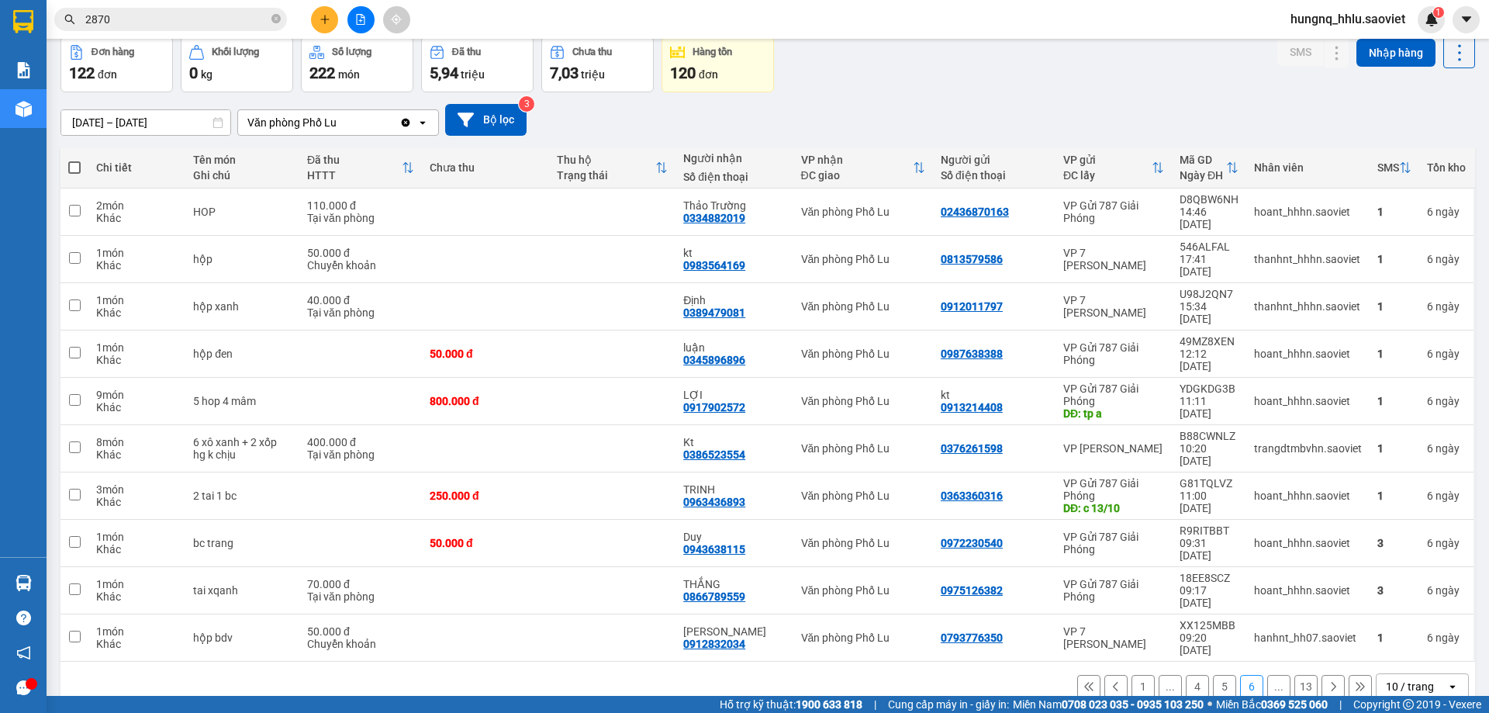
click at [1213, 675] on button "5" at bounding box center [1224, 686] width 23 height 23
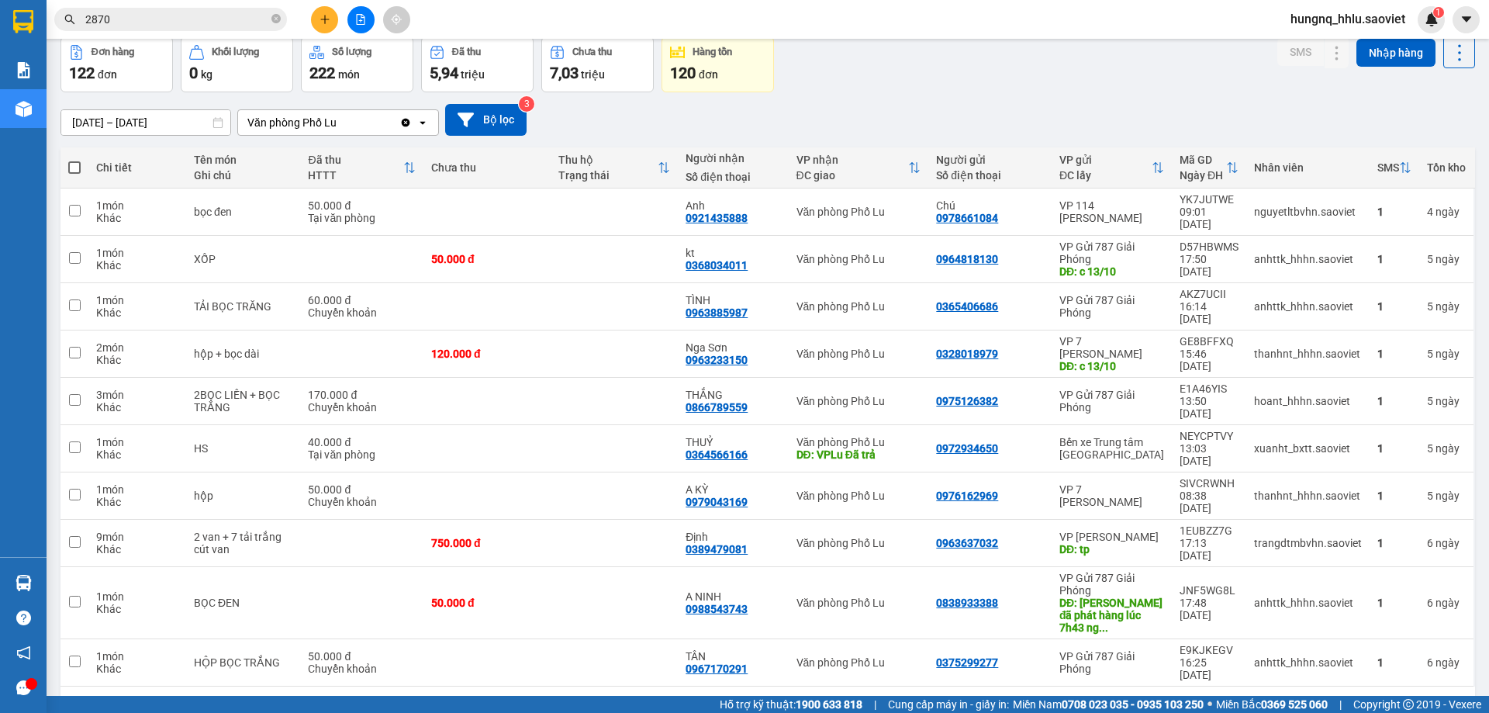
click at [1213, 699] on button "4" at bounding box center [1224, 710] width 23 height 23
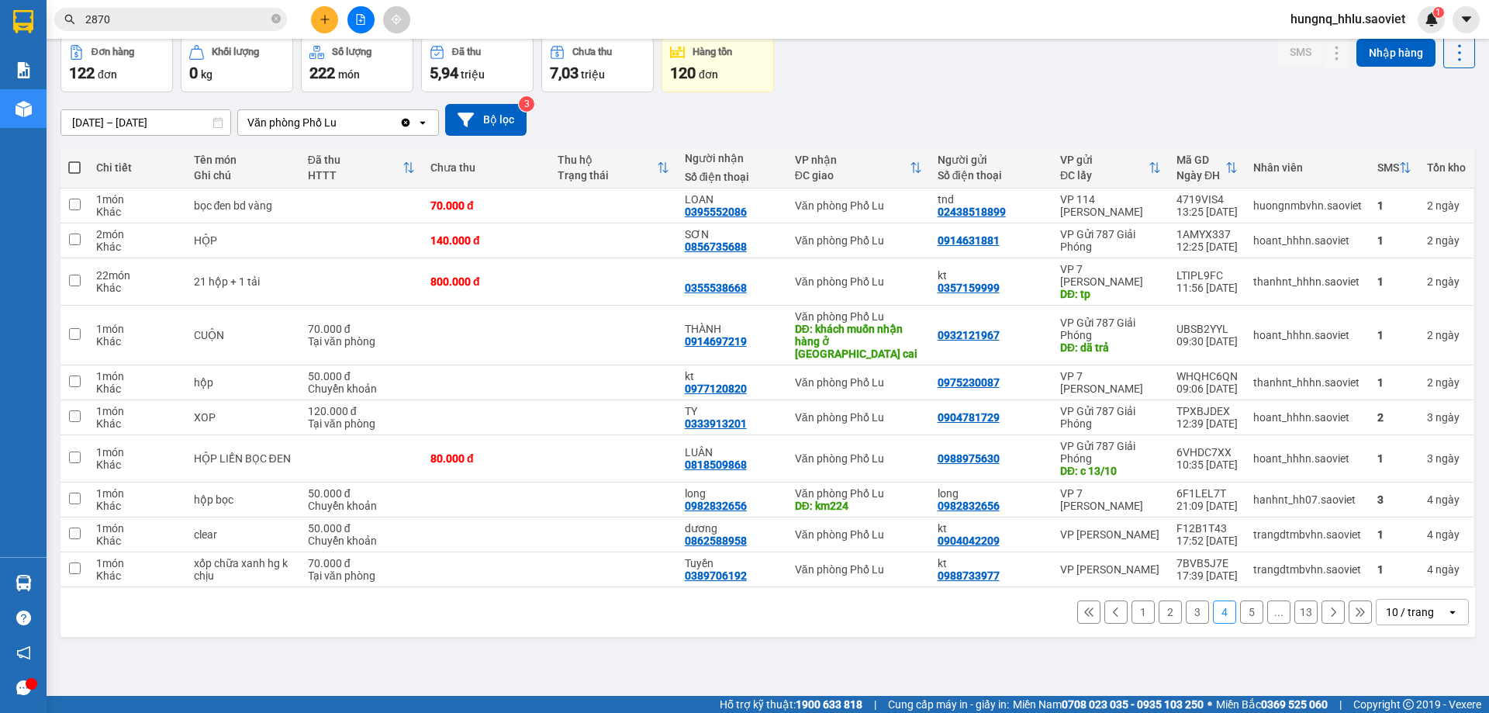
click at [1185, 606] on button "3" at bounding box center [1196, 611] width 23 height 23
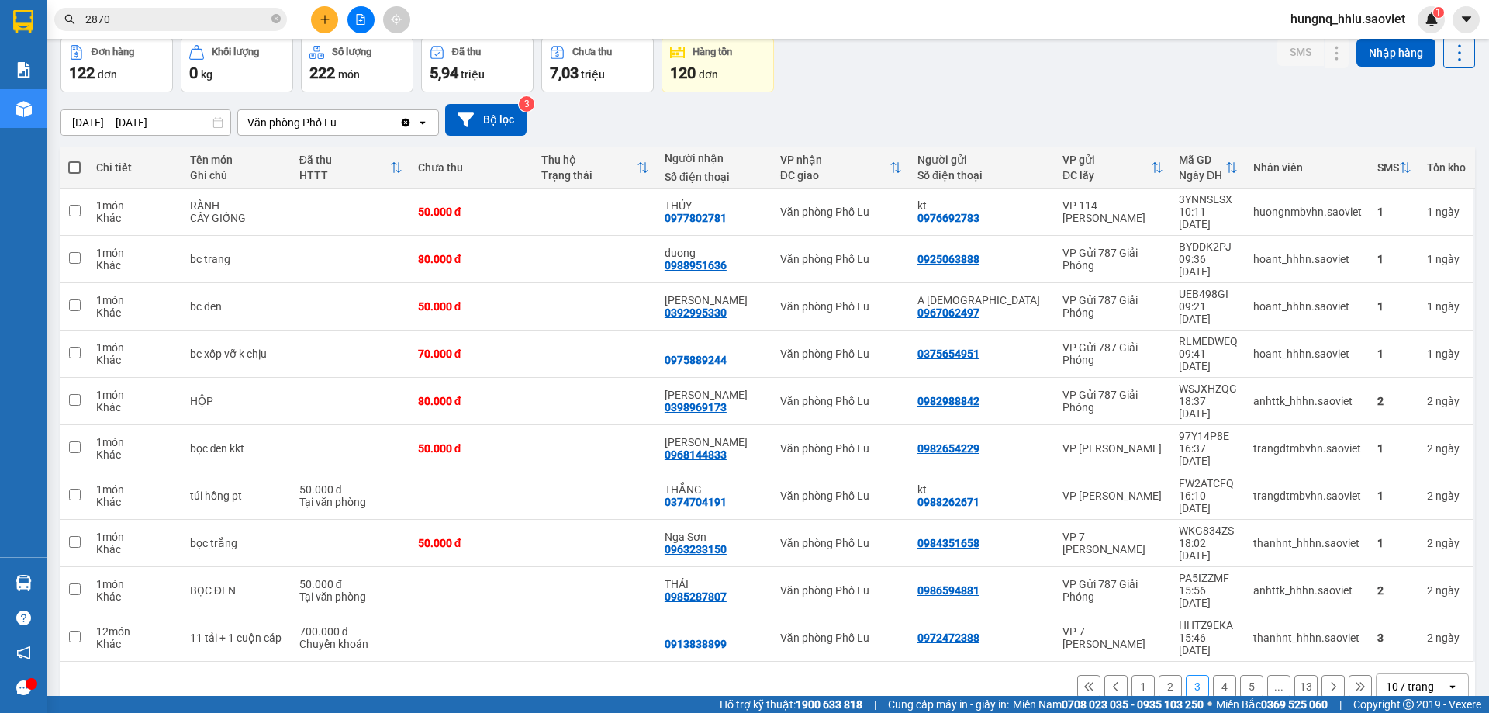
click at [1158, 675] on button "2" at bounding box center [1169, 686] width 23 height 23
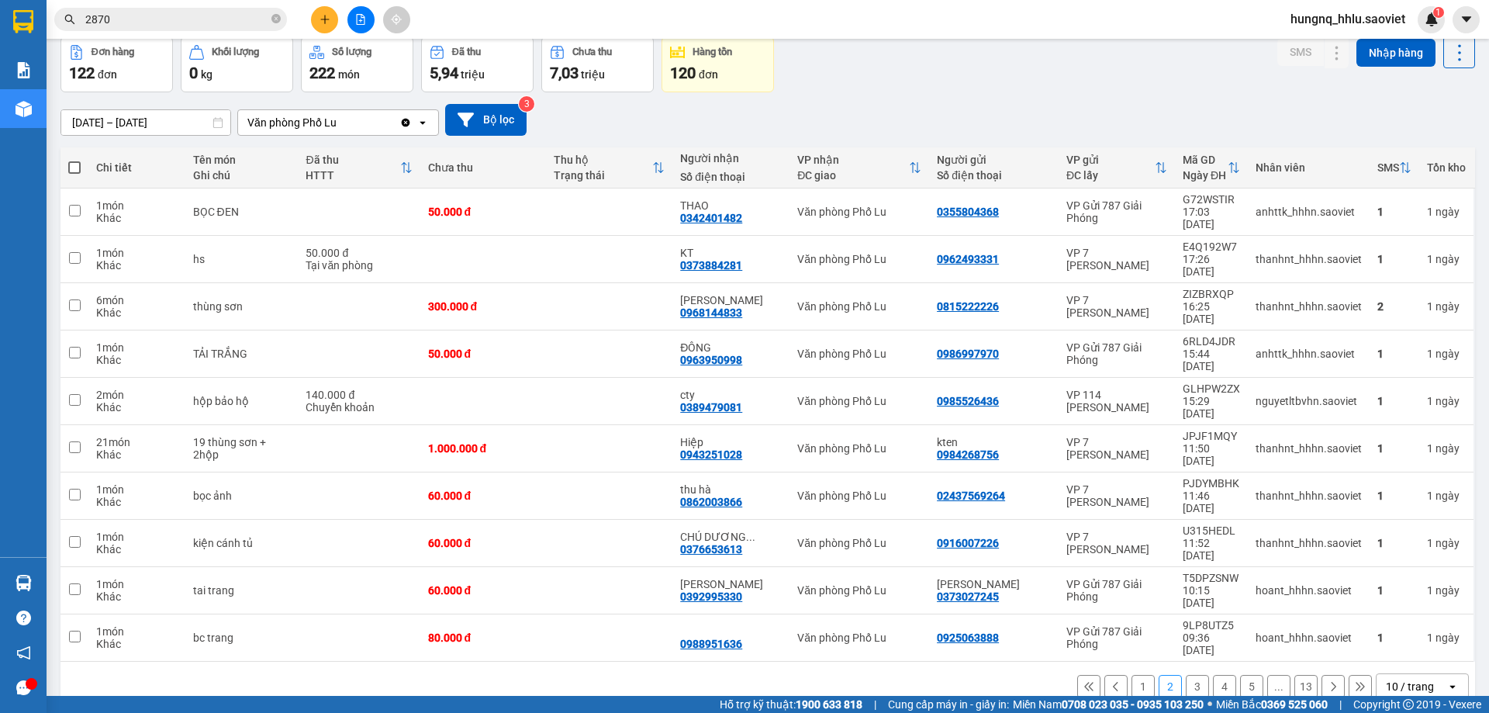
click at [1131, 675] on button "1" at bounding box center [1142, 686] width 23 height 23
